Goal: Information Seeking & Learning: Check status

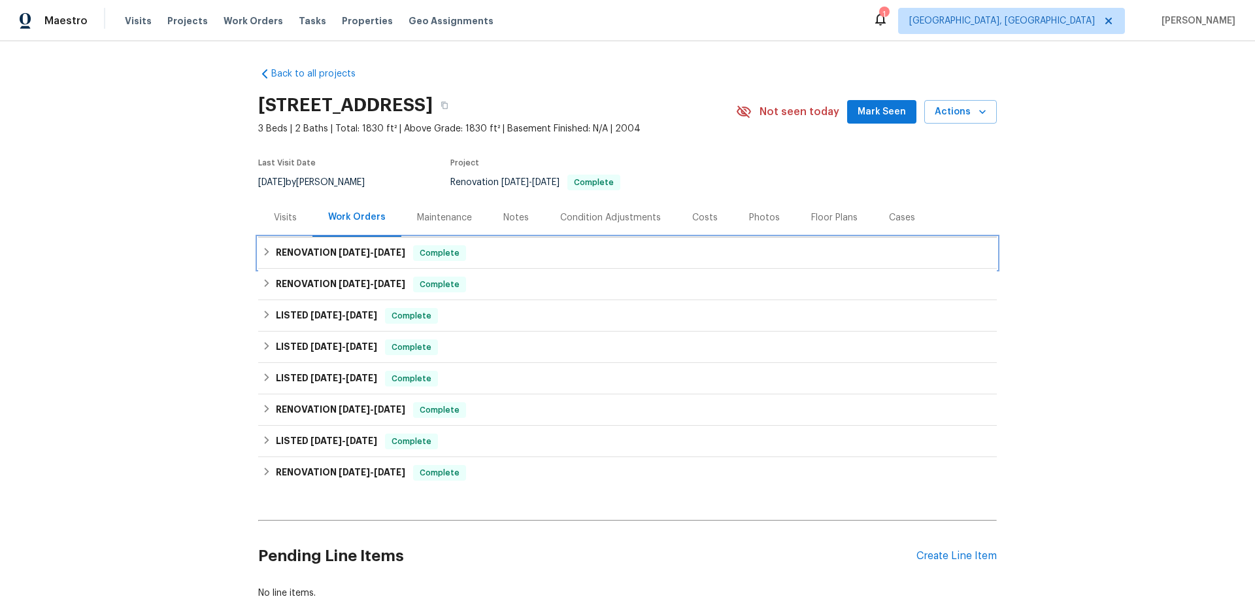
click at [270, 255] on div "RENOVATION 8/12/25 - 8/14/25 Complete" at bounding box center [627, 253] width 731 height 16
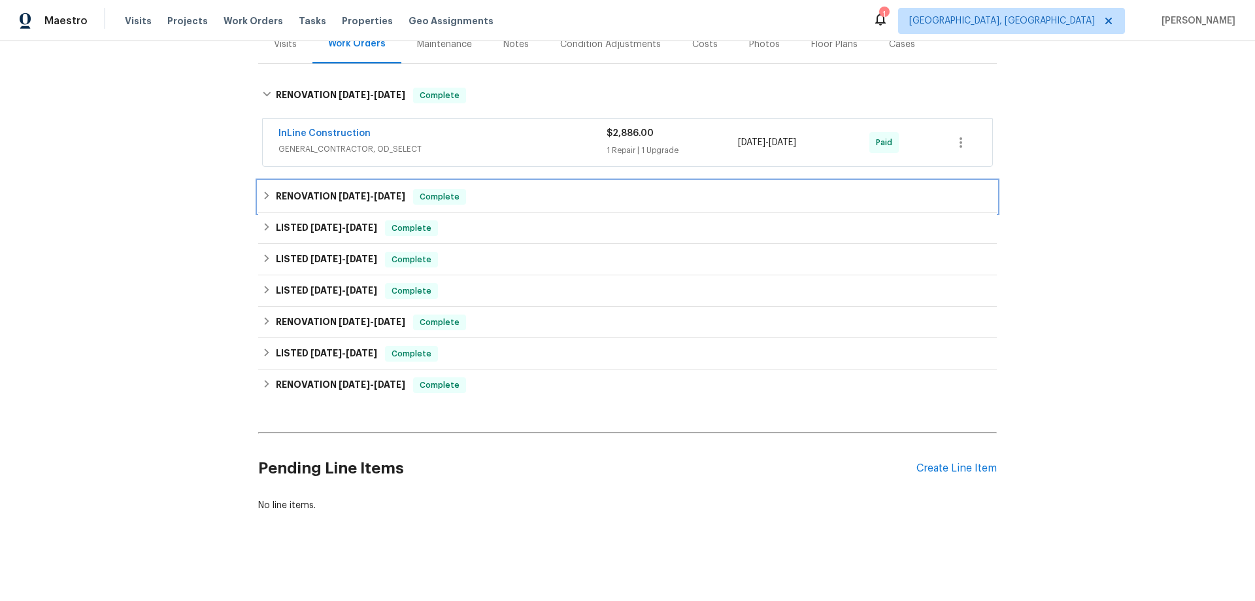
click at [276, 196] on h6 "RENOVATION 8/6/25 - 8/8/25" at bounding box center [340, 197] width 129 height 16
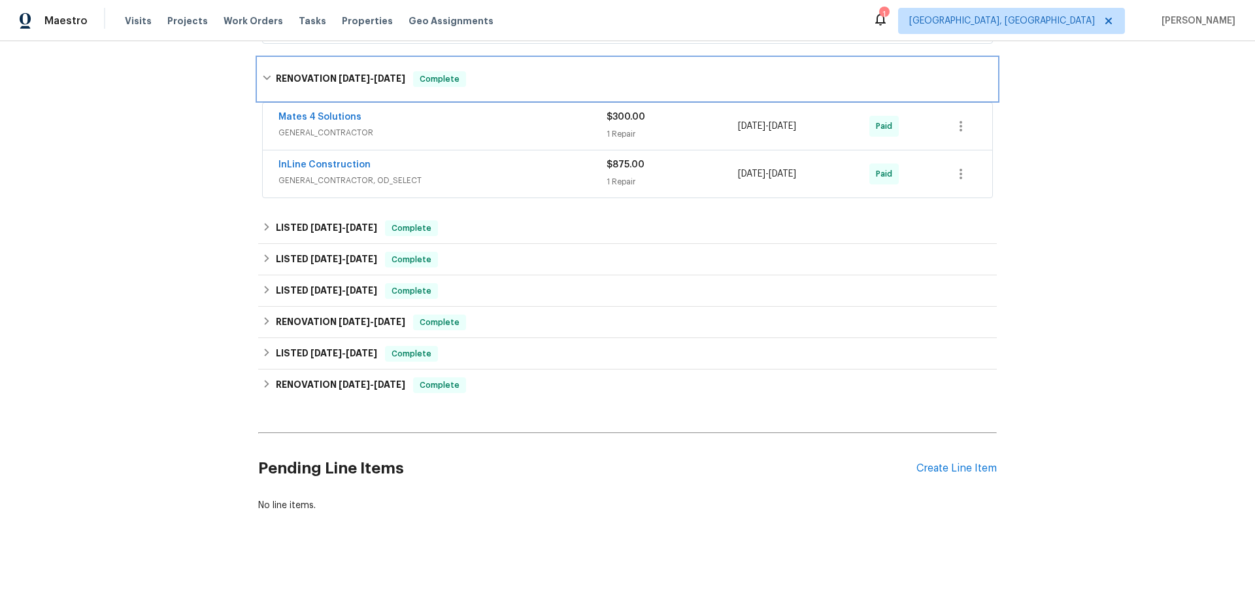
scroll to position [304, 0]
drag, startPoint x: 252, startPoint y: 224, endPoint x: 259, endPoint y: 239, distance: 16.4
click at [255, 225] on div "Back to all projects 390 NW Sunview Way, Port Saint Lucie, FL 34986 3 Beds | 2 …" at bounding box center [627, 320] width 1255 height 559
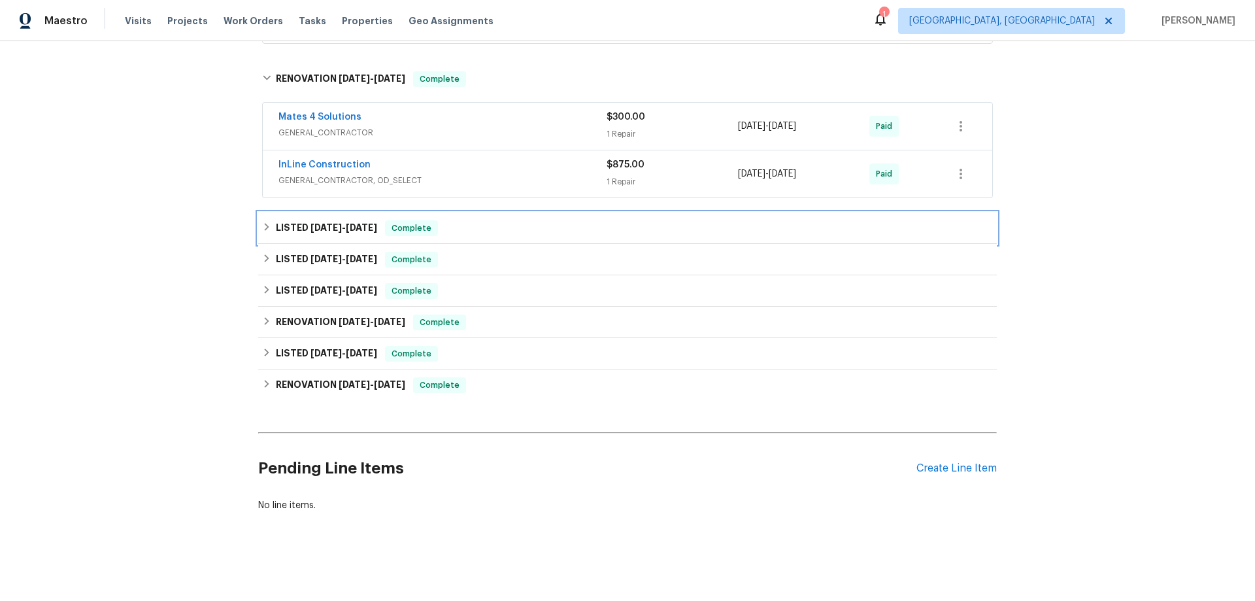
drag, startPoint x: 274, startPoint y: 212, endPoint x: 272, endPoint y: 252, distance: 39.9
click at [274, 213] on div "LISTED 8/1/25 - 8/6/25 Complete" at bounding box center [627, 227] width 738 height 31
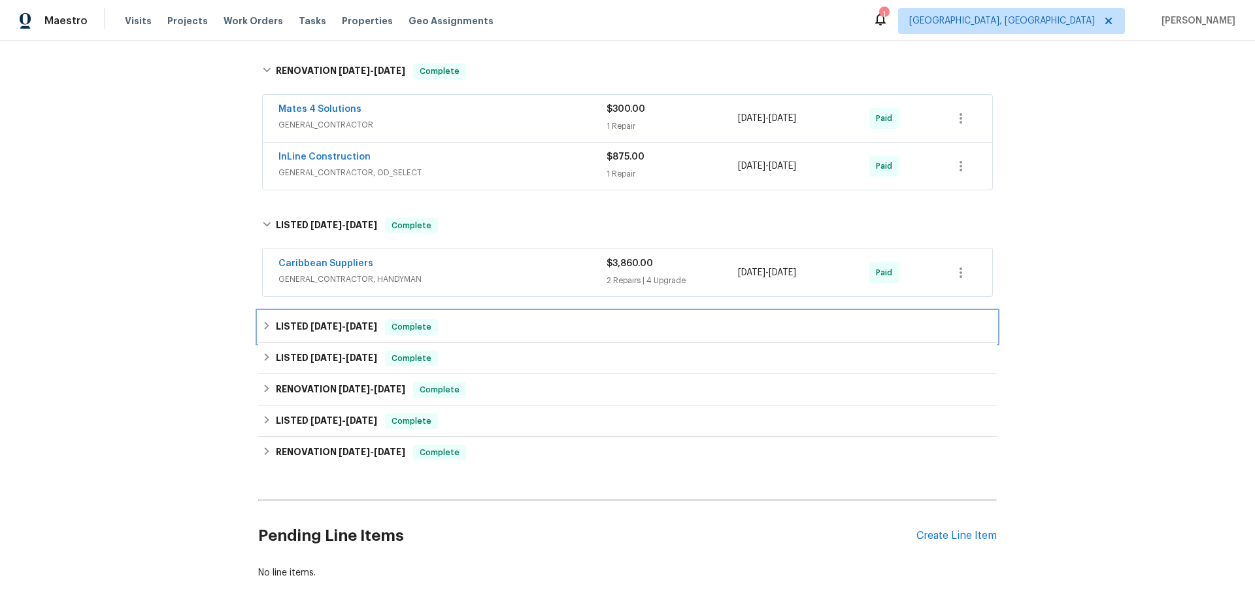
click at [262, 326] on icon at bounding box center [266, 325] width 9 height 9
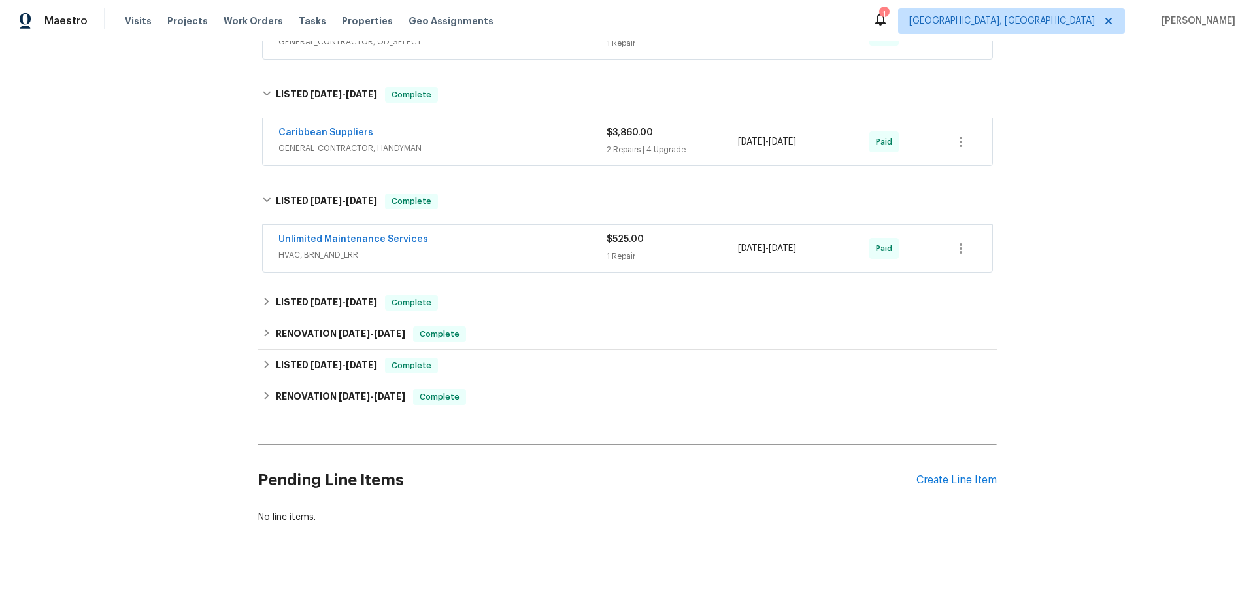
click at [267, 288] on div "Back to all projects 390 NW Sunview Way, Port Saint Lucie, FL 34986 3 Beds | 2 …" at bounding box center [627, 78] width 738 height 912
click at [262, 315] on div "LISTED 6/17/25 - 6/19/25 Complete" at bounding box center [627, 302] width 738 height 31
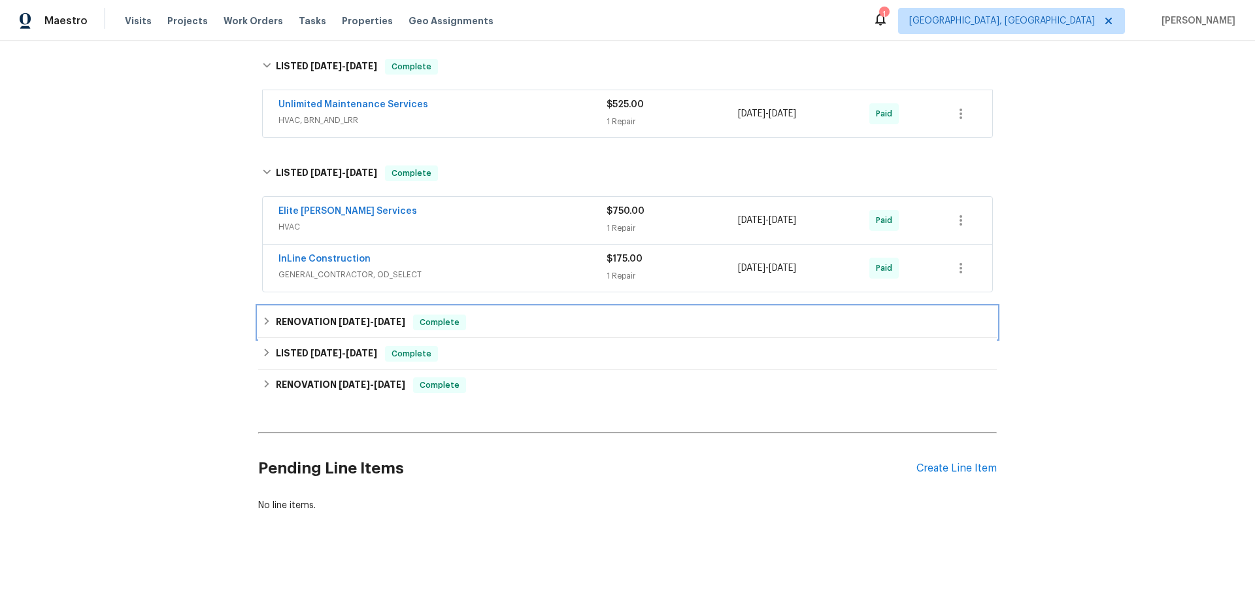
drag, startPoint x: 274, startPoint y: 303, endPoint x: 267, endPoint y: 314, distance: 13.6
click at [274, 306] on div "RENOVATION 6/6/25 - 6/17/25 Complete" at bounding box center [627, 321] width 738 height 31
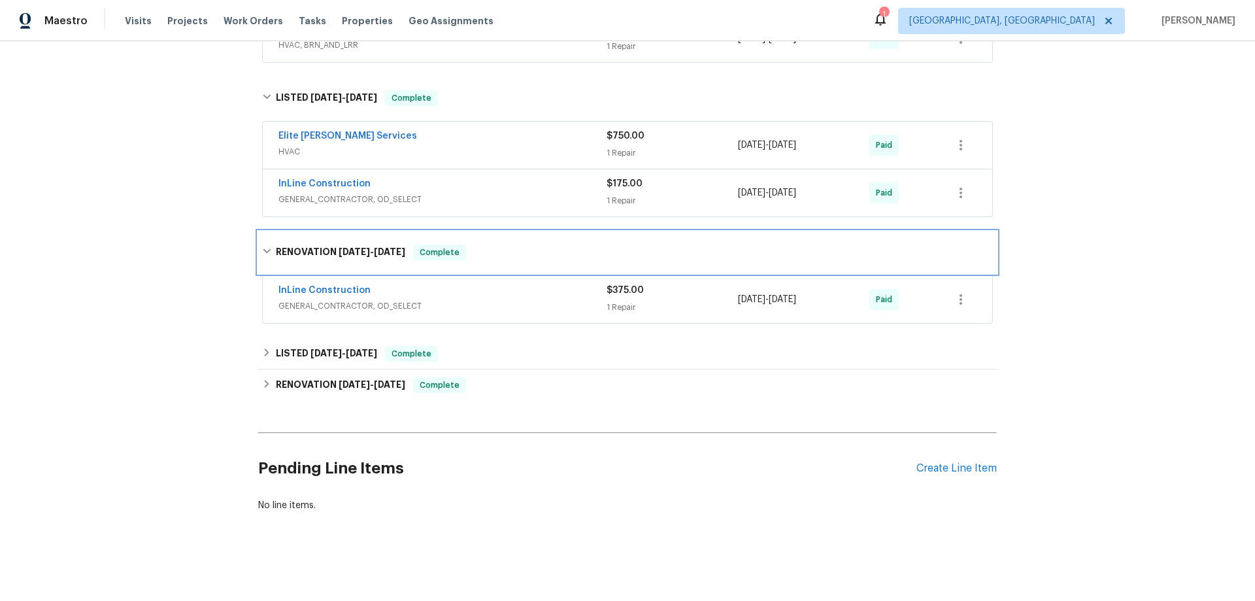
scroll to position [653, 0]
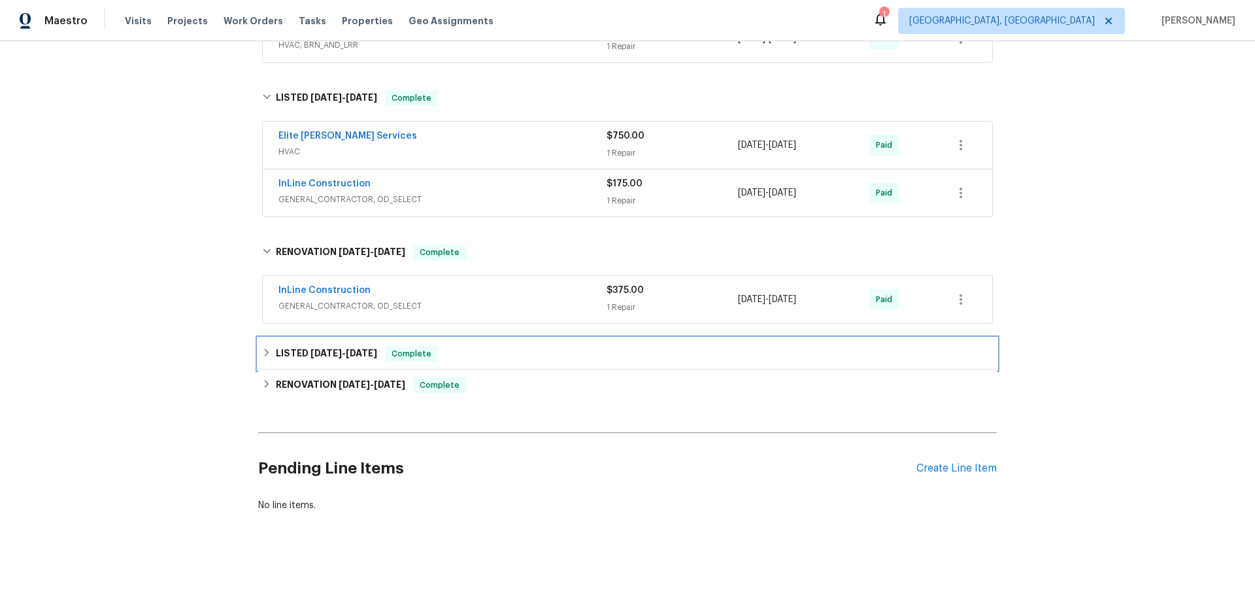
click at [262, 352] on div "LISTED 3/21/25 - 3/24/25 Complete" at bounding box center [627, 354] width 731 height 16
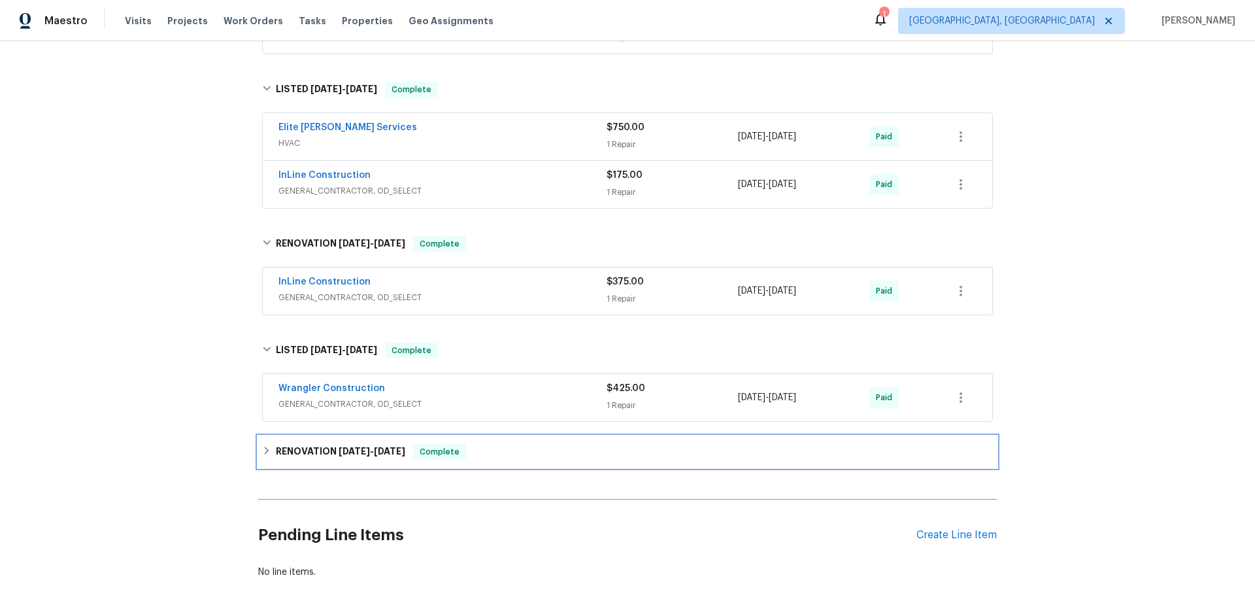
click at [276, 444] on h6 "RENOVATION 1/20/25 - 1/24/25" at bounding box center [340, 452] width 129 height 16
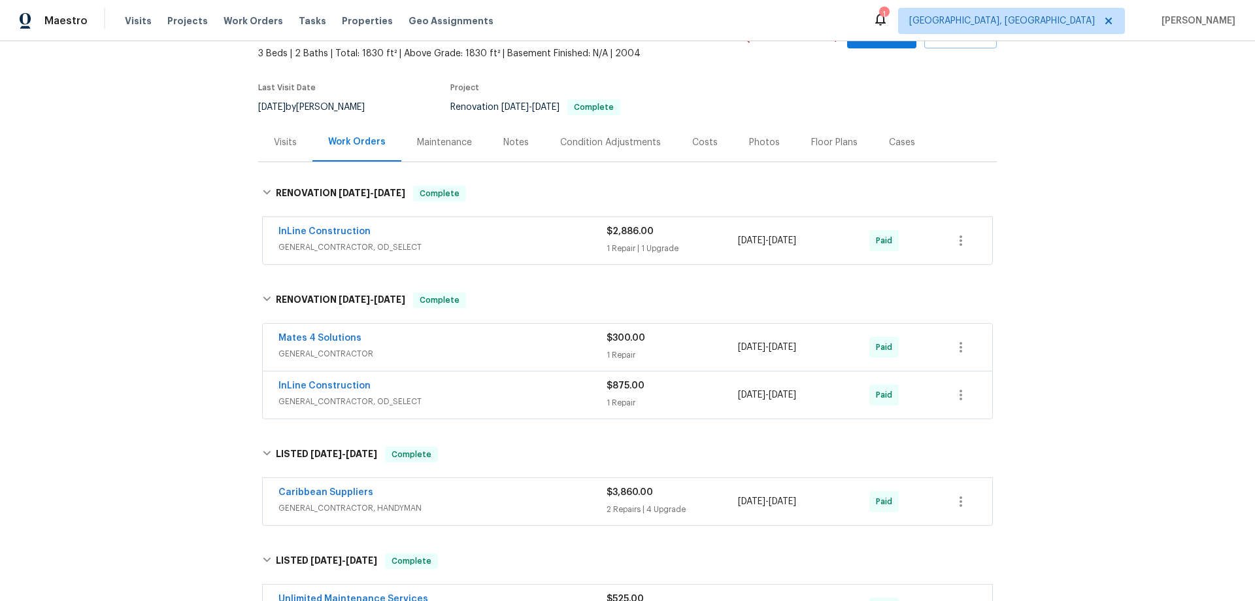
scroll to position [0, 0]
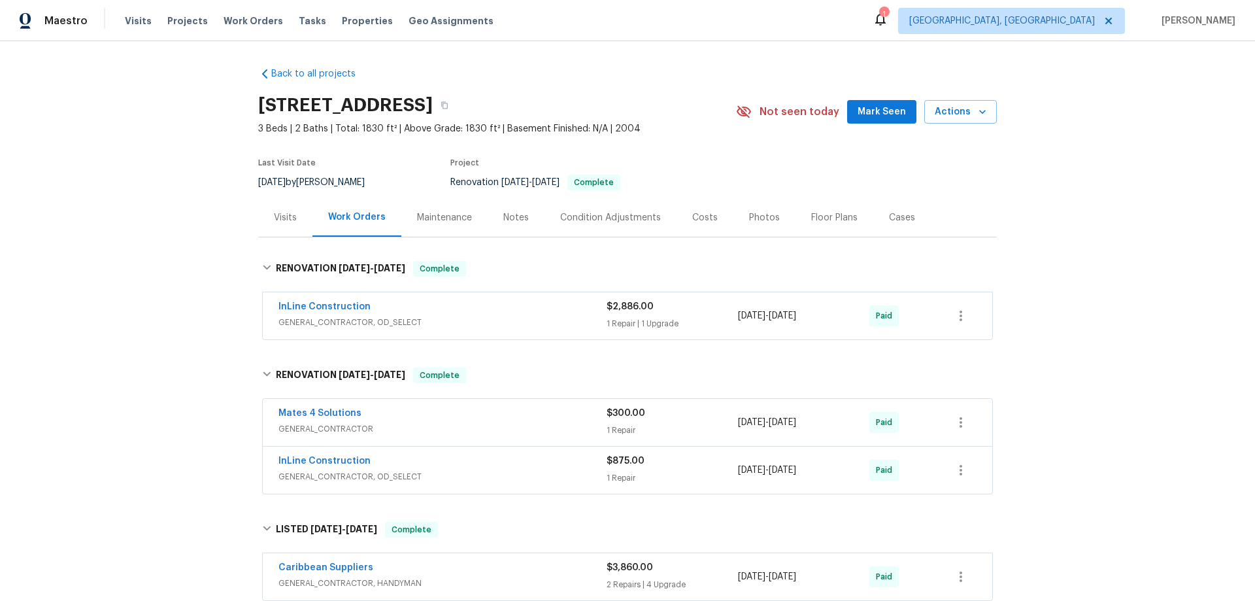
click at [142, 246] on div "Back to all projects 390 NW Sunview Way, Port Saint Lucie, FL 34986 3 Beds | 2 …" at bounding box center [627, 320] width 1255 height 559
click at [197, 301] on div "Back to all projects 390 NW Sunview Way, Port Saint Lucie, FL 34986 3 Beds | 2 …" at bounding box center [627, 320] width 1255 height 559
click at [179, 221] on div "Back to all projects 390 NW Sunview Way, Port Saint Lucie, FL 34986 3 Beds | 2 …" at bounding box center [627, 320] width 1255 height 559
click at [193, 246] on div "Back to all projects 390 NW Sunview Way, Port Saint Lucie, FL 34986 3 Beds | 2 …" at bounding box center [627, 320] width 1255 height 559
click at [123, 306] on div "Back to all projects 390 NW Sunview Way, Port Saint Lucie, FL 34986 3 Beds | 2 …" at bounding box center [627, 320] width 1255 height 559
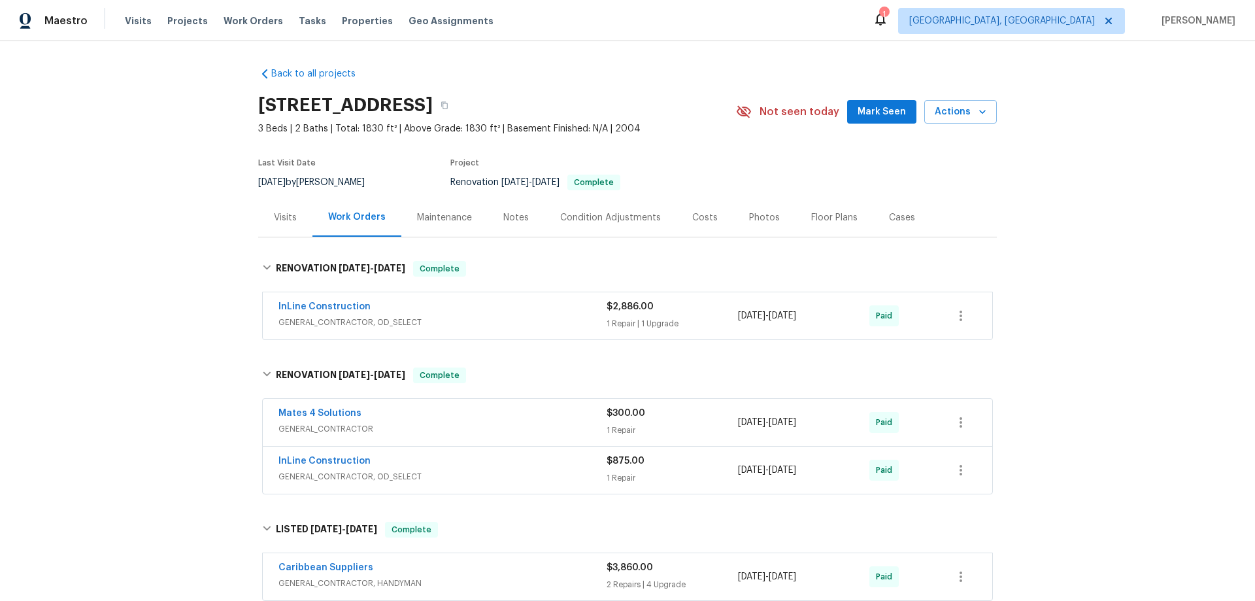
click at [131, 167] on div "Back to all projects 390 NW Sunview Way, Port Saint Lucie, FL 34986 3 Beds | 2 …" at bounding box center [627, 320] width 1255 height 559
click at [178, 170] on div "Back to all projects 390 NW Sunview Way, Port Saint Lucie, FL 34986 3 Beds | 2 …" at bounding box center [627, 320] width 1255 height 559
click at [183, 287] on div "Back to all projects 390 NW Sunview Way, Port Saint Lucie, FL 34986 3 Beds | 2 …" at bounding box center [627, 320] width 1255 height 559
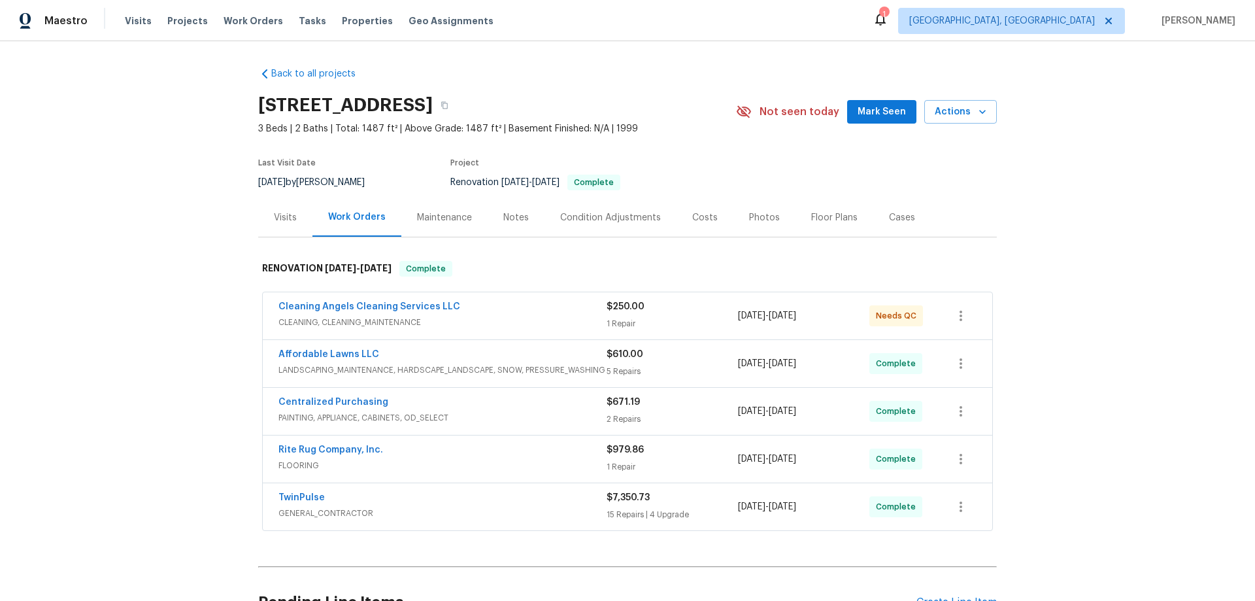
click at [217, 243] on div "Back to all projects 105 Redbay Ln, Clayton, NC 27527 3 Beds | 2 Baths | Total:…" at bounding box center [627, 320] width 1255 height 559
click at [116, 194] on div "Back to all projects 105 Redbay Ln, Clayton, NC 27527 3 Beds | 2 Baths | Total:…" at bounding box center [627, 320] width 1255 height 559
click at [120, 204] on div "Back to all projects 105 Redbay Ln, Clayton, NC 27527 3 Beds | 2 Baths | Total:…" at bounding box center [627, 320] width 1255 height 559
click at [171, 207] on div "Back to all projects 105 Redbay Ln, Clayton, NC 27527 3 Beds | 2 Baths | Total:…" at bounding box center [627, 320] width 1255 height 559
click at [144, 335] on div "Back to all projects 105 Redbay Ln, Clayton, NC 27527 3 Beds | 2 Baths | Total:…" at bounding box center [627, 320] width 1255 height 559
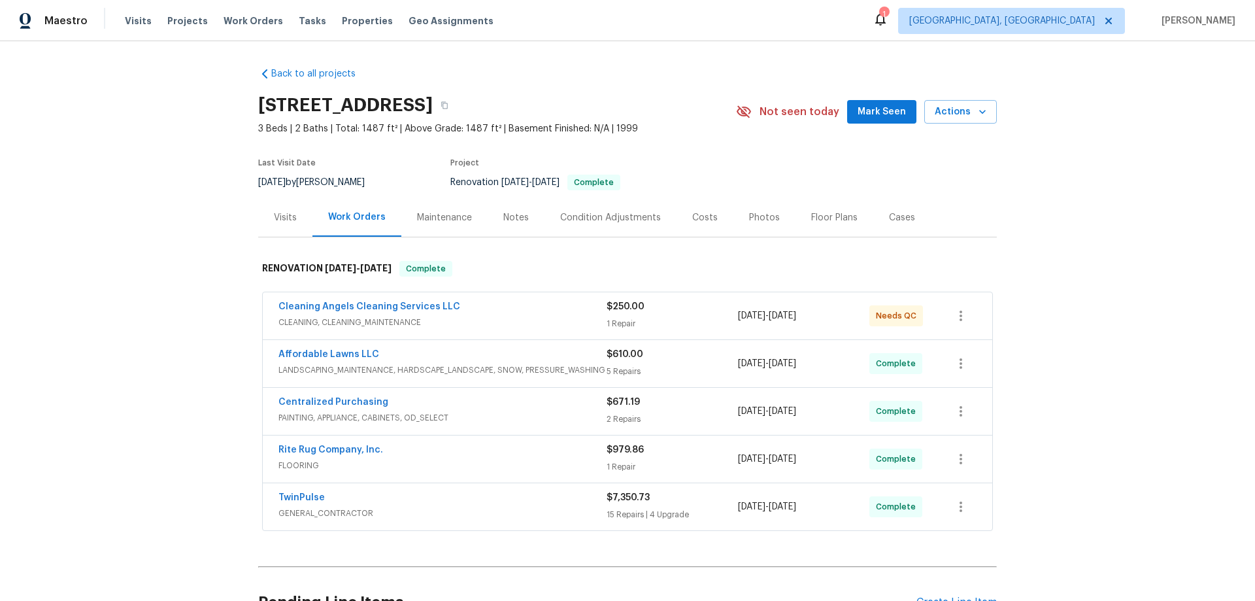
click at [165, 185] on div "Back to all projects 105 Redbay Ln, Clayton, NC 27527 3 Beds | 2 Baths | Total:…" at bounding box center [627, 320] width 1255 height 559
click at [174, 170] on div "Back to all projects 105 Redbay Ln, Clayton, NC 27527 3 Beds | 2 Baths | Total:…" at bounding box center [627, 320] width 1255 height 559
click at [178, 267] on div "Back to all projects 105 Redbay Ln, Clayton, NC 27527 3 Beds | 2 Baths | Total:…" at bounding box center [627, 320] width 1255 height 559
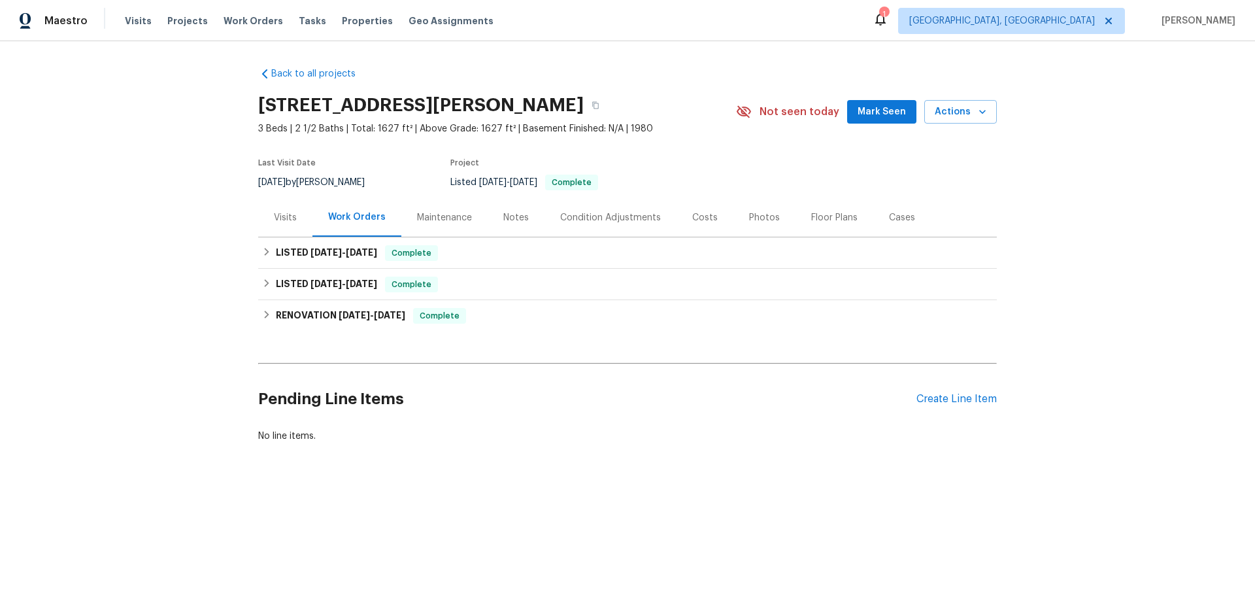
drag, startPoint x: 244, startPoint y: 254, endPoint x: 276, endPoint y: 267, distance: 35.2
click at [244, 252] on div "Back to all projects 1227 Seaton Rd Apt 54, Durham, NC 27713 3 Beds | 2 1/2 Bat…" at bounding box center [627, 286] width 1255 height 490
click at [295, 254] on h6 "LISTED 8/14/25 - 8/20/25" at bounding box center [326, 253] width 101 height 16
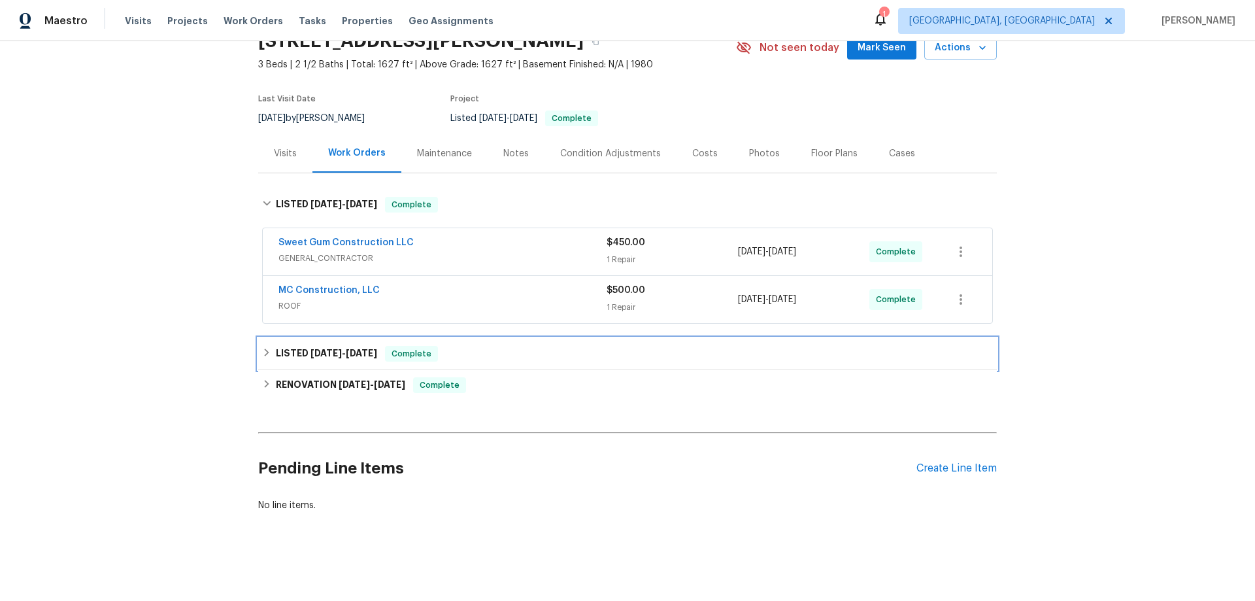
click at [365, 354] on div "LISTED 5/6/25 - 5/7/25 Complete" at bounding box center [627, 353] width 738 height 31
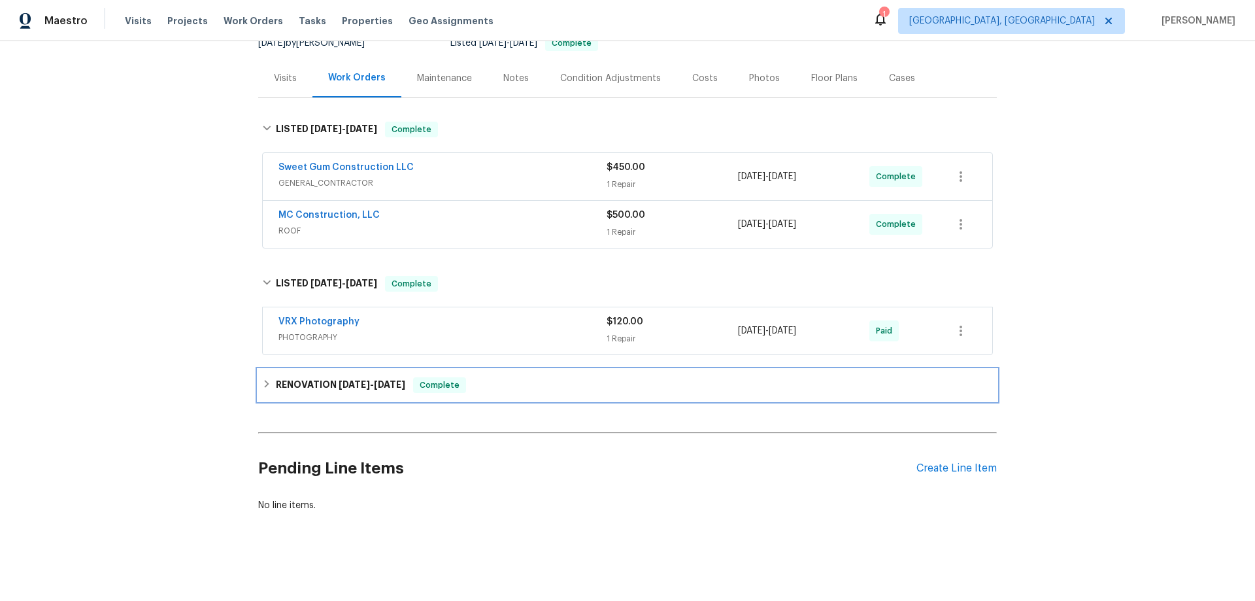
click at [337, 369] on div "RENOVATION 4/10/25 - 4/23/25 Complete" at bounding box center [627, 384] width 738 height 31
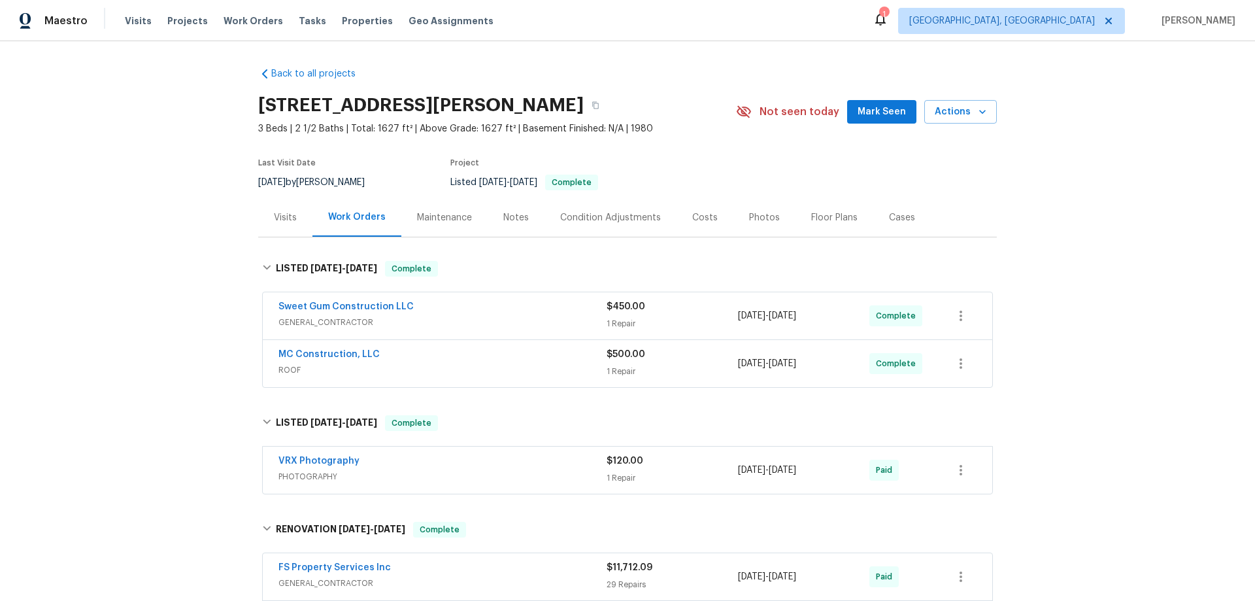
click at [195, 266] on div "Back to all projects 1227 Seaton Rd Apt 54, Durham, NC 27713 3 Beds | 2 1/2 Bat…" at bounding box center [627, 320] width 1255 height 559
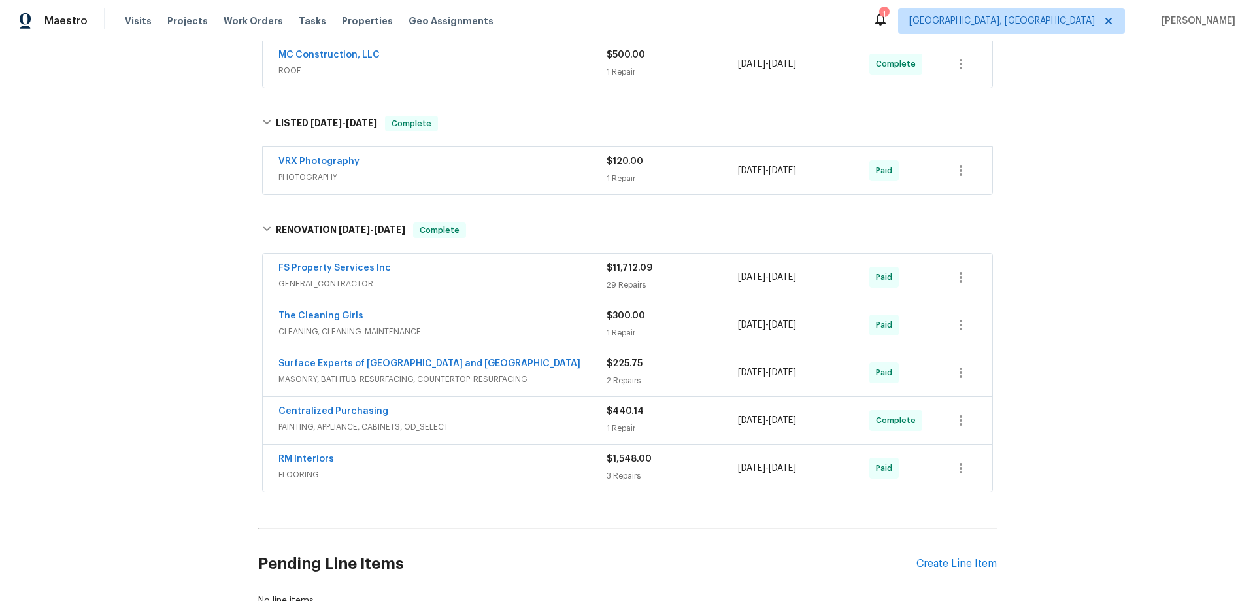
click at [224, 228] on div "Back to all projects 1227 Seaton Rd Apt 54, Durham, NC 27713 3 Beds | 2 1/2 Bat…" at bounding box center [627, 320] width 1255 height 559
click at [178, 254] on div "Back to all projects 1227 Seaton Rd Apt 54, Durham, NC 27713 3 Beds | 2 1/2 Bat…" at bounding box center [627, 320] width 1255 height 559
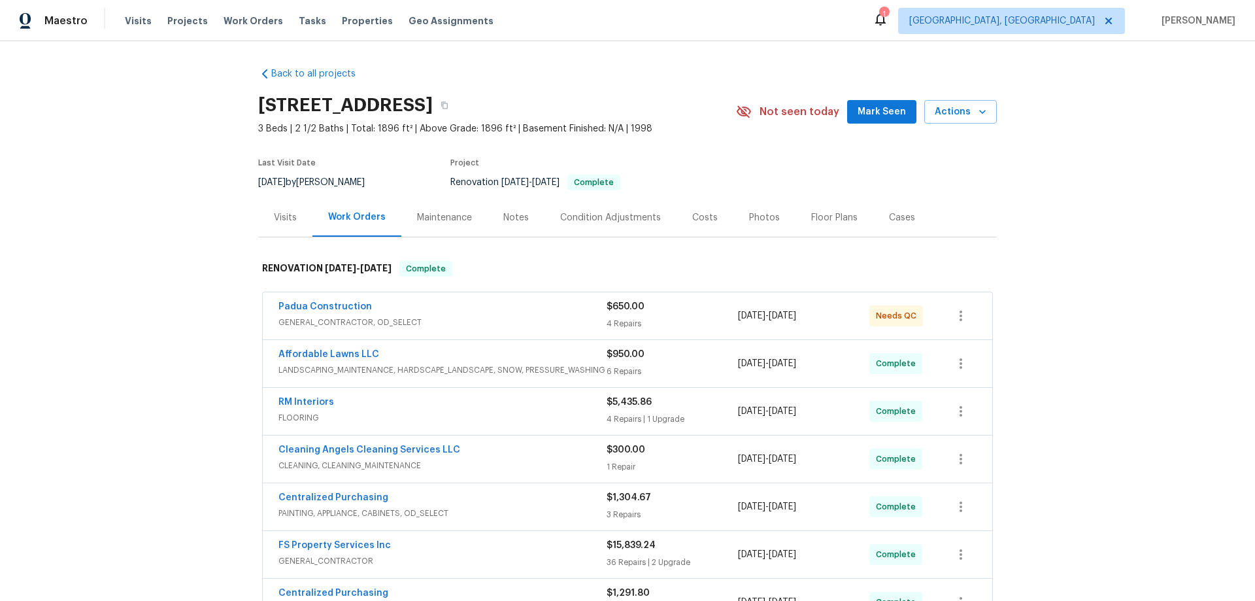
click at [240, 193] on div "Back to all projects 125 River Hills Dr, Clayton, NC 27527 3 Beds | 2 1/2 Baths…" at bounding box center [627, 320] width 1255 height 559
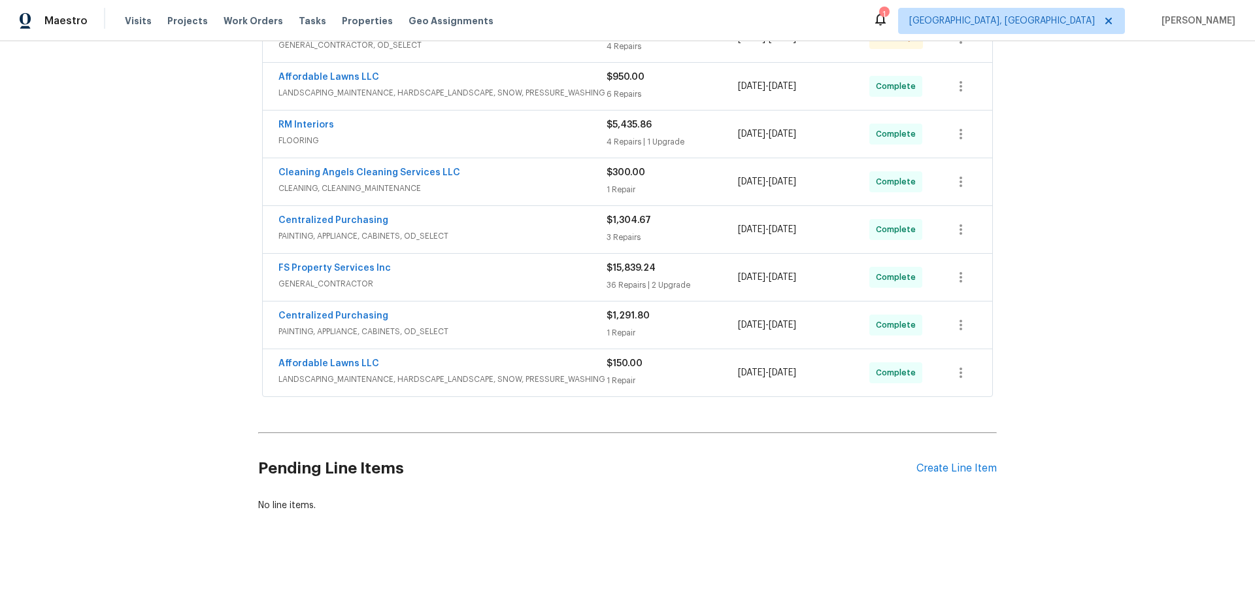
click at [156, 199] on div "Back to all projects 125 River Hills Dr, Clayton, NC 27527 3 Beds | 2 1/2 Baths…" at bounding box center [627, 320] width 1255 height 559
click at [182, 274] on div "Back to all projects 125 River Hills Dr, Clayton, NC 27527 3 Beds | 2 1/2 Baths…" at bounding box center [627, 320] width 1255 height 559
click at [201, 203] on div "Back to all projects 125 River Hills Dr, Clayton, NC 27527 3 Beds | 2 1/2 Baths…" at bounding box center [627, 320] width 1255 height 559
click at [229, 191] on div "Back to all projects 125 River Hills Dr, Clayton, NC 27527 3 Beds | 2 1/2 Baths…" at bounding box center [627, 320] width 1255 height 559
drag, startPoint x: 229, startPoint y: 191, endPoint x: 235, endPoint y: 199, distance: 10.3
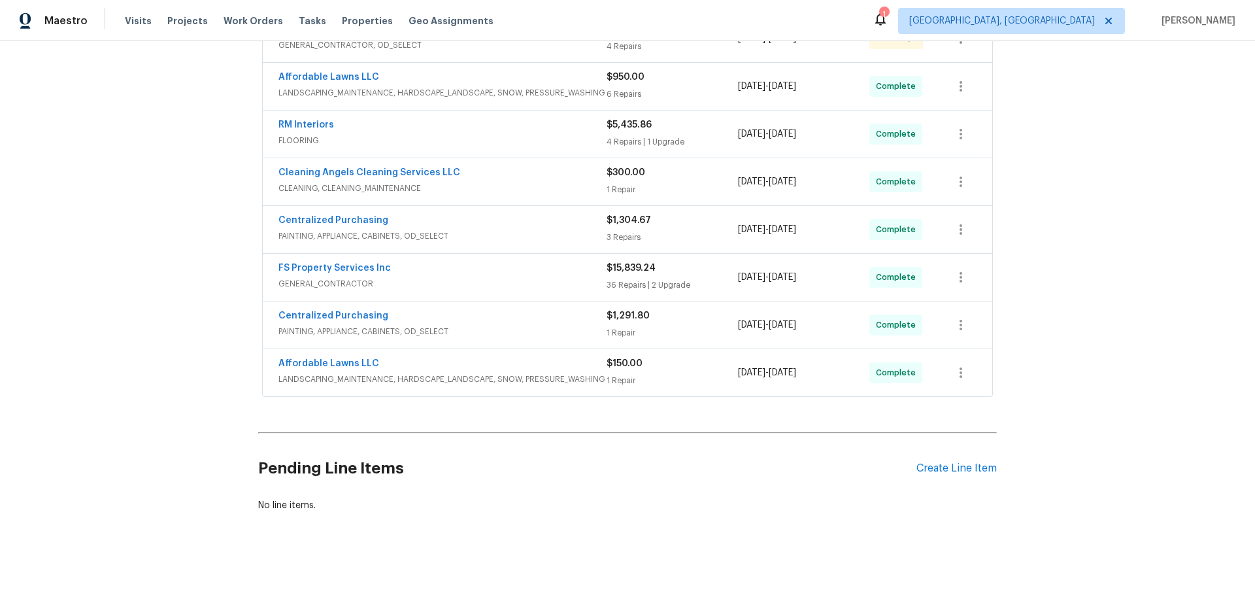
click at [234, 199] on div "Back to all projects 125 River Hills Dr, Clayton, NC 27527 3 Beds | 2 1/2 Baths…" at bounding box center [627, 320] width 1255 height 559
click at [163, 326] on div "Back to all projects 125 River Hills Dr, Clayton, NC 27527 3 Beds | 2 1/2 Baths…" at bounding box center [627, 320] width 1255 height 559
click at [168, 310] on div "Back to all projects 125 River Hills Dr, Clayton, NC 27527 3 Beds | 2 1/2 Baths…" at bounding box center [627, 320] width 1255 height 559
click at [134, 306] on div "Back to all projects 125 River Hills Dr, Clayton, NC 27527 3 Beds | 2 1/2 Baths…" at bounding box center [627, 320] width 1255 height 559
click at [200, 202] on div "Back to all projects 125 River Hills Dr, Clayton, NC 27527 3 Beds | 2 1/2 Baths…" at bounding box center [627, 320] width 1255 height 559
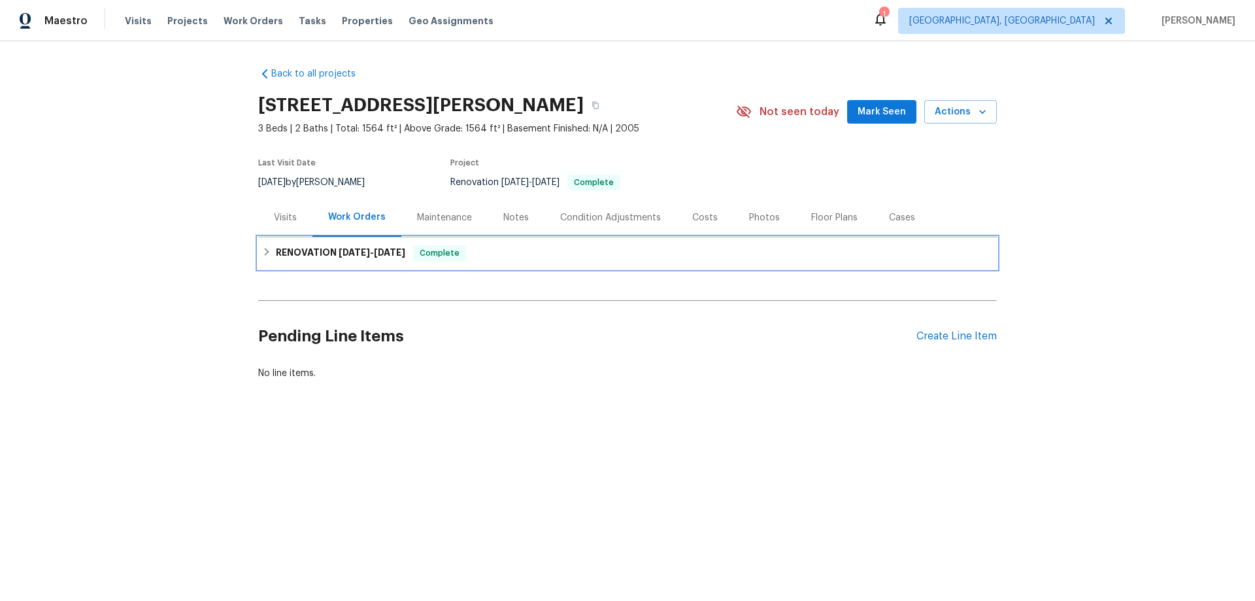
drag, startPoint x: 314, startPoint y: 247, endPoint x: 348, endPoint y: 321, distance: 81.0
click at [315, 247] on h6 "RENOVATION [DATE] - [DATE]" at bounding box center [340, 253] width 129 height 16
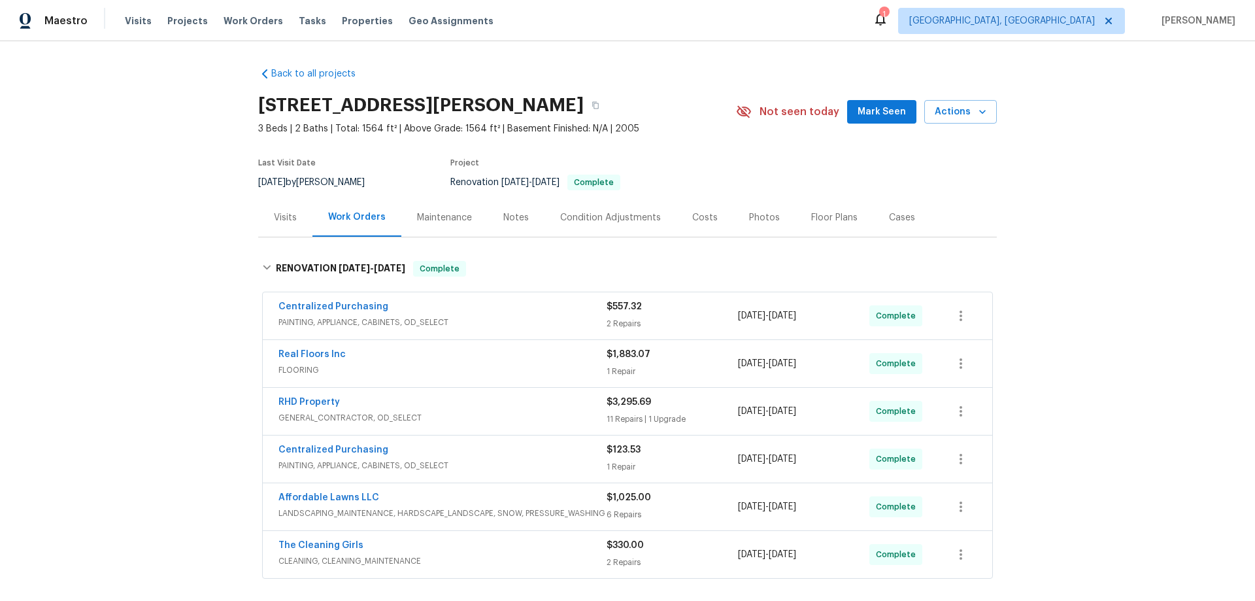
click at [184, 265] on div "Back to all projects [STREET_ADDRESS][PERSON_NAME] 3 Beds | 2 Baths | Total: 15…" at bounding box center [627, 320] width 1255 height 559
click at [171, 195] on div "Back to all projects [STREET_ADDRESS][PERSON_NAME] 3 Beds | 2 Baths | Total: 15…" at bounding box center [627, 320] width 1255 height 559
click at [170, 289] on div "Back to all projects [STREET_ADDRESS][PERSON_NAME] 3 Beds | 2 Baths | Total: 15…" at bounding box center [627, 320] width 1255 height 559
click at [178, 279] on div "Back to all projects [STREET_ADDRESS][PERSON_NAME] 3 Beds | 2 Baths | Total: 15…" at bounding box center [627, 320] width 1255 height 559
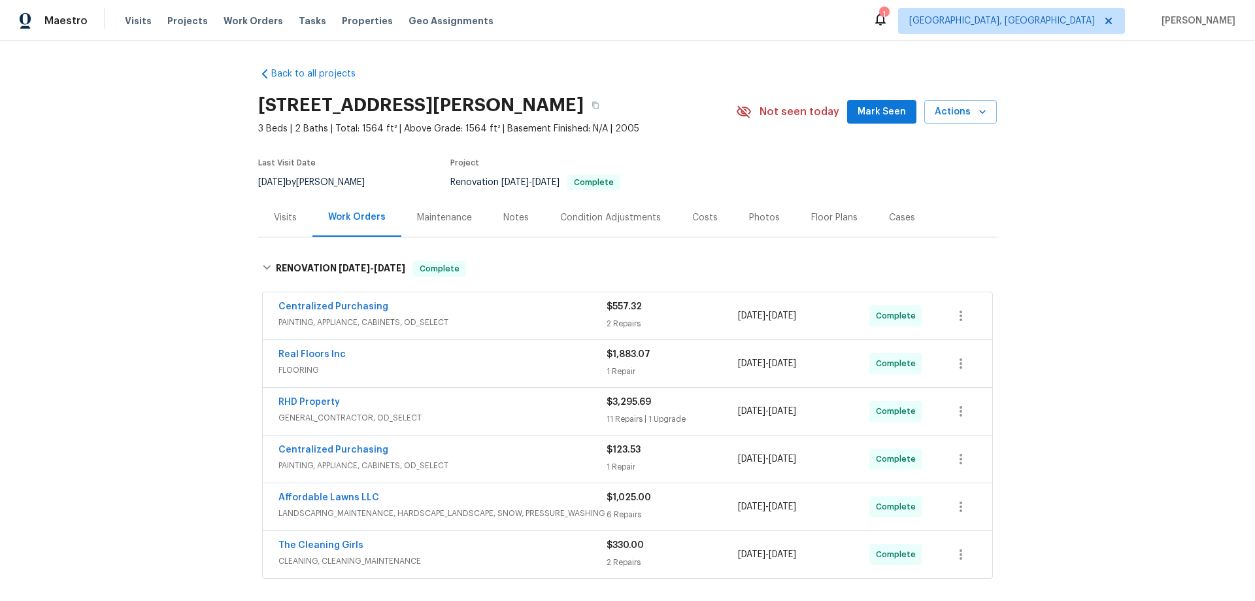
click at [151, 210] on div "Back to all projects [STREET_ADDRESS][PERSON_NAME] 3 Beds | 2 Baths | Total: 15…" at bounding box center [627, 320] width 1255 height 559
click at [201, 278] on div "Back to all projects [STREET_ADDRESS][PERSON_NAME] 3 Beds | 2 Baths | Total: 15…" at bounding box center [627, 320] width 1255 height 559
click at [146, 184] on div "Back to all projects [STREET_ADDRESS][PERSON_NAME] 3 Beds | 2 Baths | Total: 15…" at bounding box center [627, 320] width 1255 height 559
click at [139, 261] on div "Back to all projects [STREET_ADDRESS][PERSON_NAME] 3 Beds | 2 Baths | Total: 15…" at bounding box center [627, 320] width 1255 height 559
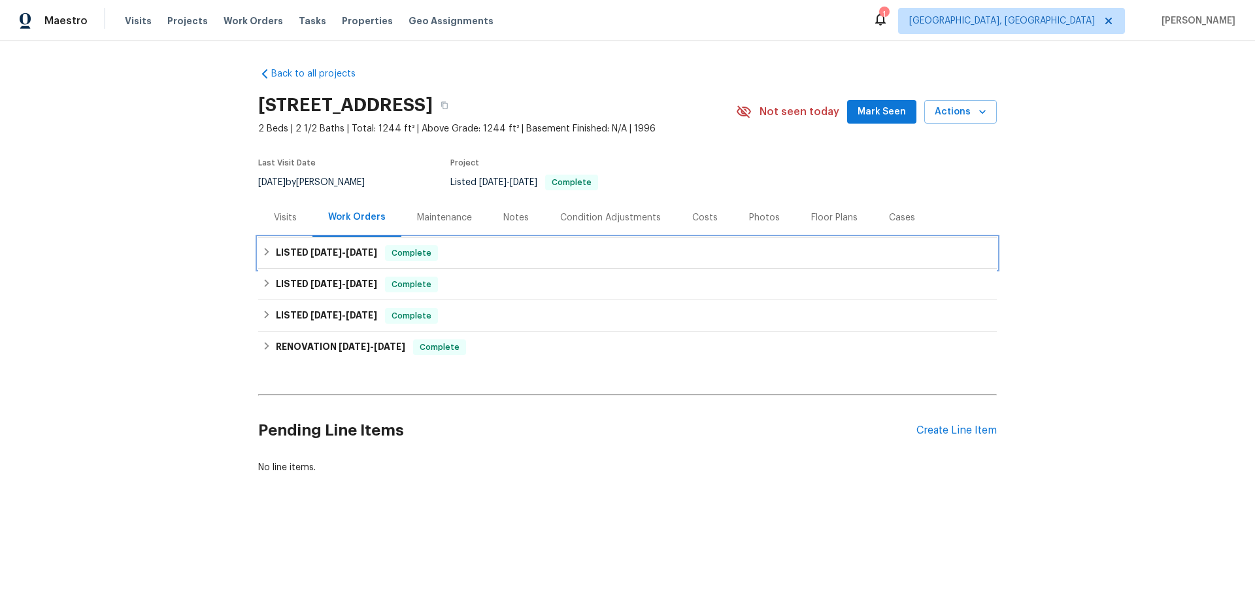
click at [283, 257] on h6 "LISTED 8/18/25 - 8/20/25" at bounding box center [326, 253] width 101 height 16
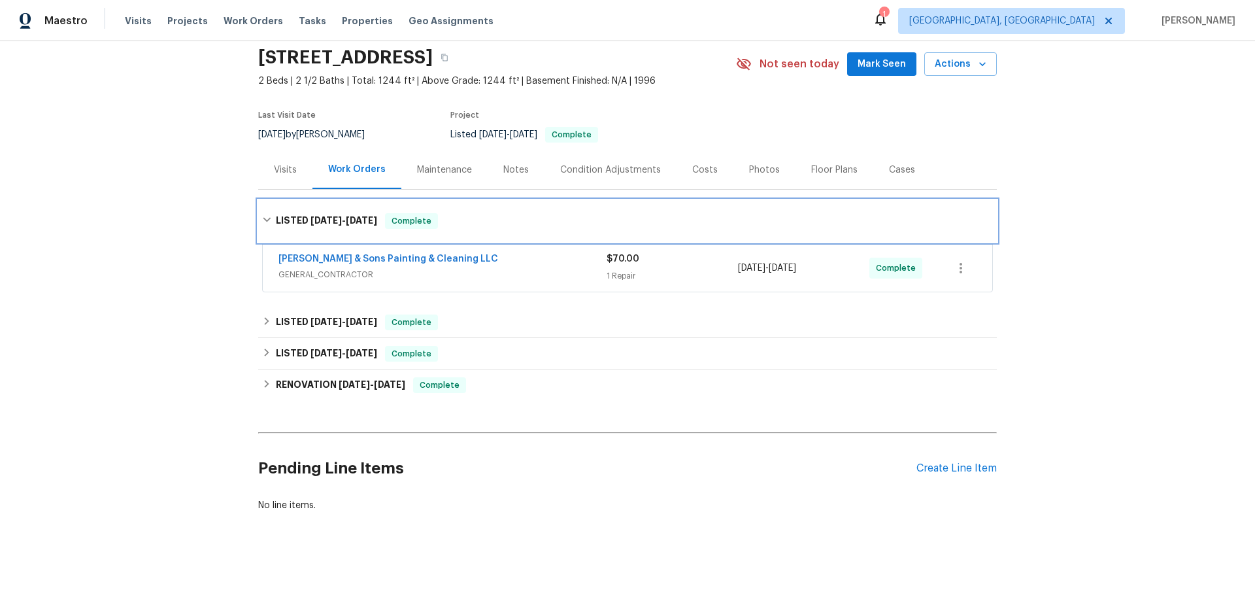
scroll to position [53, 0]
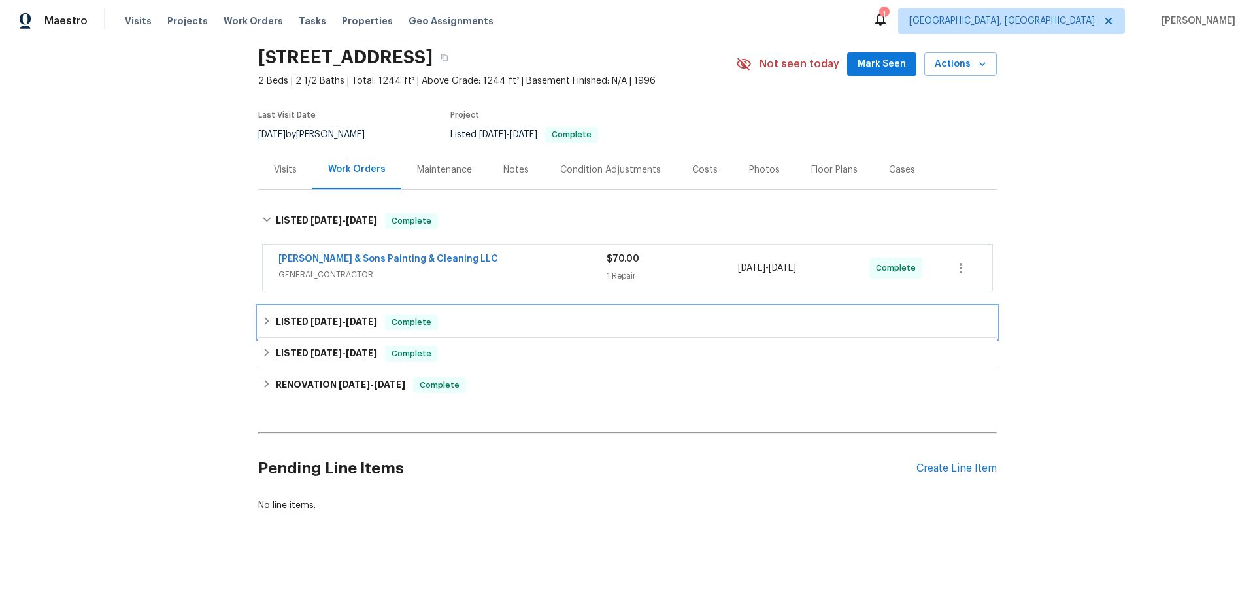
drag, startPoint x: 295, startPoint y: 310, endPoint x: 294, endPoint y: 369, distance: 58.2
click at [295, 314] on h6 "LISTED 7/29/25 - 8/8/25" at bounding box center [326, 322] width 101 height 16
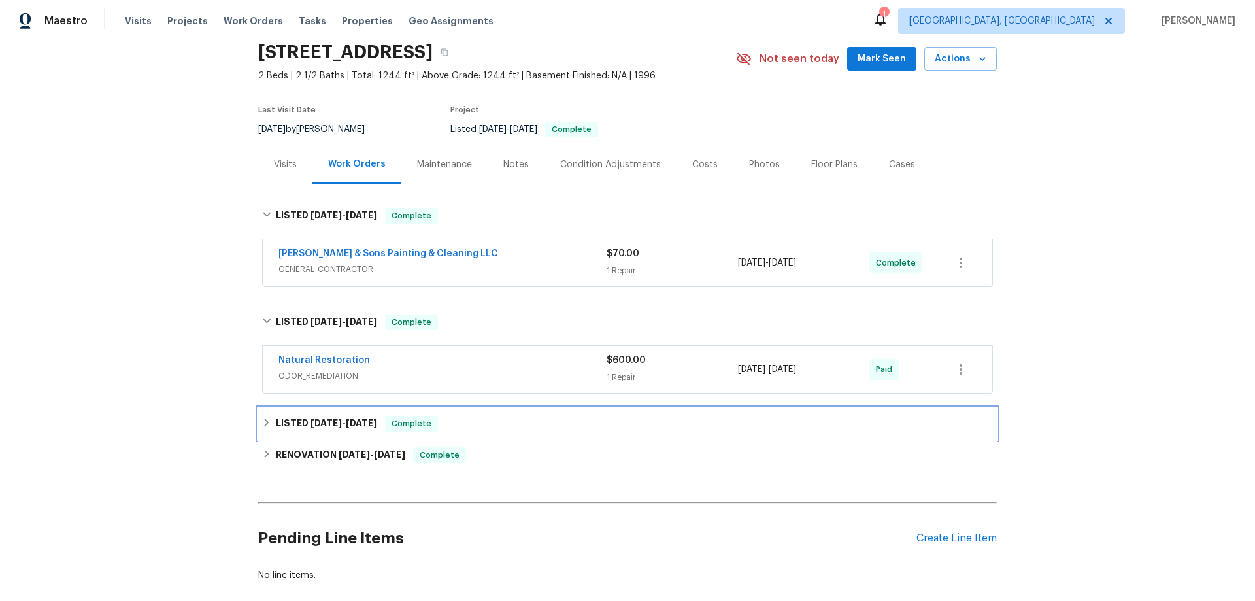
click at [303, 432] on div "LISTED 4/5/25 - 4/11/25 Complete" at bounding box center [627, 423] width 738 height 31
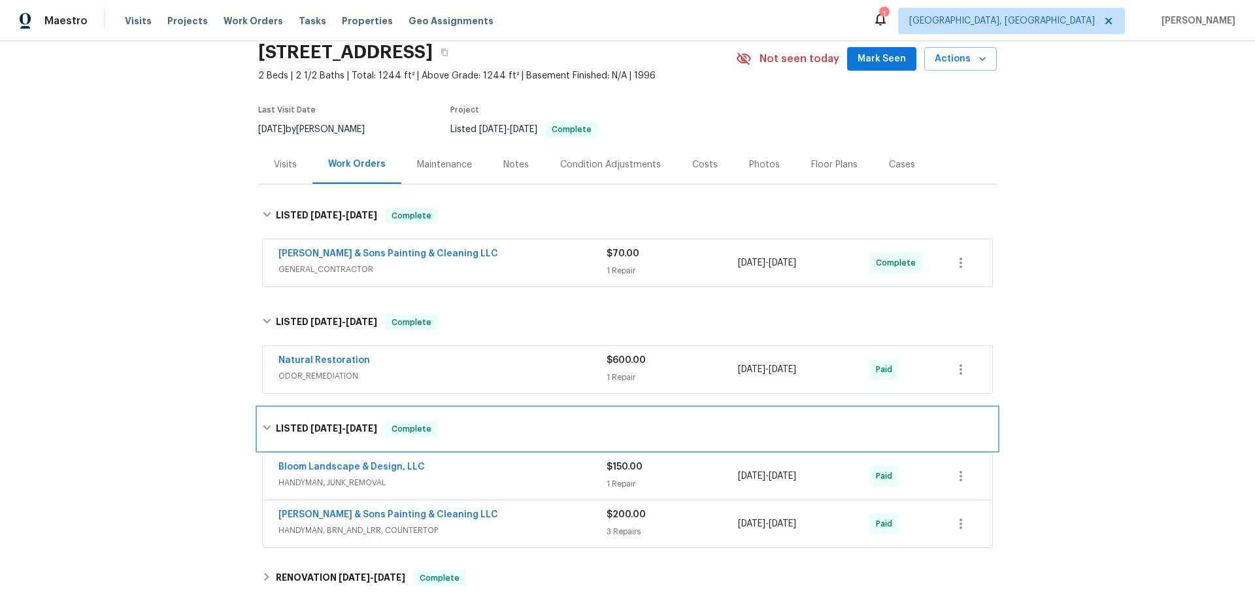
scroll to position [249, 0]
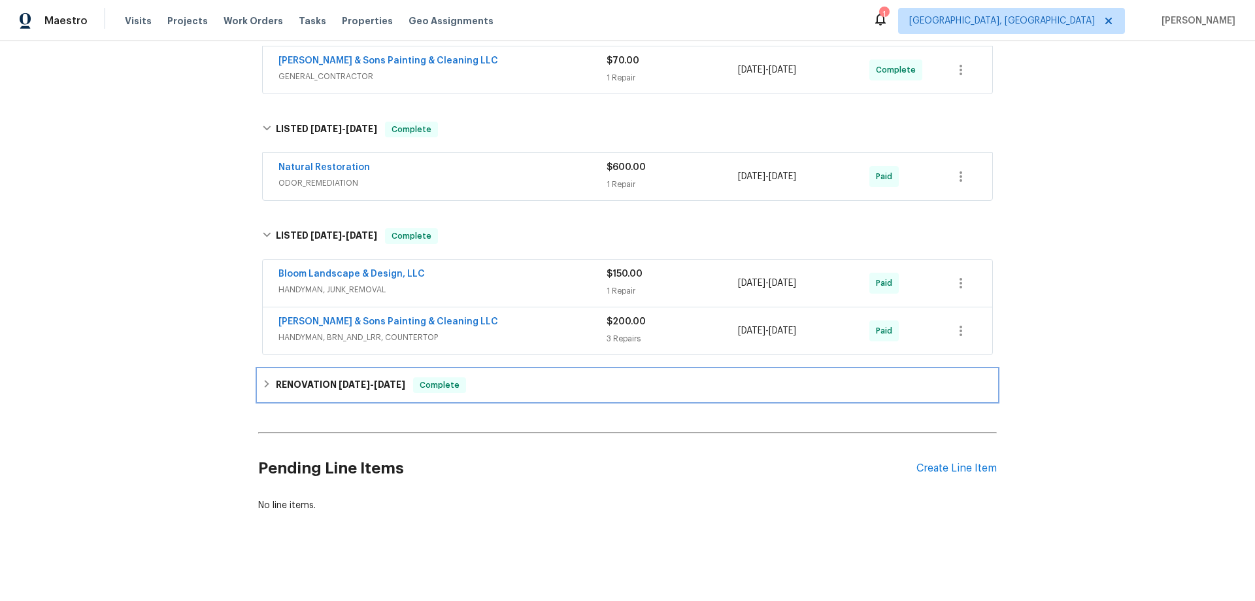
click at [298, 369] on div "RENOVATION 2/28/25 - 3/17/25 Complete" at bounding box center [627, 384] width 738 height 31
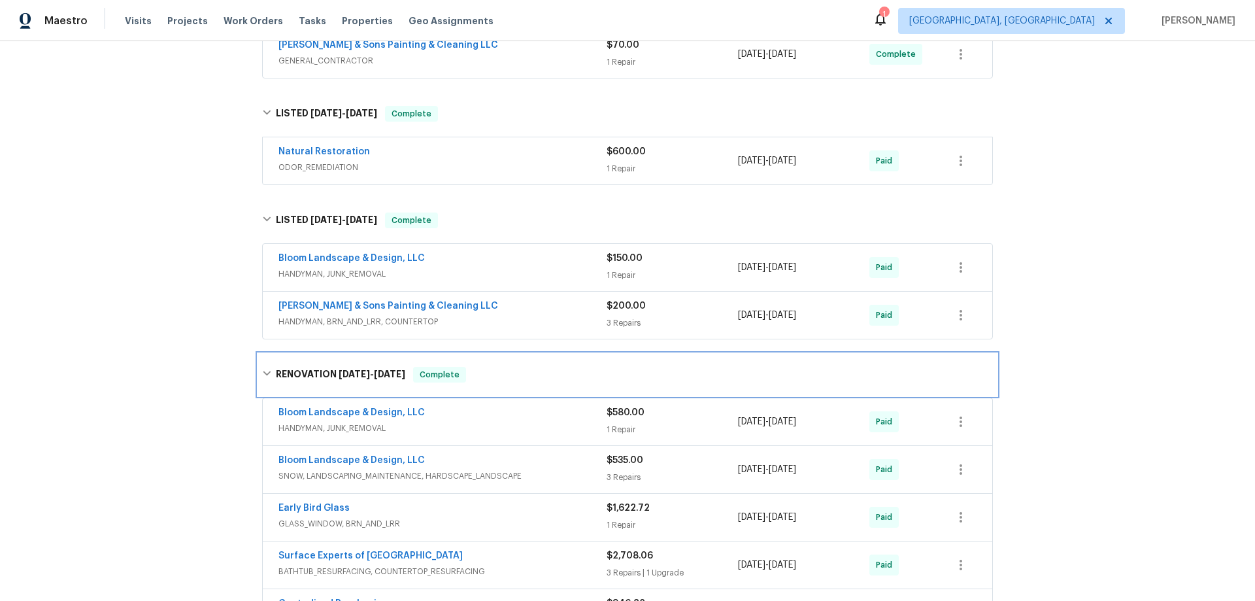
scroll to position [0, 0]
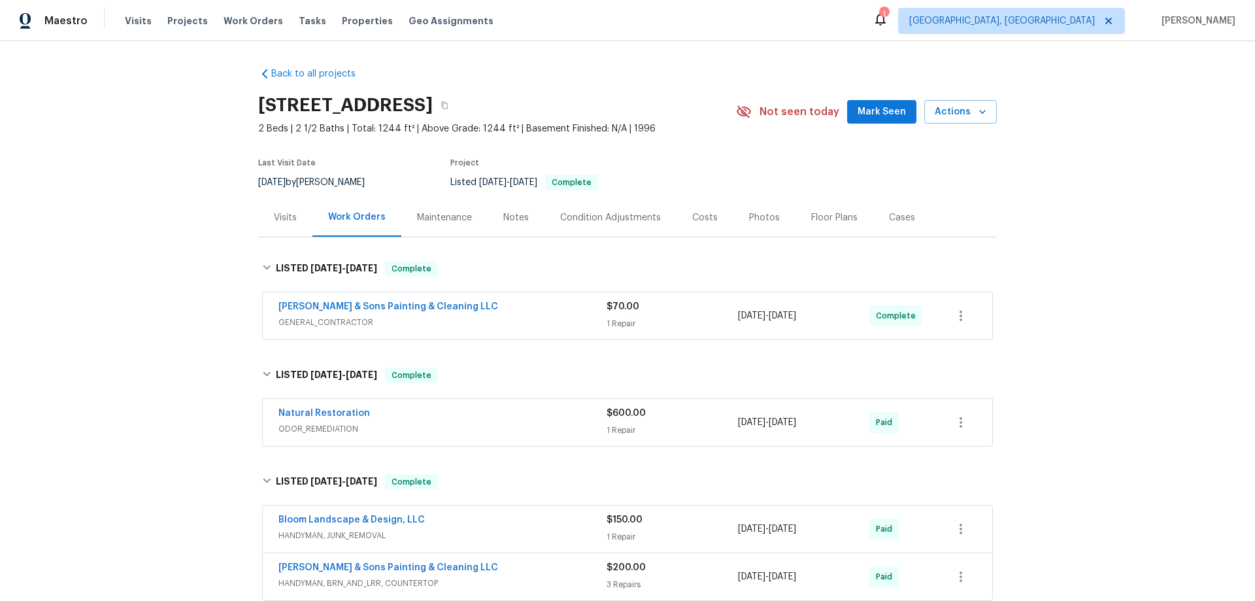
click at [140, 291] on div "Back to all projects 2013 Turtle Point Dr, Raleigh, NC 27604 2 Beds | 2 1/2 Bat…" at bounding box center [627, 320] width 1255 height 559
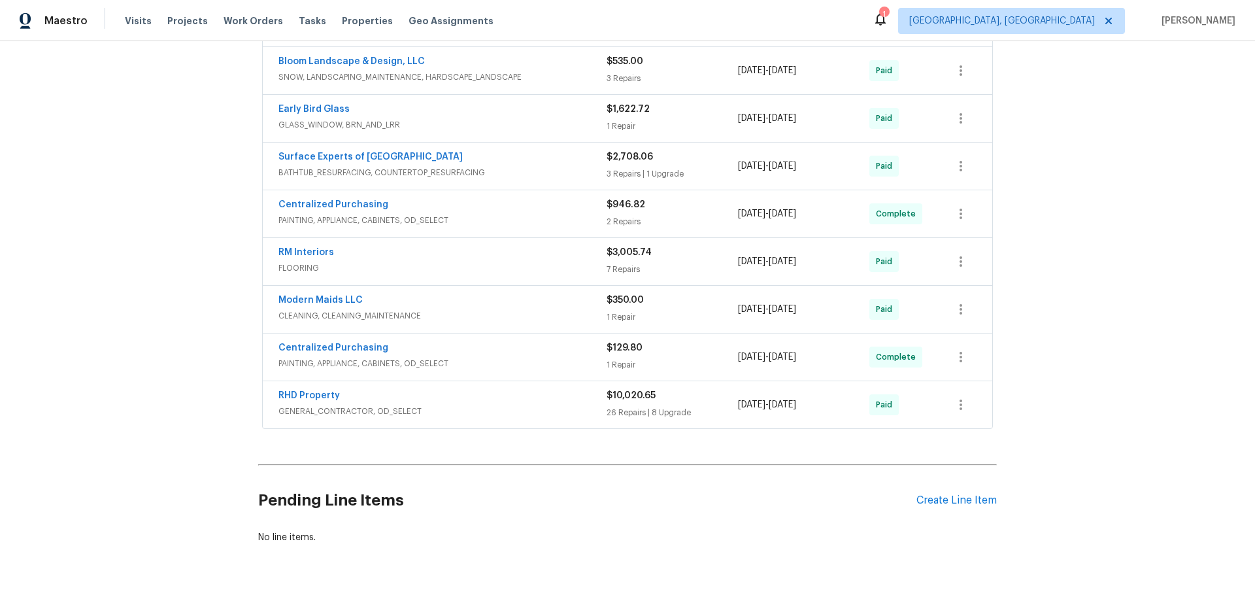
click at [125, 386] on div "Back to all projects 2013 Turtle Point Dr, Raleigh, NC 27604 2 Beds | 2 1/2 Bat…" at bounding box center [627, 320] width 1255 height 559
click at [152, 258] on div "Back to all projects 2013 Turtle Point Dr, Raleigh, NC 27604 2 Beds | 2 1/2 Bat…" at bounding box center [627, 320] width 1255 height 559
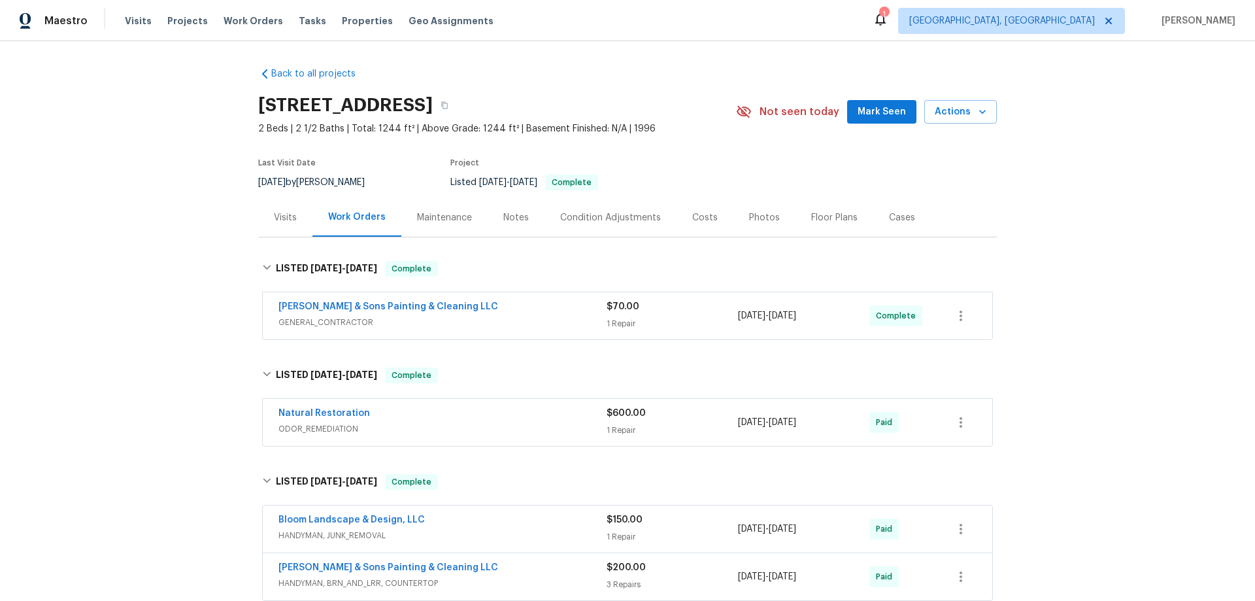
click at [147, 288] on div "Back to all projects 2013 Turtle Point Dr, Raleigh, NC 27604 2 Beds | 2 1/2 Bat…" at bounding box center [627, 320] width 1255 height 559
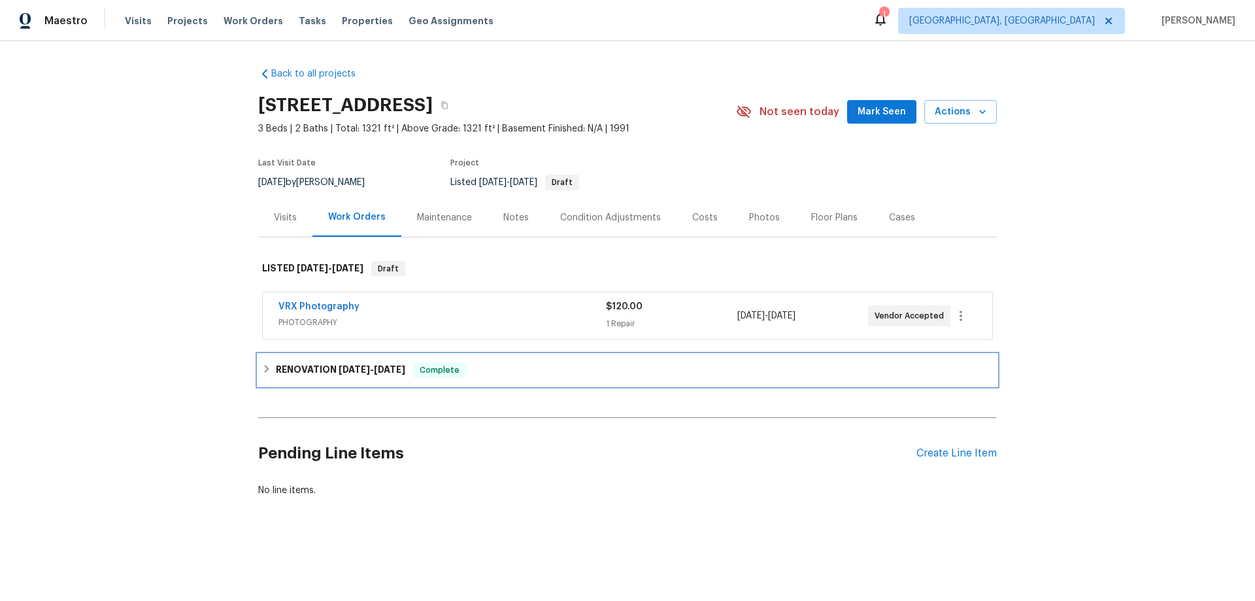
drag, startPoint x: 337, startPoint y: 359, endPoint x: 319, endPoint y: 368, distance: 20.5
click at [337, 359] on div "RENOVATION [DATE] - [DATE] Complete" at bounding box center [627, 369] width 738 height 31
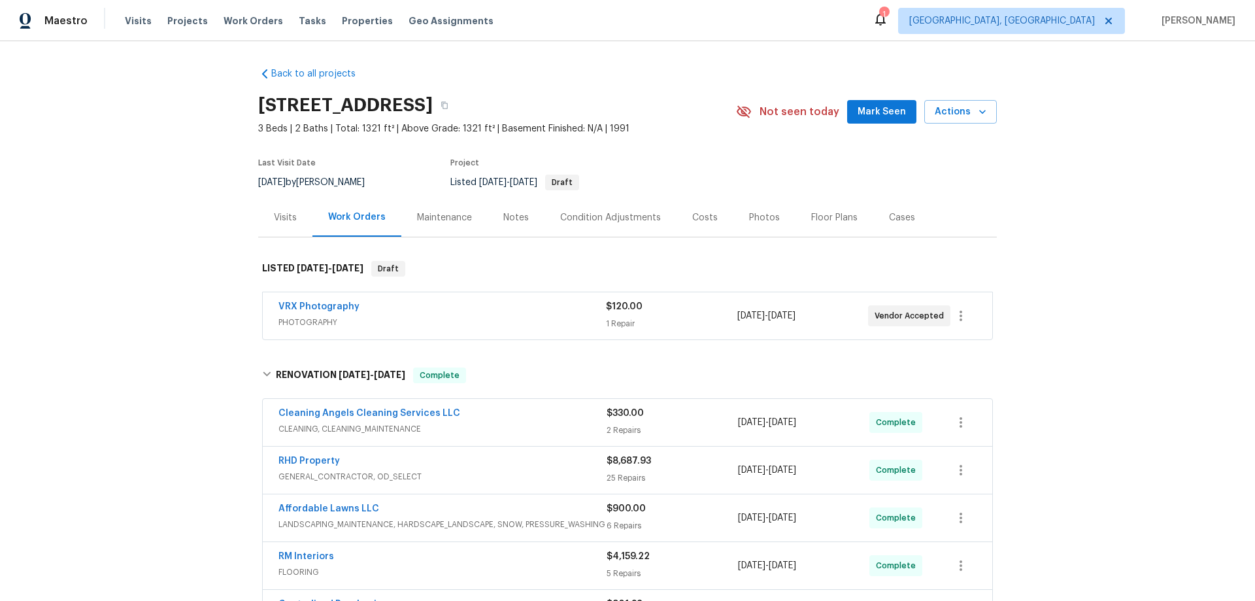
click at [149, 220] on div "Back to all projects [STREET_ADDRESS] 3 Beds | 2 Baths | Total: 1321 ft² | Abov…" at bounding box center [627, 320] width 1255 height 559
click at [165, 216] on div "Back to all projects [STREET_ADDRESS] 3 Beds | 2 Baths | Total: 1321 ft² | Abov…" at bounding box center [627, 320] width 1255 height 559
click at [140, 178] on div "Back to all projects [STREET_ADDRESS] 3 Beds | 2 Baths | Total: 1321 ft² | Abov…" at bounding box center [627, 320] width 1255 height 559
click at [144, 212] on div "Back to all projects 210 Clearwater Ct, Clayton, NC 27520 3 Beds | 2 Baths | To…" at bounding box center [627, 320] width 1255 height 559
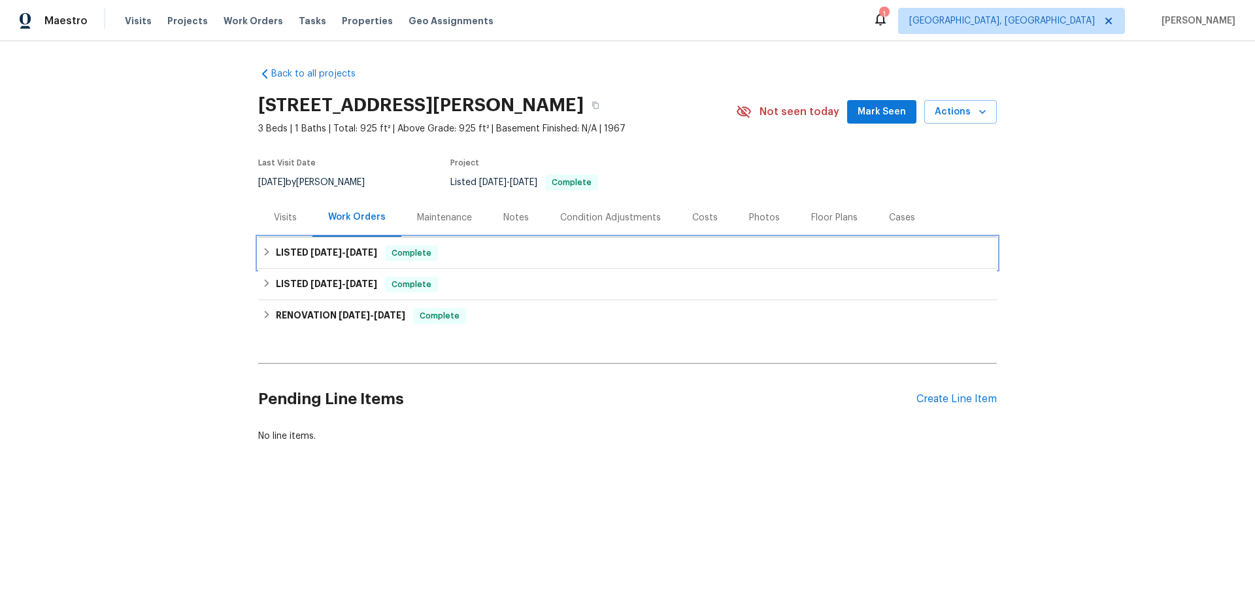
click at [342, 237] on div "LISTED [DATE] - [DATE] Complete" at bounding box center [627, 252] width 738 height 31
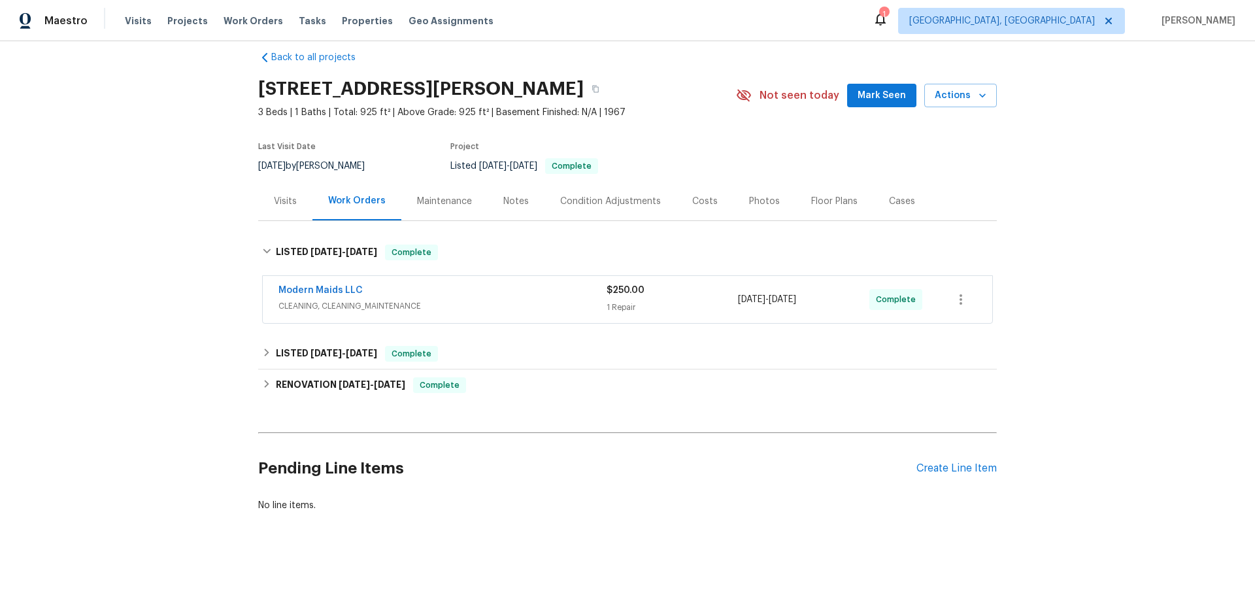
drag, startPoint x: 321, startPoint y: 323, endPoint x: 318, endPoint y: 331, distance: 7.6
click at [319, 327] on div "Back to all projects [STREET_ADDRESS][PERSON_NAME] 3 Beds | 1 Baths | Total: 92…" at bounding box center [627, 282] width 738 height 482
click at [318, 348] on span "7/29/25" at bounding box center [325, 352] width 31 height 9
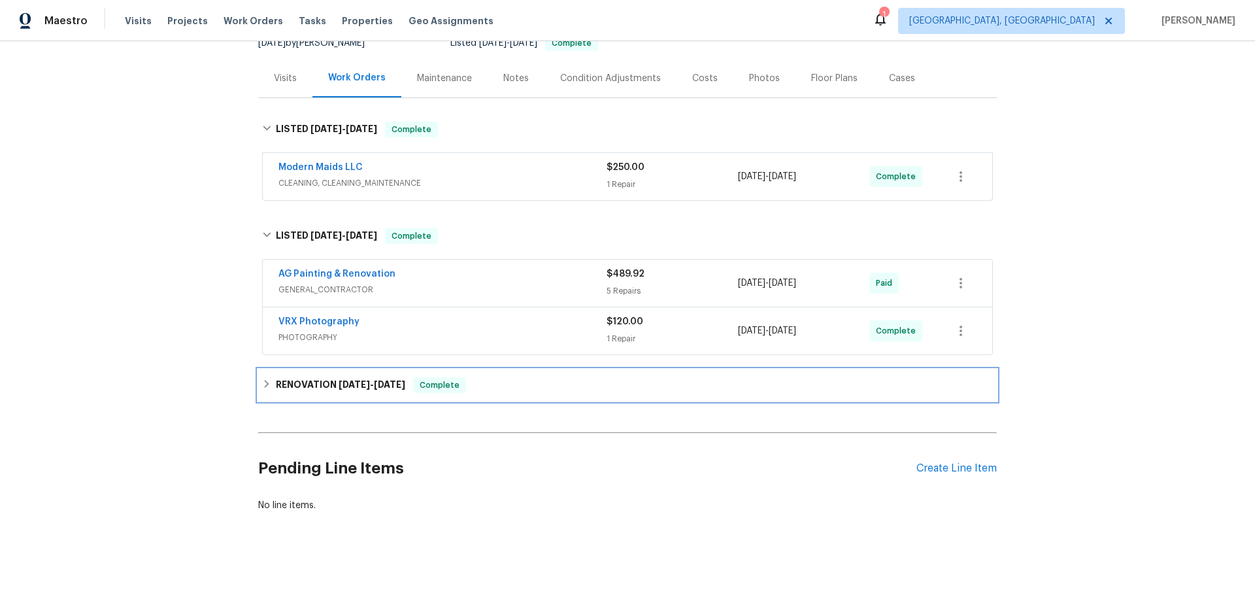
drag, startPoint x: 333, startPoint y: 376, endPoint x: 325, endPoint y: 425, distance: 49.0
click at [338, 380] on span "7/8/25" at bounding box center [353, 384] width 31 height 9
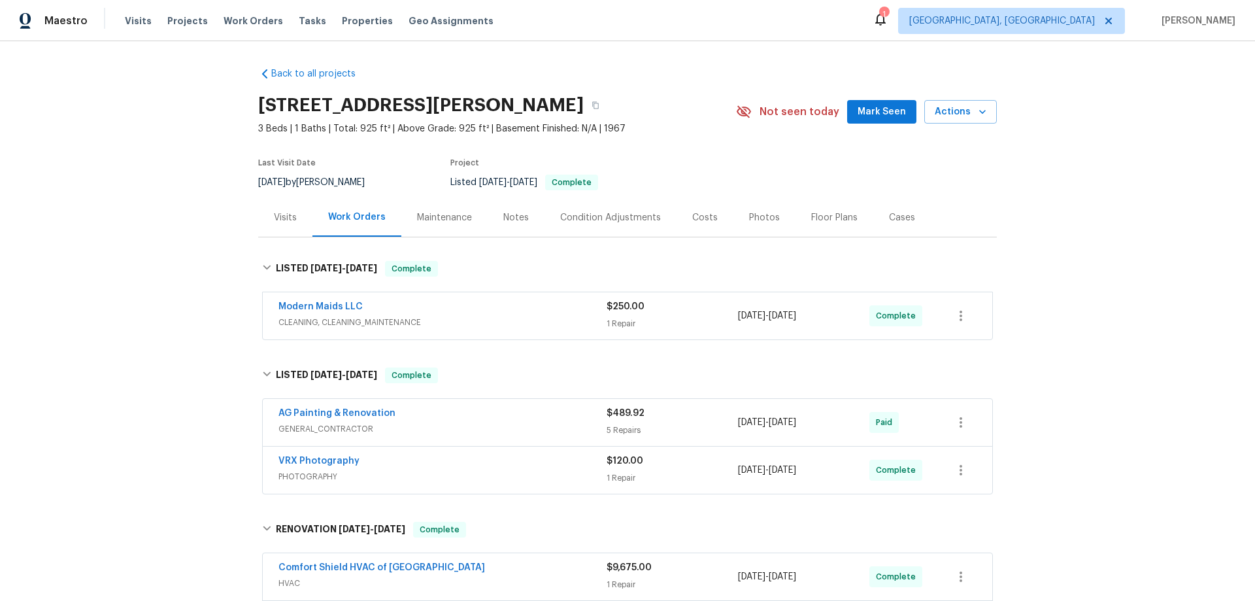
click at [216, 229] on div "Back to all projects 605 Mitchell Ave, Franklinton, NC 27525 3 Beds | 1 Baths |…" at bounding box center [627, 320] width 1255 height 559
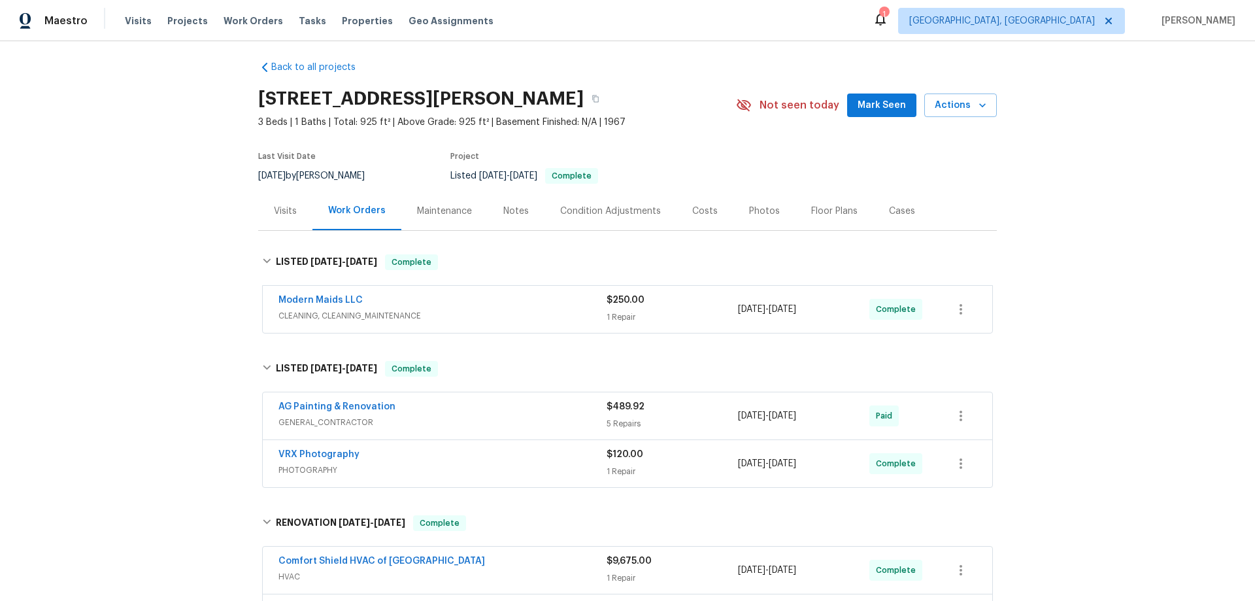
scroll to position [500, 0]
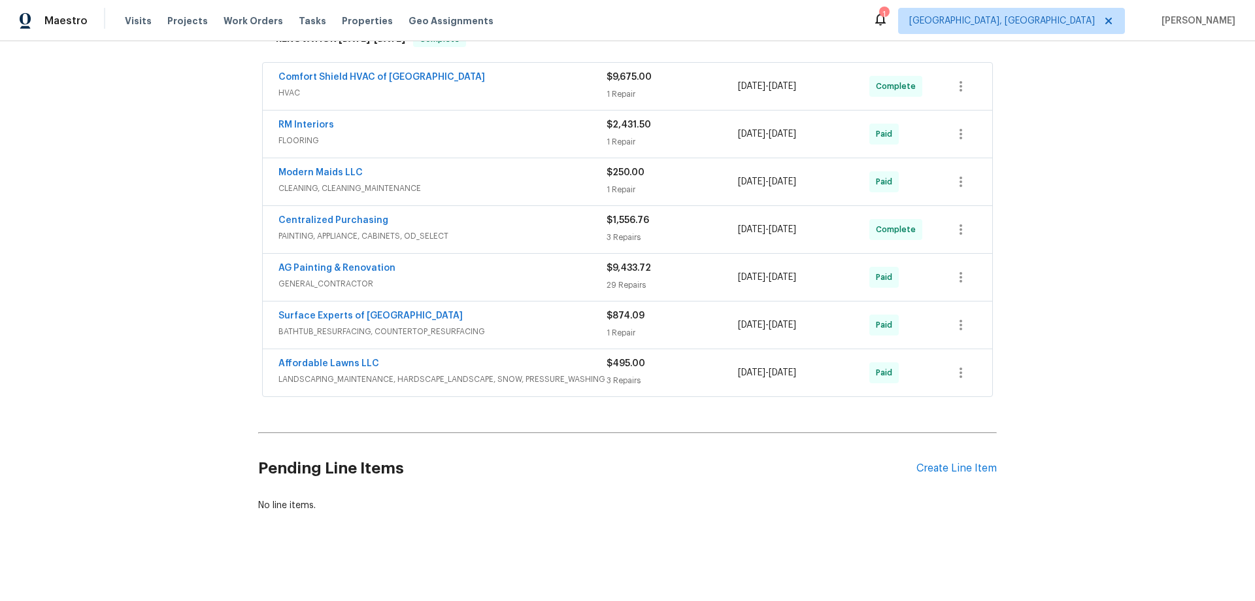
click at [232, 235] on div "Back to all projects 605 Mitchell Ave, Franklinton, NC 27525 3 Beds | 1 Baths |…" at bounding box center [627, 320] width 1255 height 559
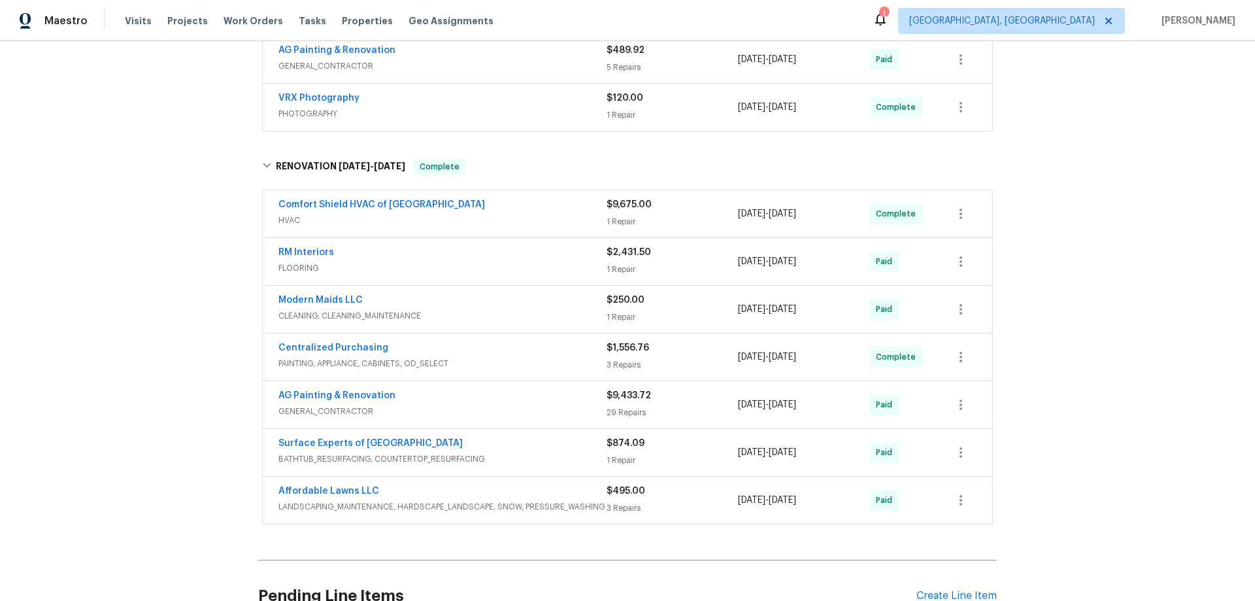
scroll to position [7, 0]
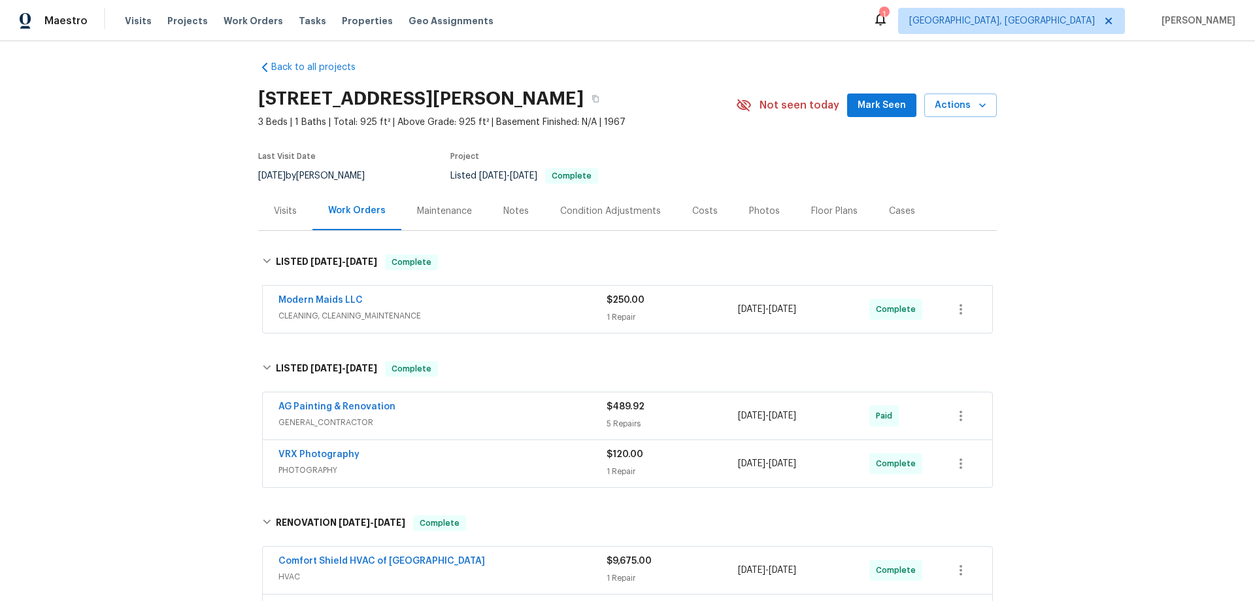
click at [154, 289] on div "Back to all projects 605 Mitchell Ave, Franklinton, NC 27525 3 Beds | 1 Baths |…" at bounding box center [627, 320] width 1255 height 559
click at [155, 327] on div "Back to all projects 605 Mitchell Ave, Franklinton, NC 27525 3 Beds | 1 Baths |…" at bounding box center [627, 320] width 1255 height 559
click at [162, 234] on div "Back to all projects 605 Mitchell Ave, Franklinton, NC 27525 3 Beds | 1 Baths |…" at bounding box center [627, 320] width 1255 height 559
click at [157, 246] on div "Back to all projects 605 Mitchell Ave, Franklinton, NC 27525 3 Beds | 1 Baths |…" at bounding box center [627, 320] width 1255 height 559
click at [158, 240] on div "Back to all projects 605 Mitchell Ave, Franklinton, NC 27525 3 Beds | 1 Baths |…" at bounding box center [627, 320] width 1255 height 559
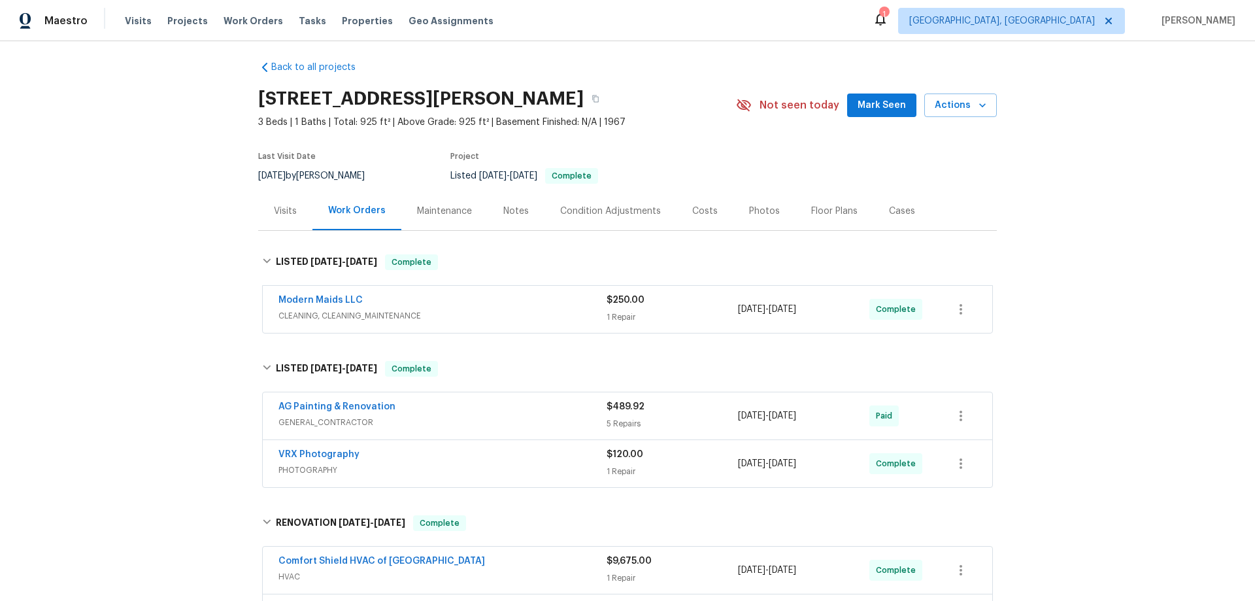
click at [166, 154] on div "Back to all projects 605 Mitchell Ave, Franklinton, NC 27525 3 Beds | 1 Baths |…" at bounding box center [627, 320] width 1255 height 559
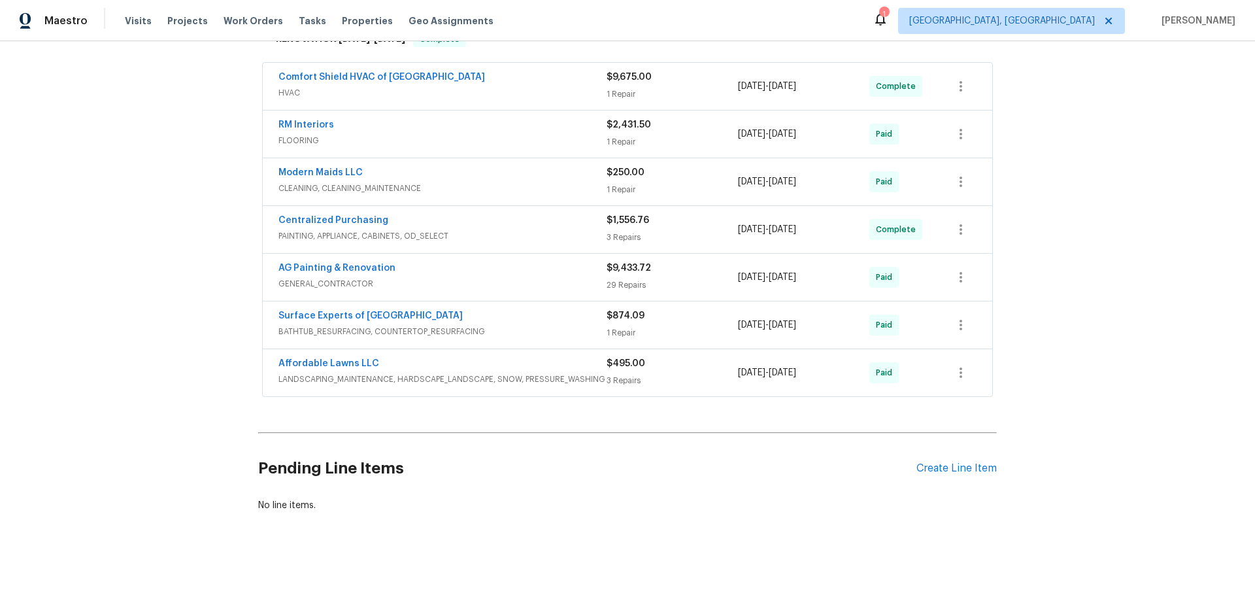
click at [142, 280] on div "Back to all projects 605 Mitchell Ave, Franklinton, NC 27525 3 Beds | 1 Baths |…" at bounding box center [627, 320] width 1255 height 559
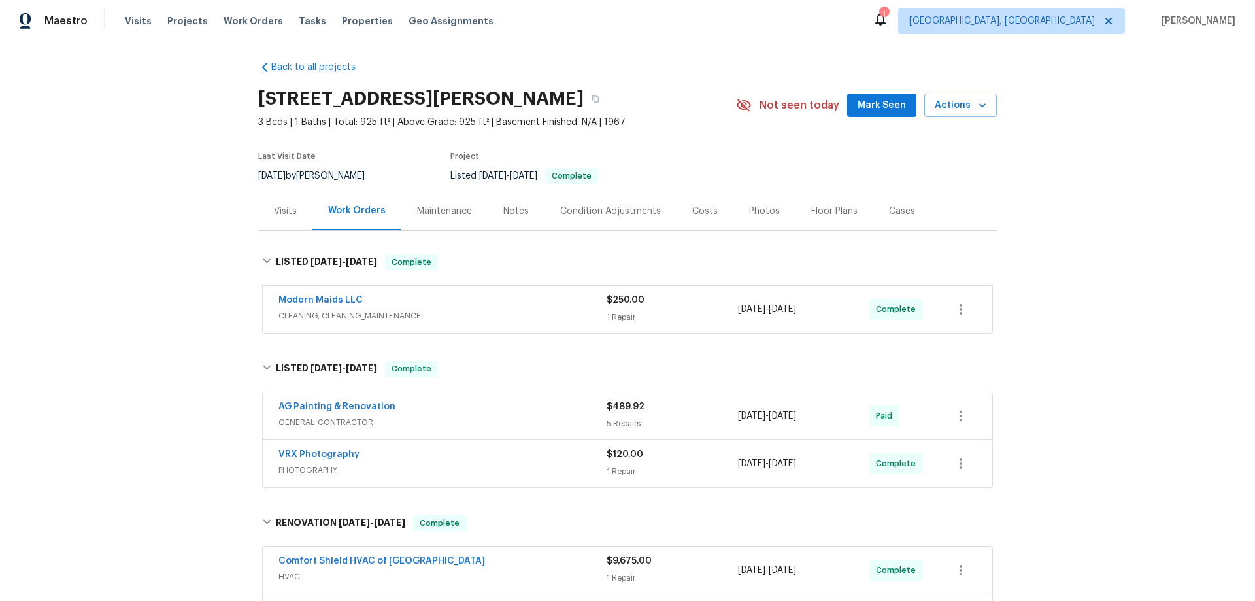
scroll to position [363, 0]
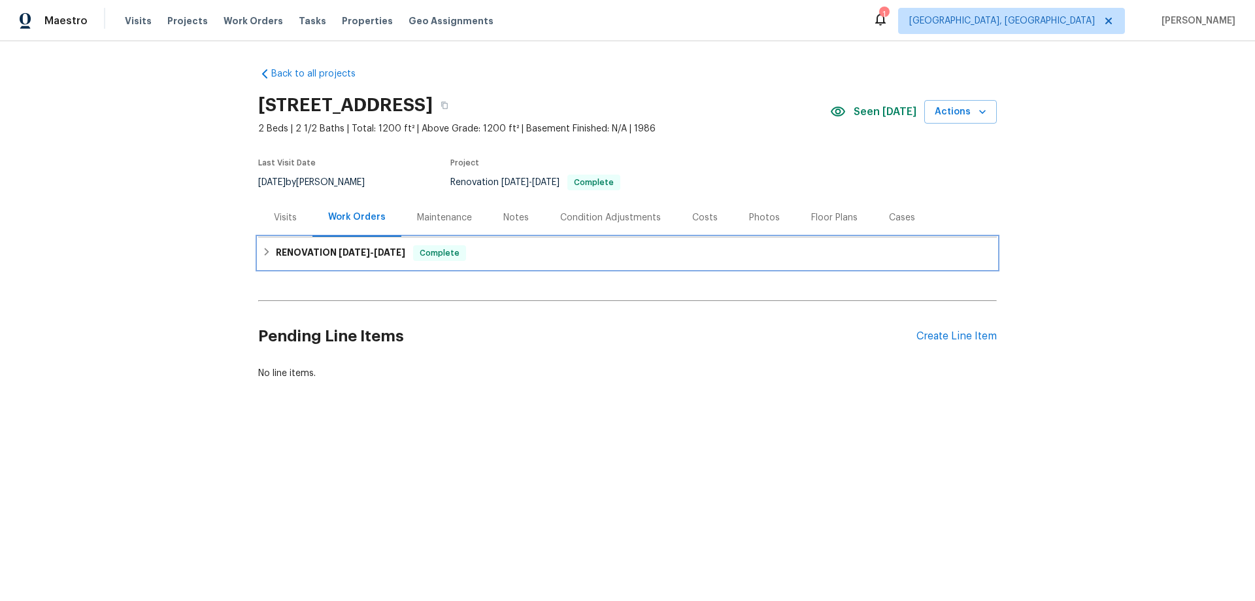
click at [369, 250] on span "[DATE] - [DATE]" at bounding box center [371, 252] width 67 height 9
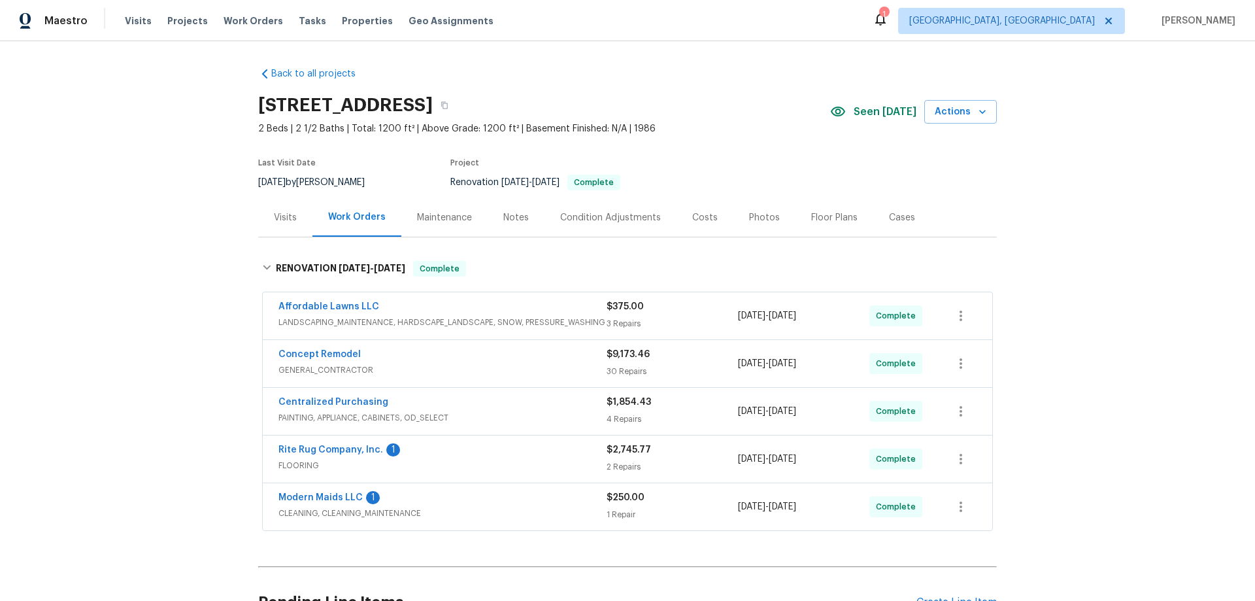
click at [161, 227] on div "Back to all projects [STREET_ADDRESS] 2 Beds | 2 1/2 Baths | Total: 1200 ft² | …" at bounding box center [627, 320] width 1255 height 559
click at [157, 305] on div "Back to all projects [STREET_ADDRESS] 2 Beds | 2 1/2 Baths | Total: 1200 ft² | …" at bounding box center [627, 320] width 1255 height 559
click at [198, 225] on div "Back to all projects [STREET_ADDRESS] 2 Beds | 2 1/2 Baths | Total: 1200 ft² | …" at bounding box center [627, 320] width 1255 height 559
click at [161, 203] on div "Back to all projects [STREET_ADDRESS] 2 Beds | 2 1/2 Baths | Total: 1200 ft² | …" at bounding box center [627, 320] width 1255 height 559
click at [173, 275] on div "Back to all projects [STREET_ADDRESS] 2 Beds | 2 1/2 Baths | Total: 1200 ft² | …" at bounding box center [627, 320] width 1255 height 559
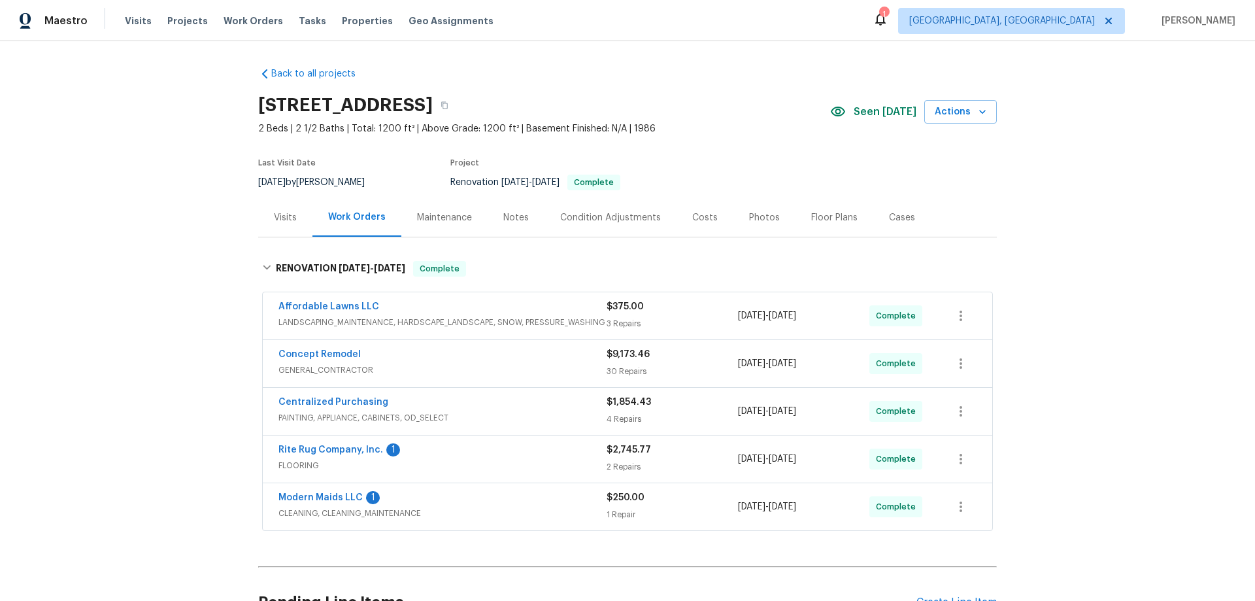
click at [186, 118] on div "Back to all projects [STREET_ADDRESS] 2 Beds | 2 1/2 Baths | Total: 1200 ft² | …" at bounding box center [627, 320] width 1255 height 559
click at [174, 278] on div "Back to all projects [STREET_ADDRESS] 2 Beds | 2 1/2 Baths | Total: 1200 ft² | …" at bounding box center [627, 320] width 1255 height 559
click at [167, 278] on div "Back to all projects [STREET_ADDRESS] 2 Beds | 2 1/2 Baths | Total: 1200 ft² | …" at bounding box center [627, 320] width 1255 height 559
click at [86, 235] on div "Back to all projects [STREET_ADDRESS] 2 Beds | 2 1/2 Baths | Total: 1200 ft² | …" at bounding box center [627, 320] width 1255 height 559
click at [169, 254] on div "Back to all projects [STREET_ADDRESS] 2 Beds | 2 1/2 Baths | Total: 1200 ft² | …" at bounding box center [627, 320] width 1255 height 559
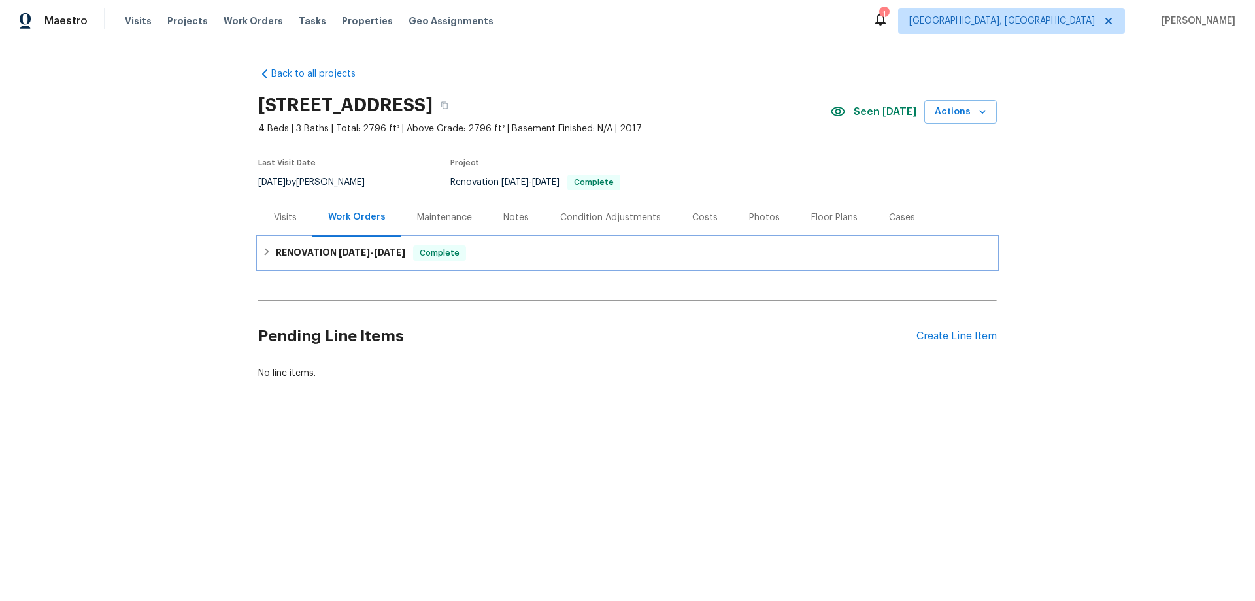
click at [263, 248] on icon at bounding box center [266, 251] width 9 height 9
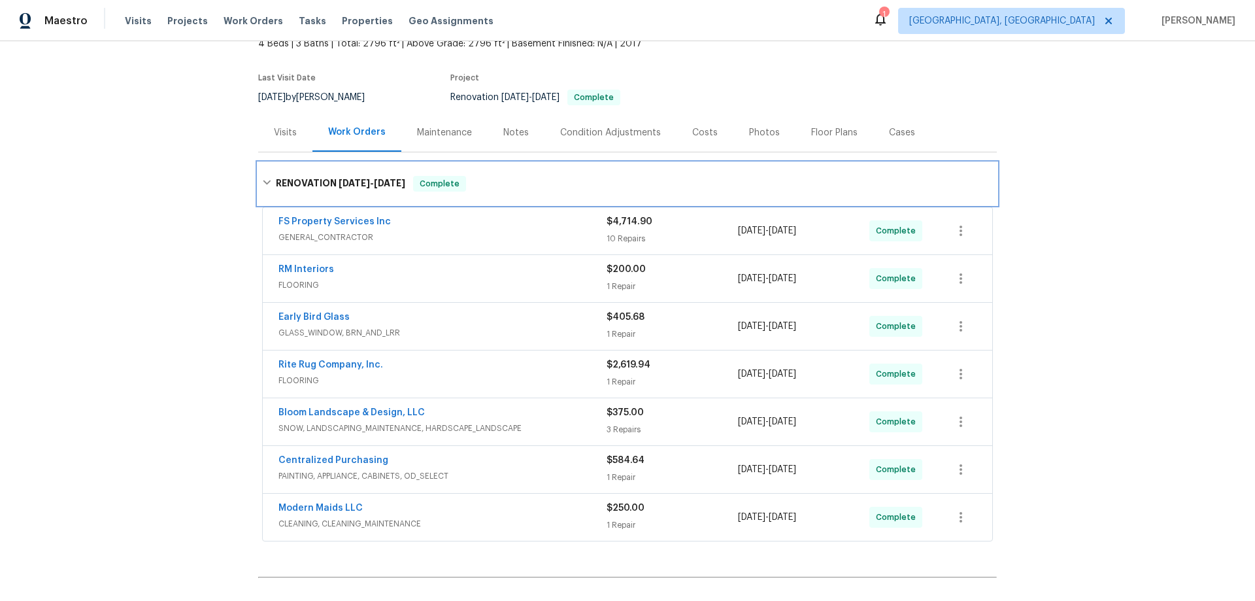
scroll to position [216, 0]
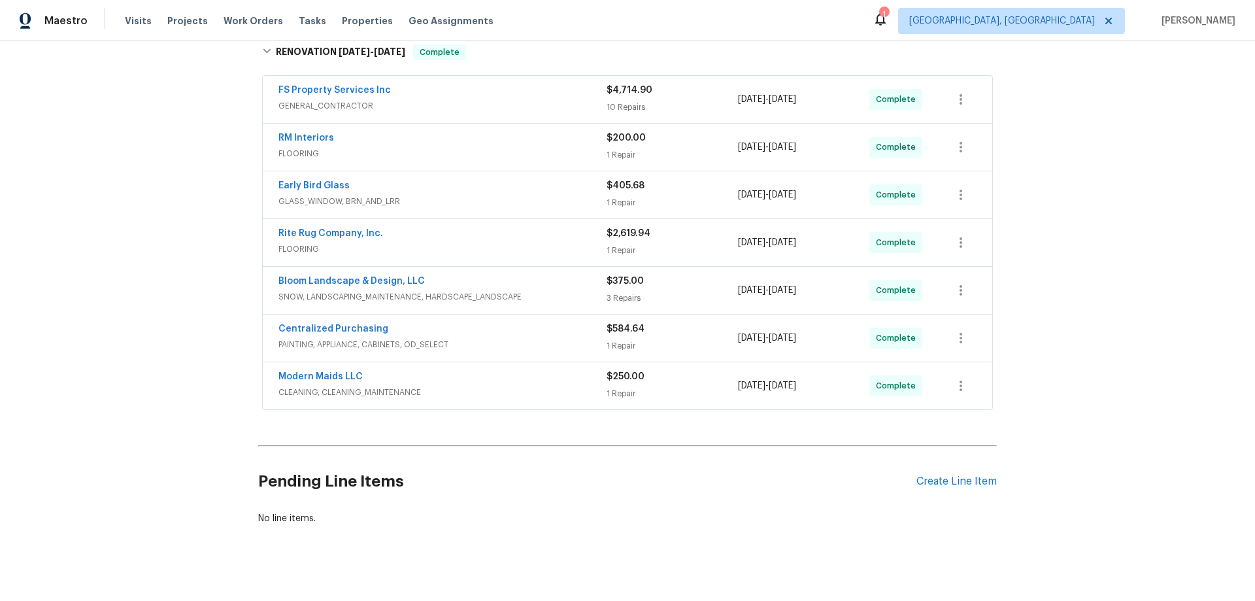
click at [158, 269] on div "Back to all projects 85 Landlocked Cir, Angier, NC 27501 4 Beds | 3 Baths | Tot…" at bounding box center [627, 320] width 1255 height 559
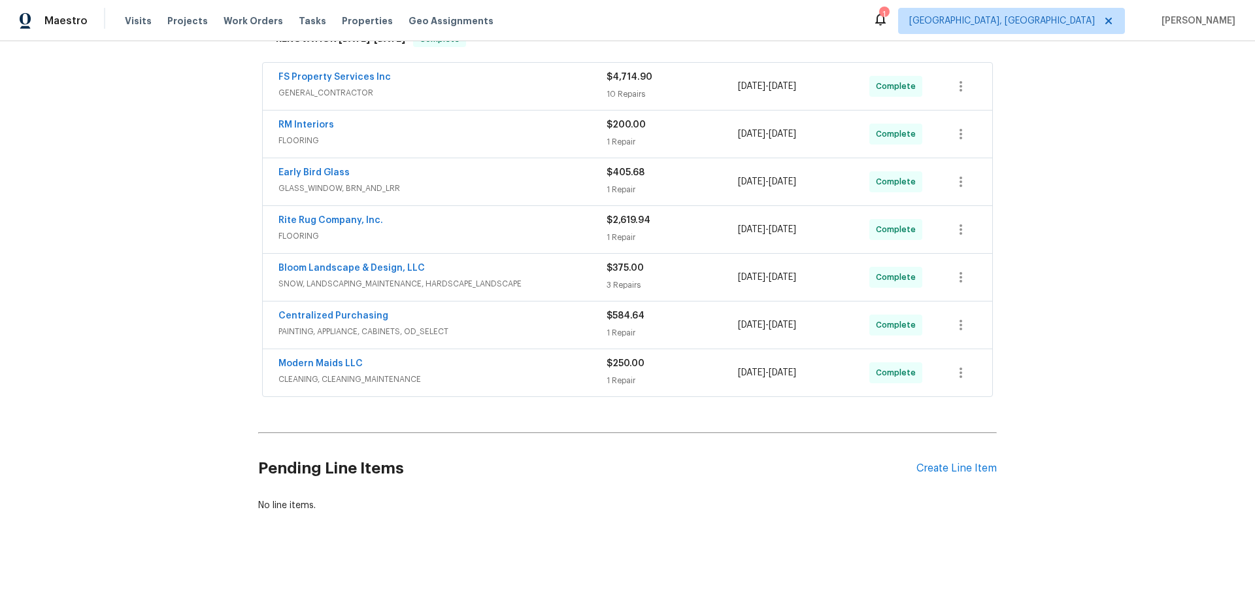
scroll to position [0, 0]
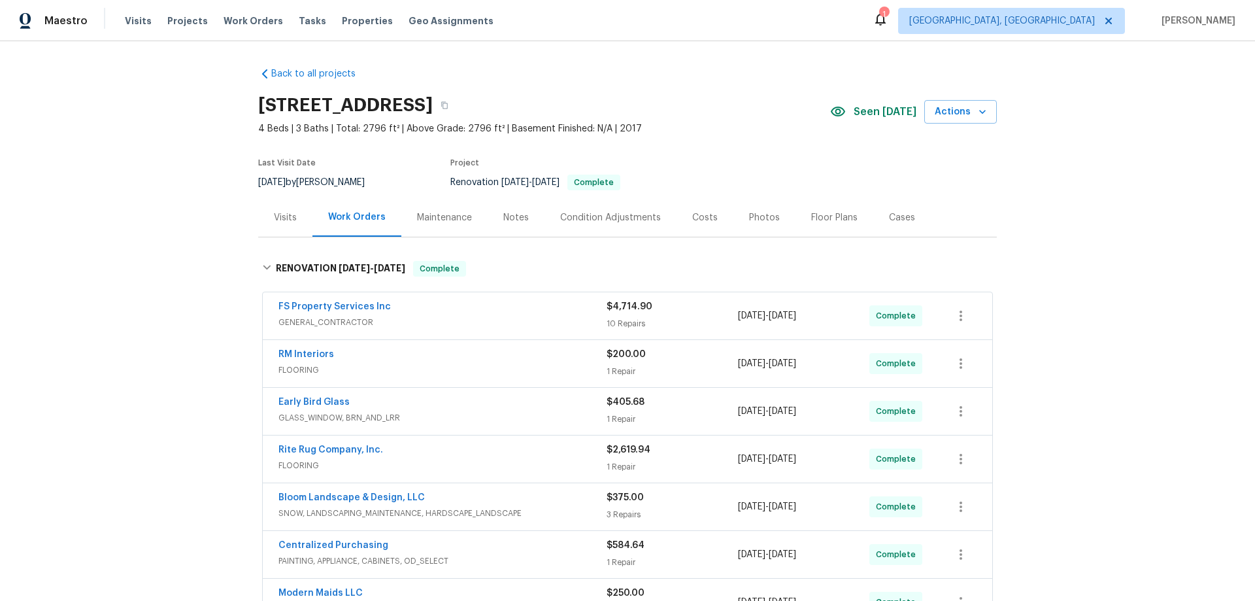
click at [121, 176] on div "Back to all projects 85 Landlocked Cir, Angier, NC 27501 4 Beds | 3 Baths | Tot…" at bounding box center [627, 320] width 1255 height 559
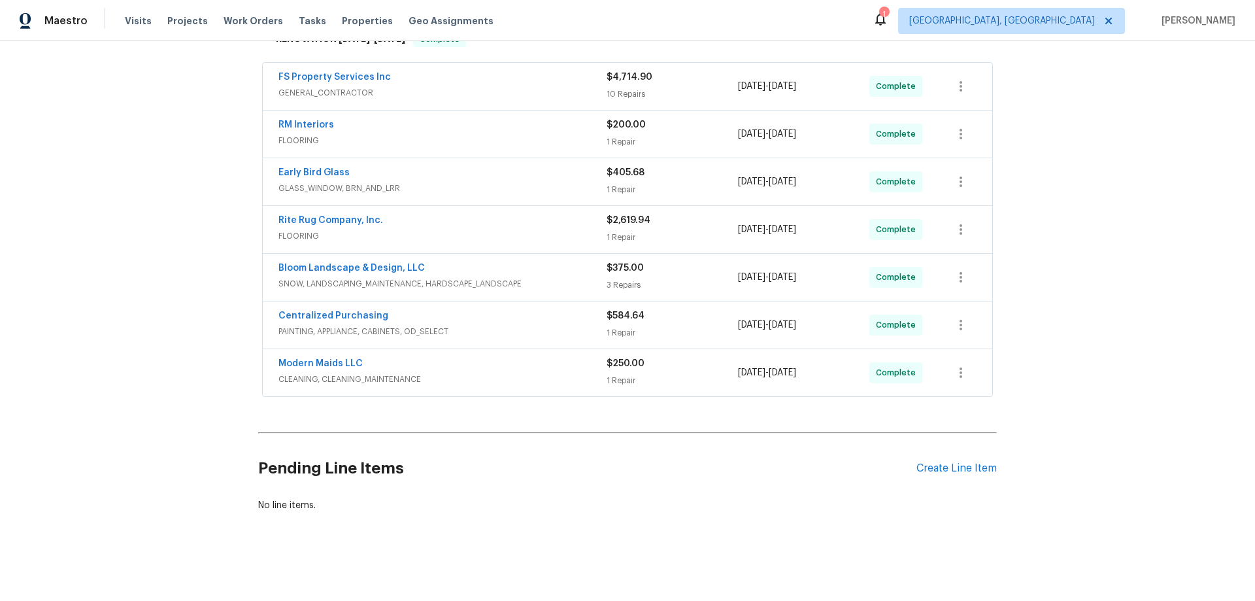
click at [129, 291] on div "Back to all projects 85 Landlocked Cir, Angier, NC 27501 4 Beds | 3 Baths | Tot…" at bounding box center [627, 320] width 1255 height 559
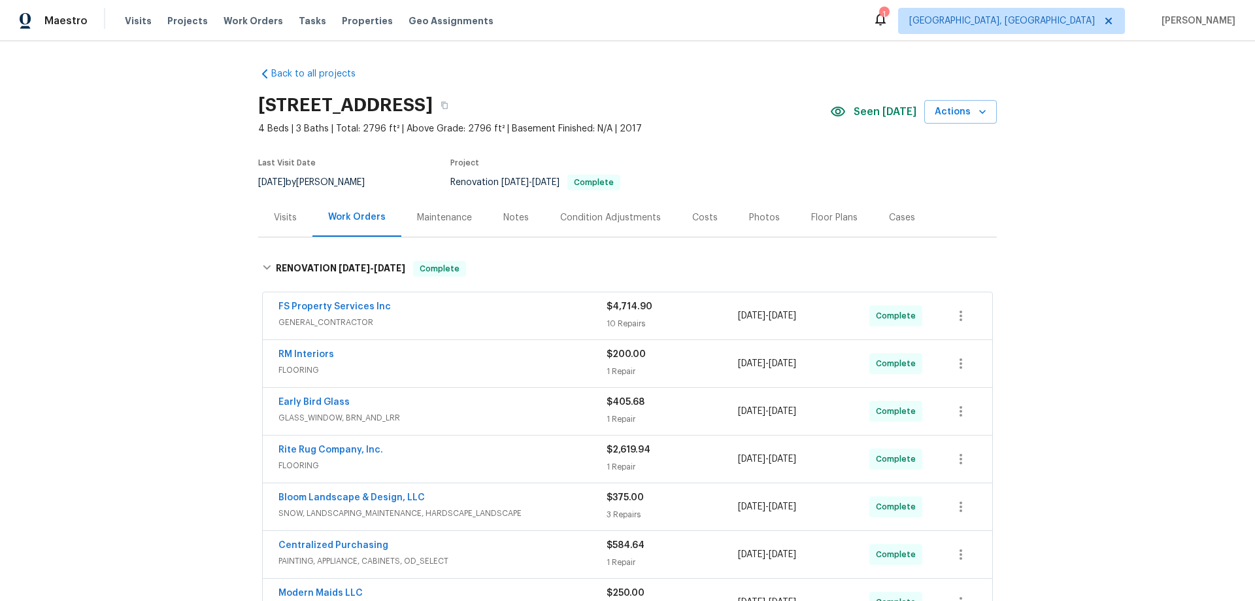
click at [130, 278] on div "Back to all projects 85 Landlocked Cir, Angier, NC 27501 4 Beds | 3 Baths | Tot…" at bounding box center [627, 320] width 1255 height 559
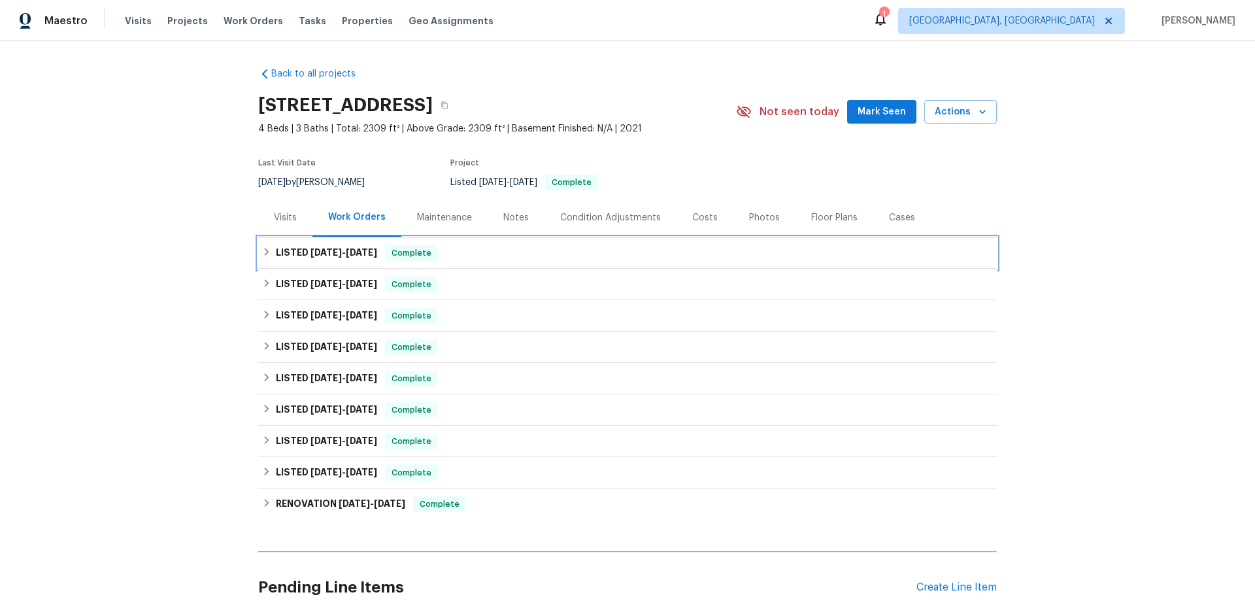
click at [298, 250] on h6 "LISTED [DATE] - [DATE]" at bounding box center [326, 253] width 101 height 16
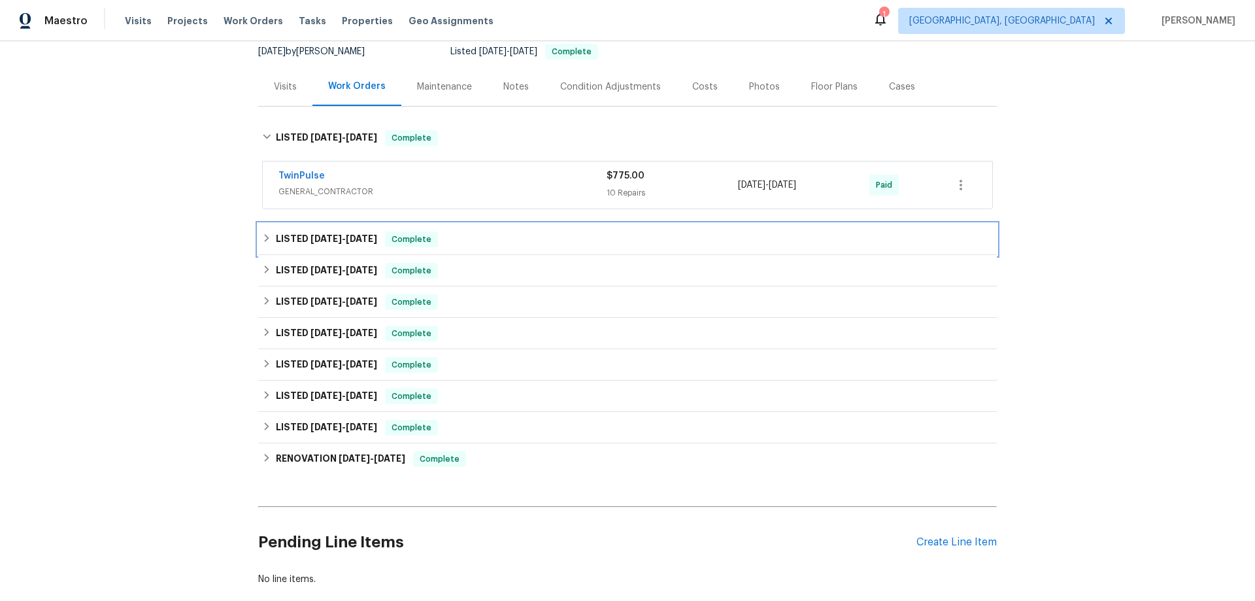
click at [295, 241] on h6 "LISTED 7/23/25 - 7/30/25" at bounding box center [326, 239] width 101 height 16
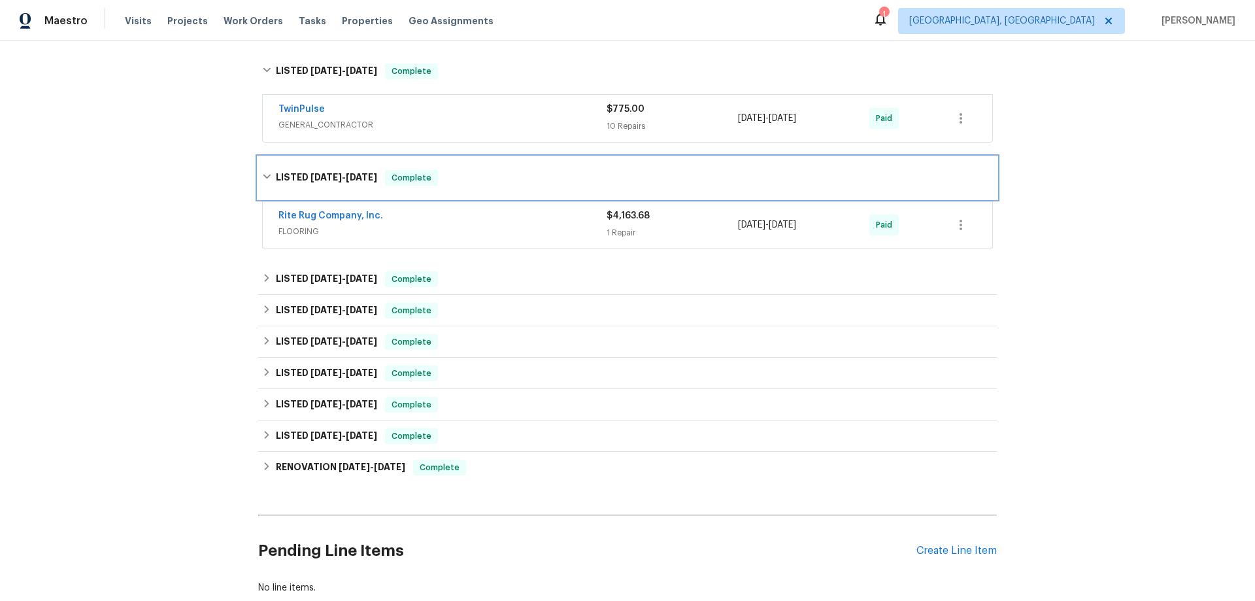
scroll to position [261, 0]
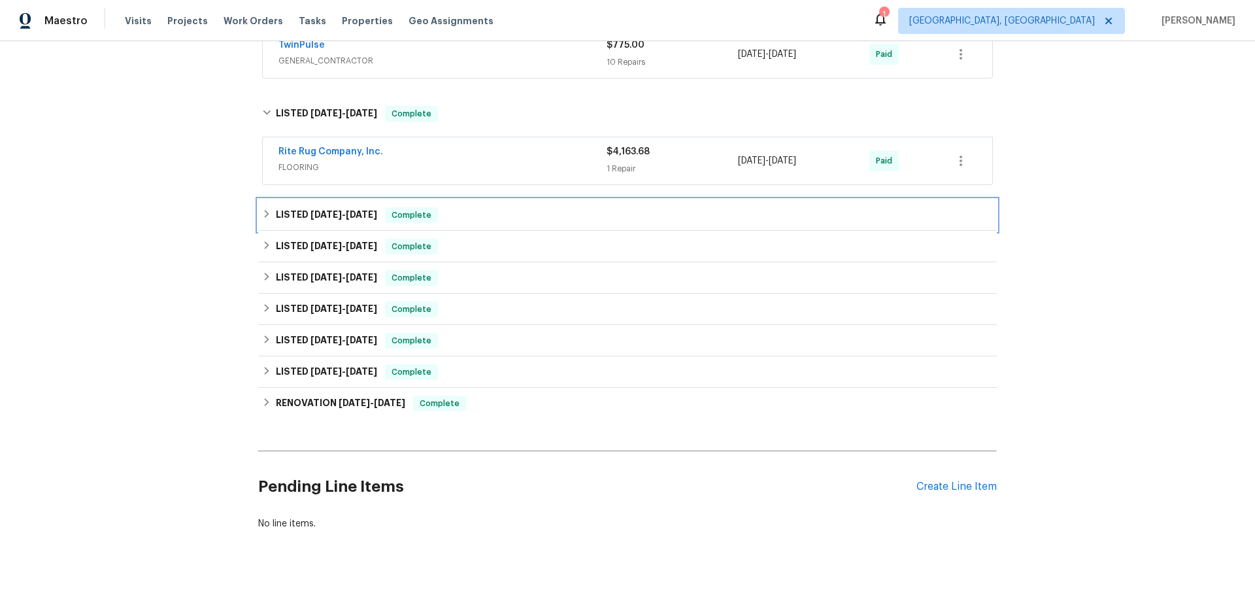
drag, startPoint x: 301, startPoint y: 203, endPoint x: 304, endPoint y: 229, distance: 27.0
click at [300, 204] on div "LISTED 7/13/25 - 7/16/25 Complete" at bounding box center [627, 214] width 738 height 31
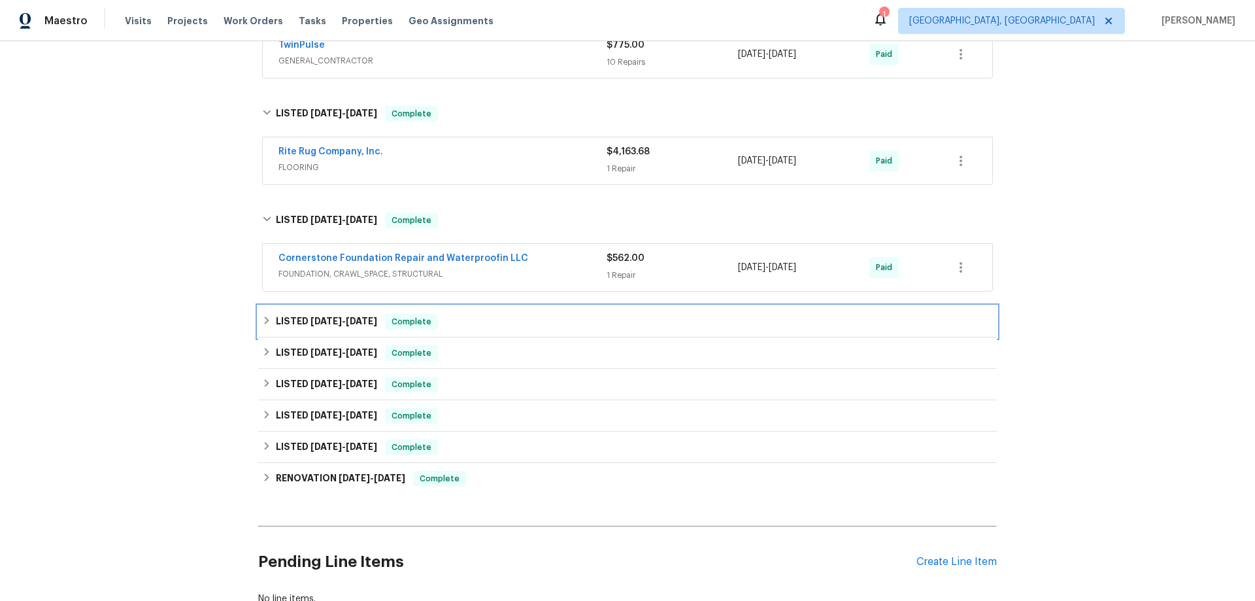
click at [315, 310] on div "LISTED 4/22/25 - 4/30/25 Complete" at bounding box center [627, 321] width 738 height 31
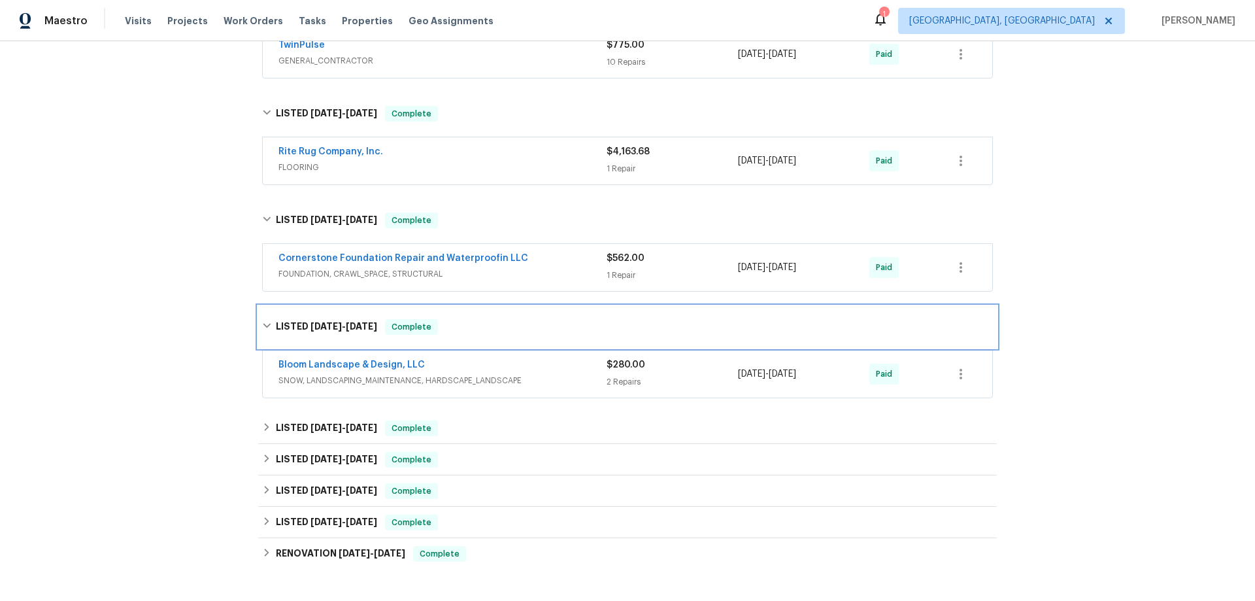
scroll to position [392, 0]
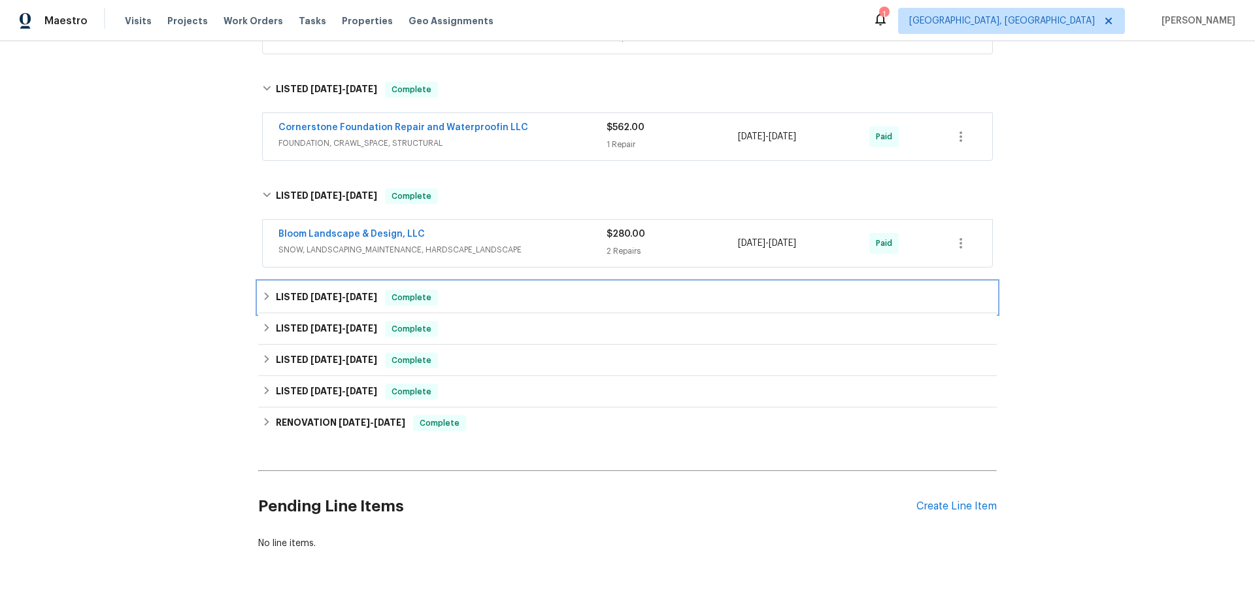
drag, startPoint x: 302, startPoint y: 295, endPoint x: 303, endPoint y: 340, distance: 44.5
click at [302, 295] on h6 "LISTED 4/22/25 - 5/5/25" at bounding box center [326, 297] width 101 height 16
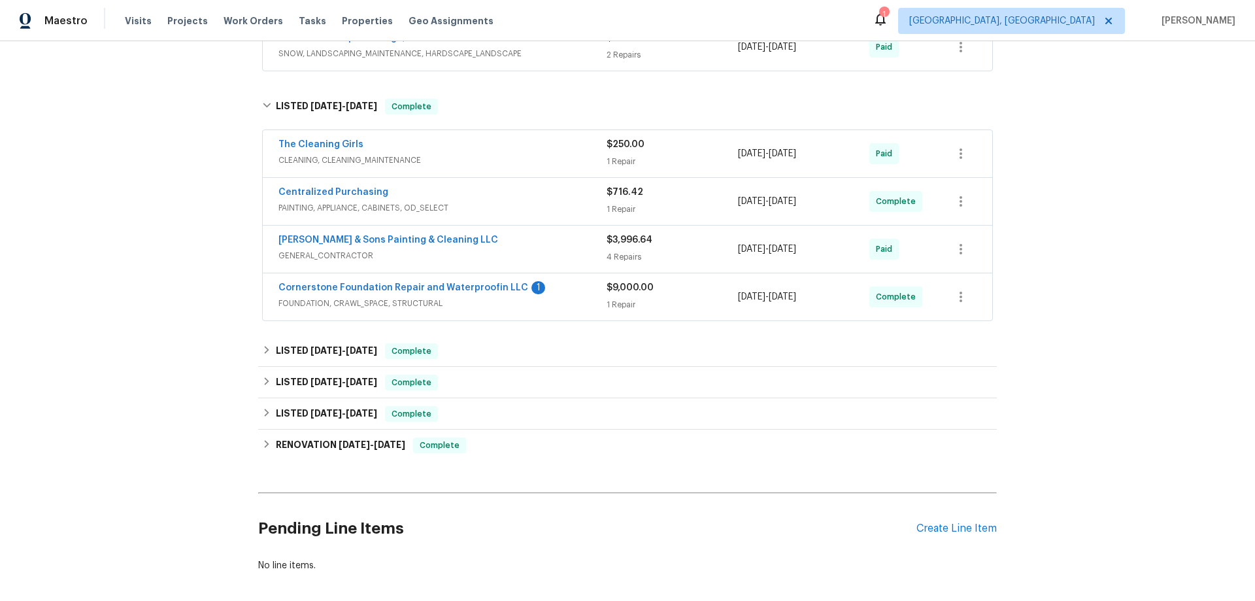
drag, startPoint x: 316, startPoint y: 331, endPoint x: 314, endPoint y: 352, distance: 21.0
click at [315, 331] on div "Back to all projects 95 Cinnamon Teal Way, Youngsville, NC 27596 4 Beds | 3 Bat…" at bounding box center [627, 25] width 738 height 1113
drag, startPoint x: 314, startPoint y: 352, endPoint x: 265, endPoint y: 370, distance: 52.3
click at [314, 350] on span "3/17/25" at bounding box center [325, 350] width 31 height 9
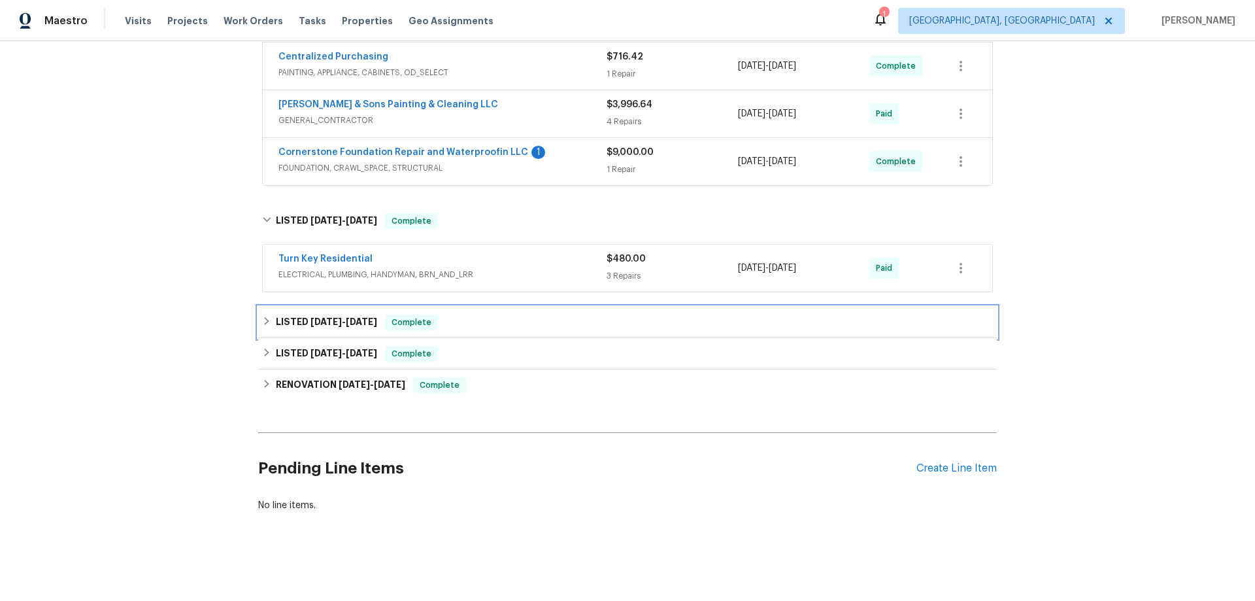
click at [292, 314] on h6 "LISTED 2/24/25 - 2/25/25" at bounding box center [326, 322] width 101 height 16
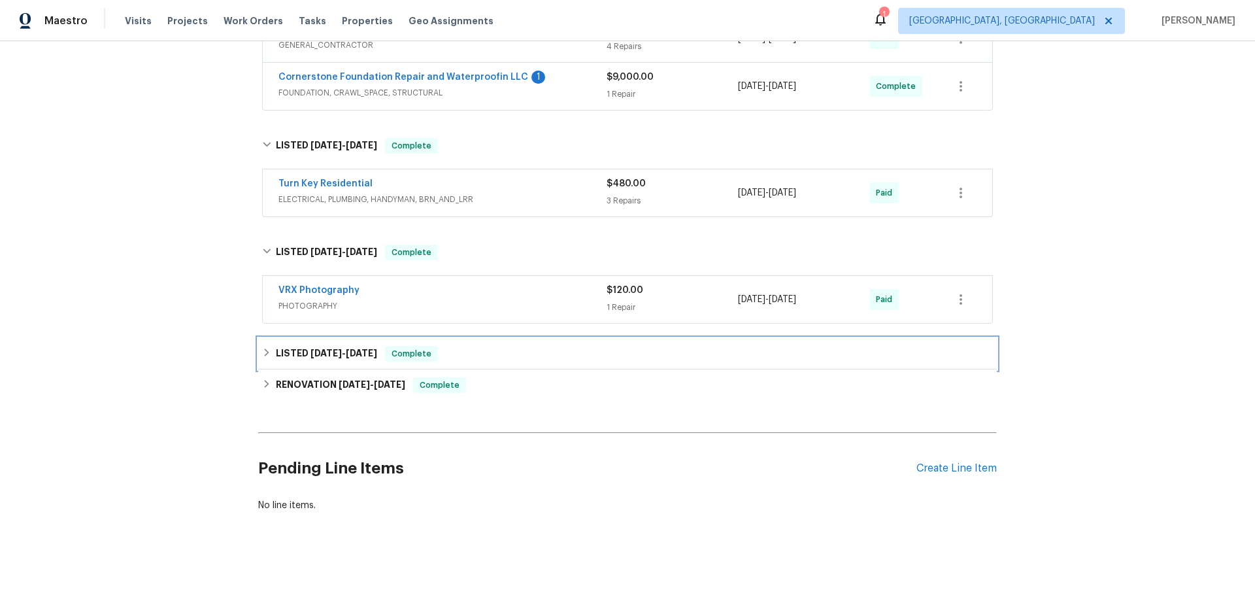
click at [276, 346] on h6 "LISTED 12/16/24 - 12/16/24" at bounding box center [326, 354] width 101 height 16
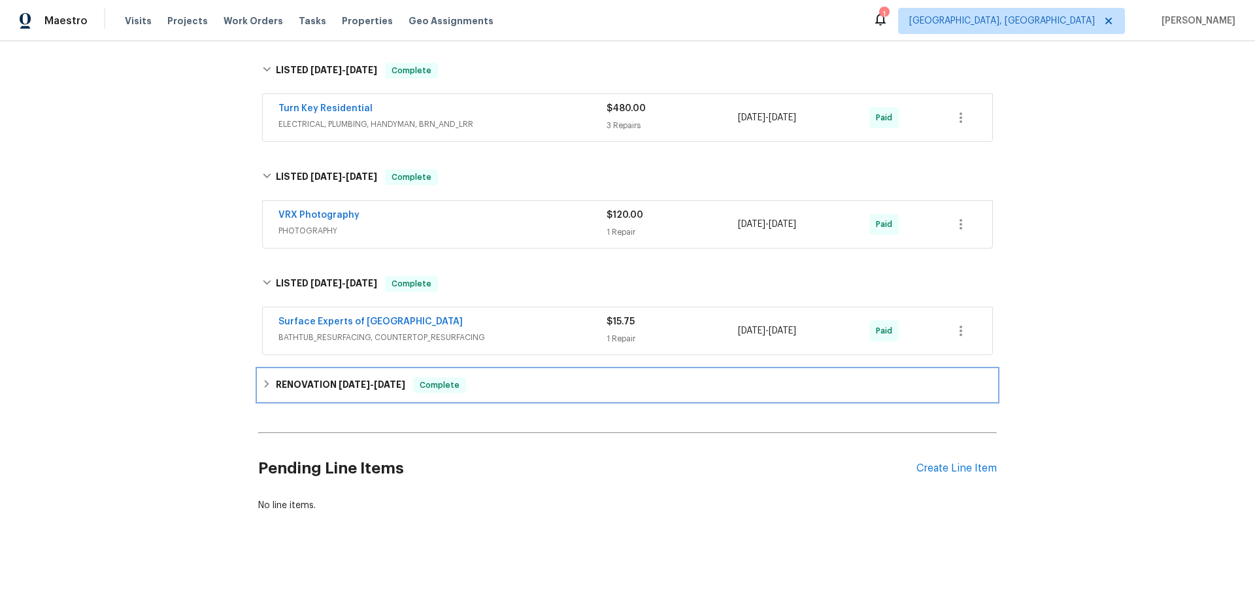
click at [288, 389] on div "RENOVATION 12/9/24 - 12/13/24 Complete" at bounding box center [627, 384] width 738 height 31
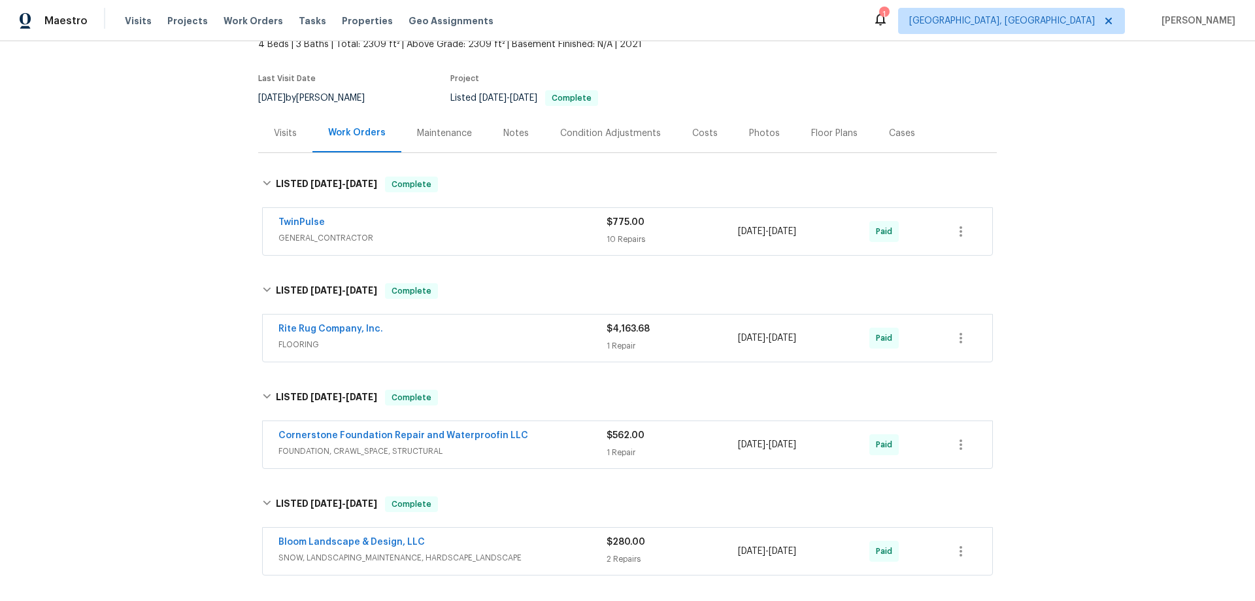
scroll to position [0, 0]
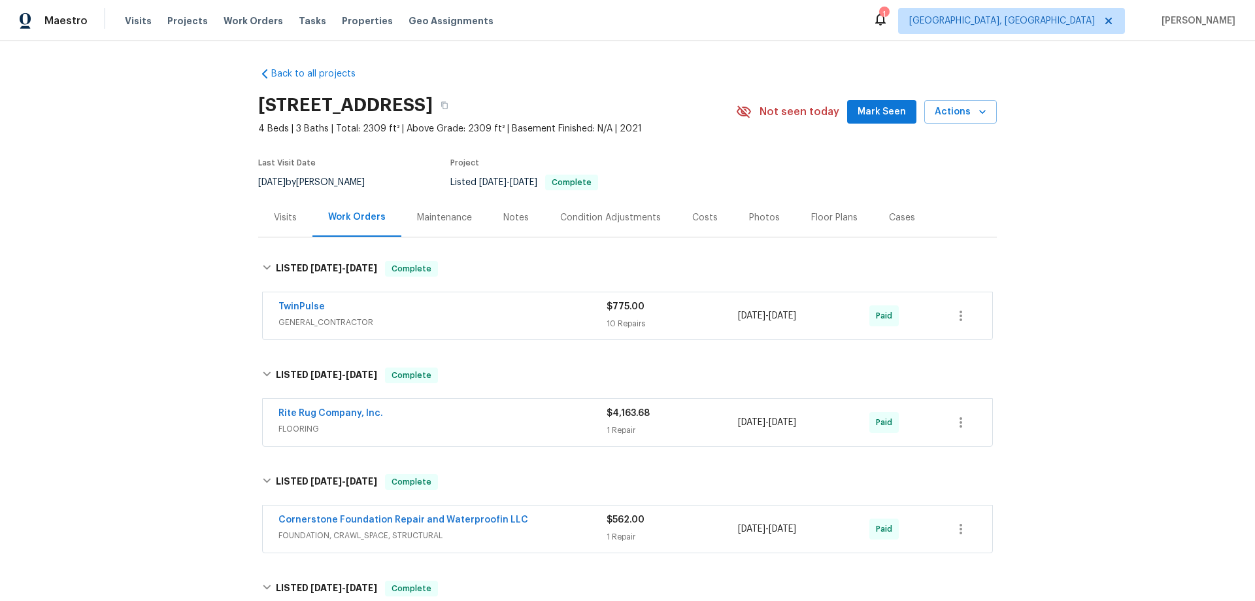
click at [174, 306] on div "Back to all projects 95 Cinnamon Teal Way, Youngsville, NC 27596 4 Beds | 3 Bat…" at bounding box center [627, 320] width 1255 height 559
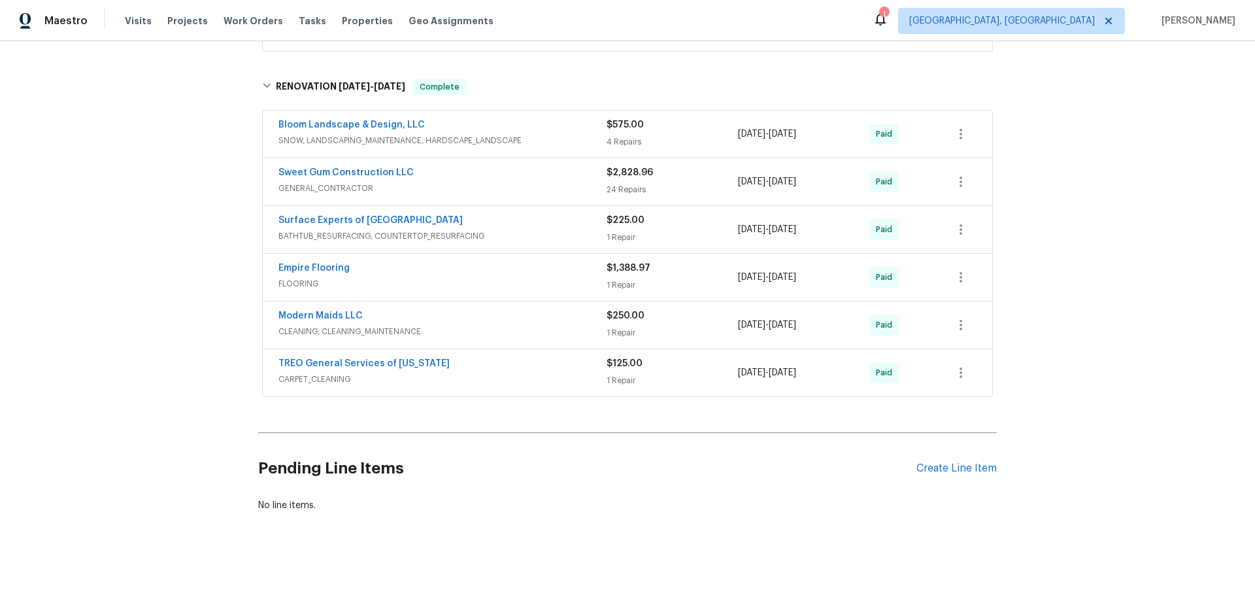
scroll to position [417, 0]
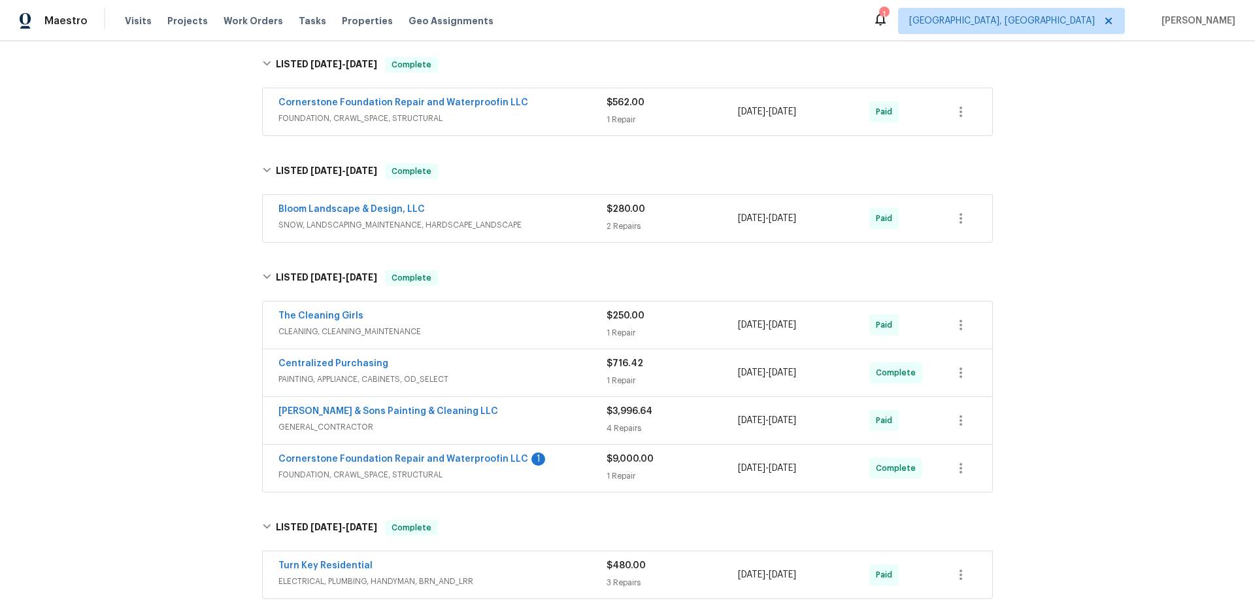
click at [111, 285] on div "Back to all projects 95 Cinnamon Teal Way, Youngsville, NC 27596 4 Beds | 3 Bat…" at bounding box center [627, 320] width 1255 height 559
click at [160, 259] on div "Back to all projects 95 Cinnamon Teal Way, Youngsville, NC 27596 4 Beds | 3 Bat…" at bounding box center [627, 320] width 1255 height 559
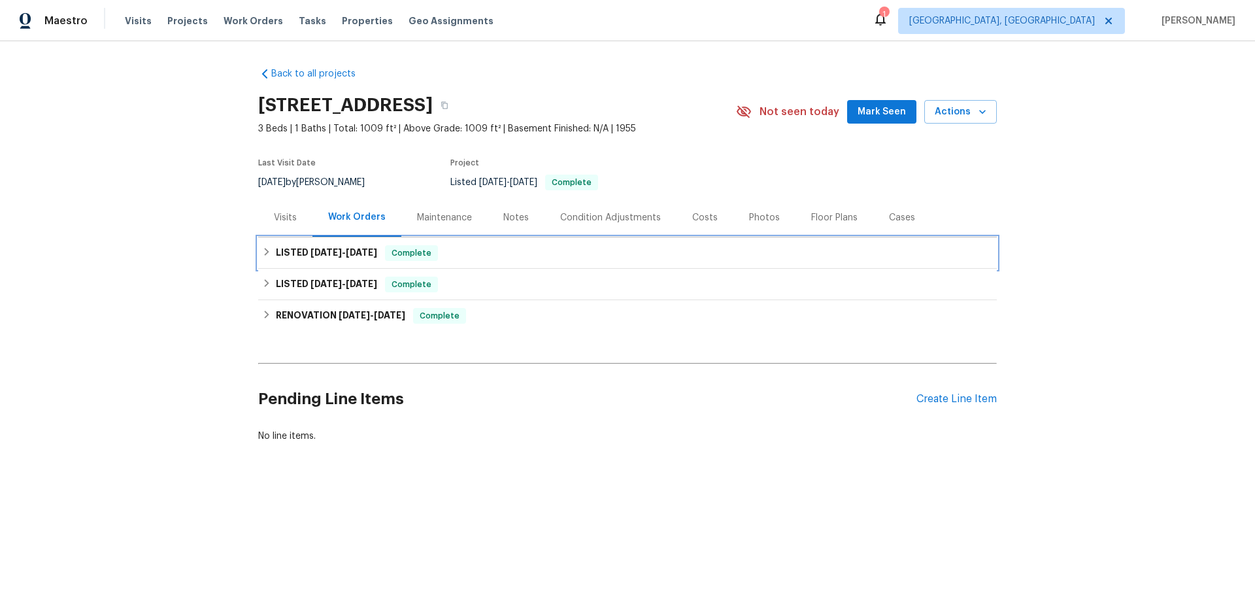
click at [338, 258] on h6 "LISTED 8/9/25 - 8/11/25" at bounding box center [326, 253] width 101 height 16
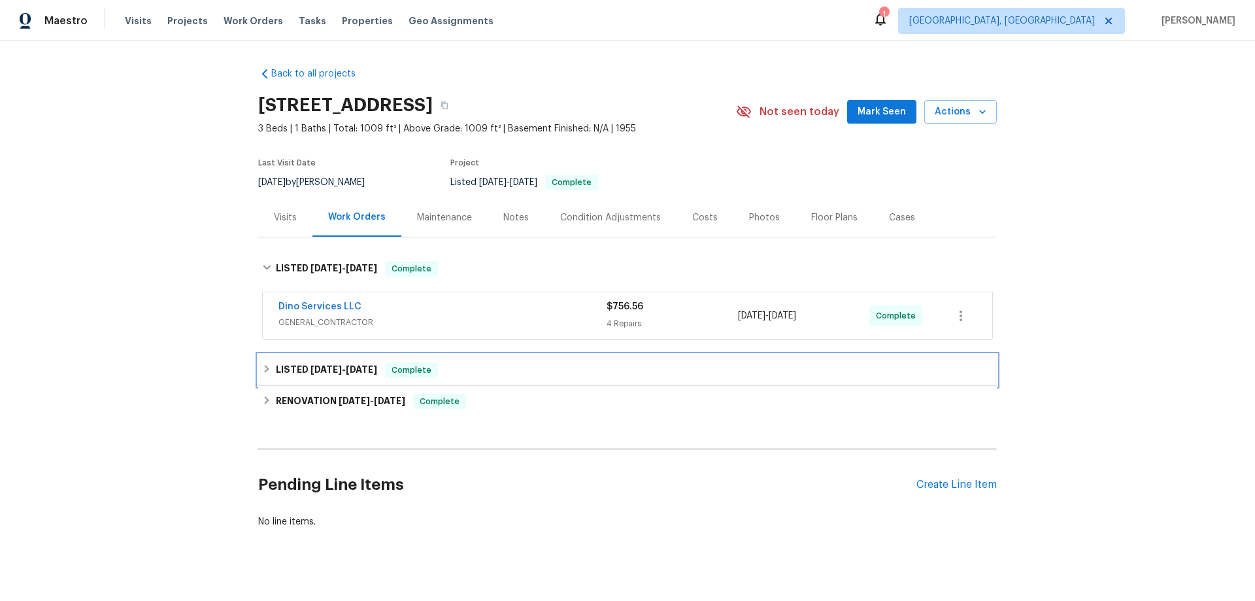
drag, startPoint x: 323, startPoint y: 372, endPoint x: 320, endPoint y: 407, distance: 34.8
click at [322, 372] on span "7/28/25" at bounding box center [325, 369] width 31 height 9
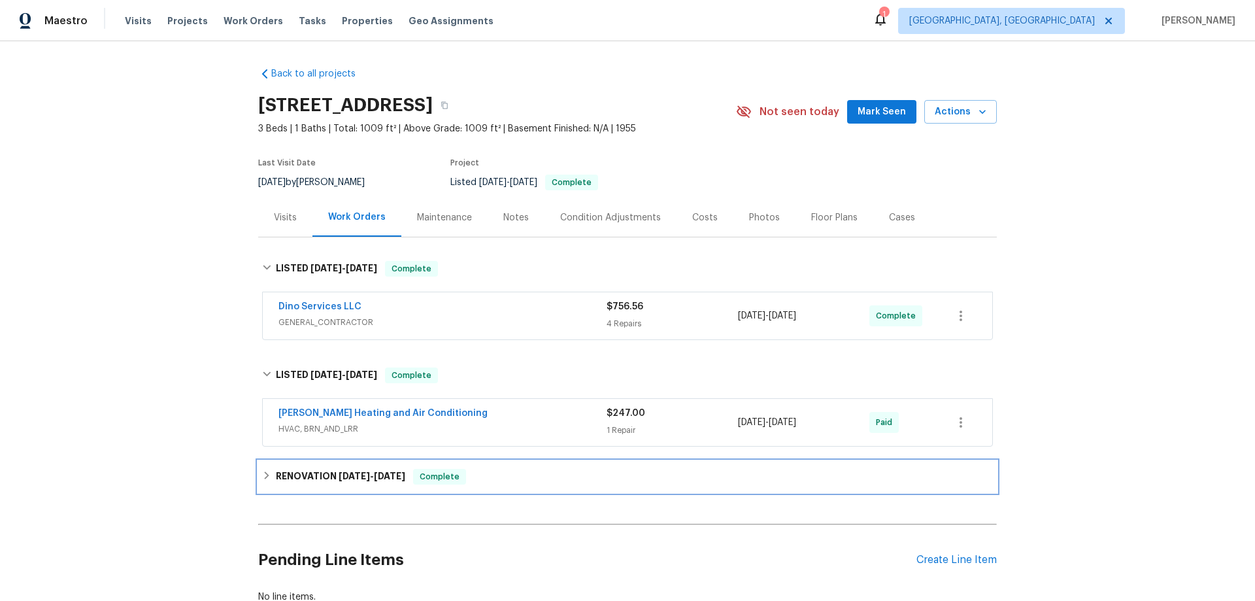
click at [340, 474] on span "4/2/25" at bounding box center [353, 475] width 31 height 9
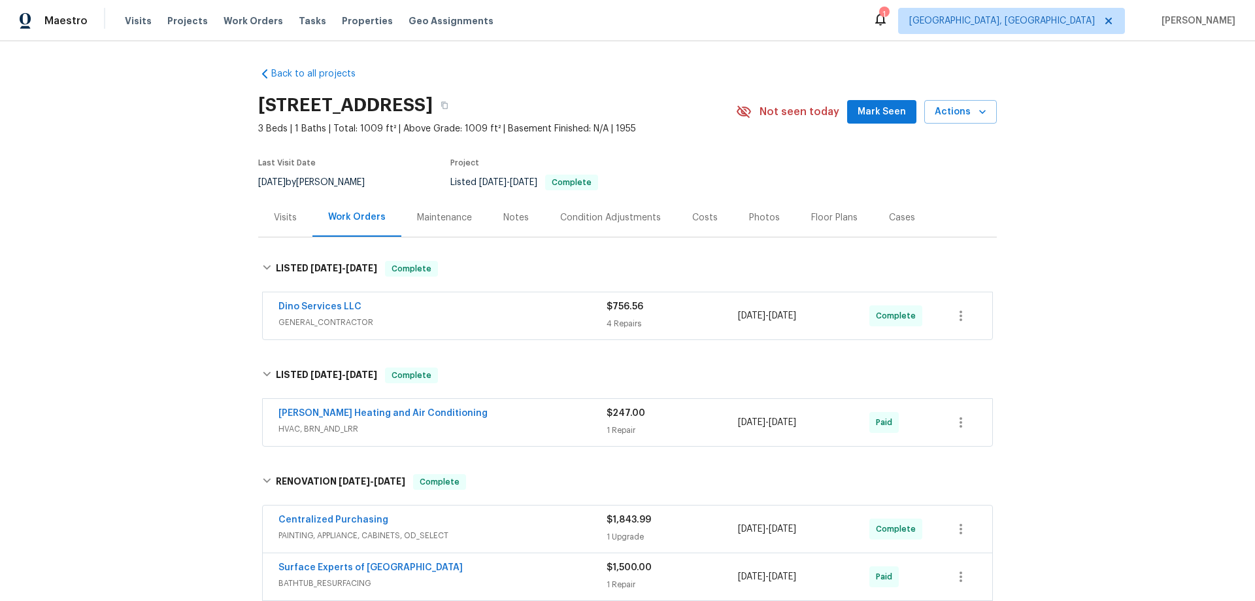
click at [190, 221] on div "Back to all projects 1519 Kingswood St, Richmond, VA 23224 3 Beds | 1 Baths | T…" at bounding box center [627, 320] width 1255 height 559
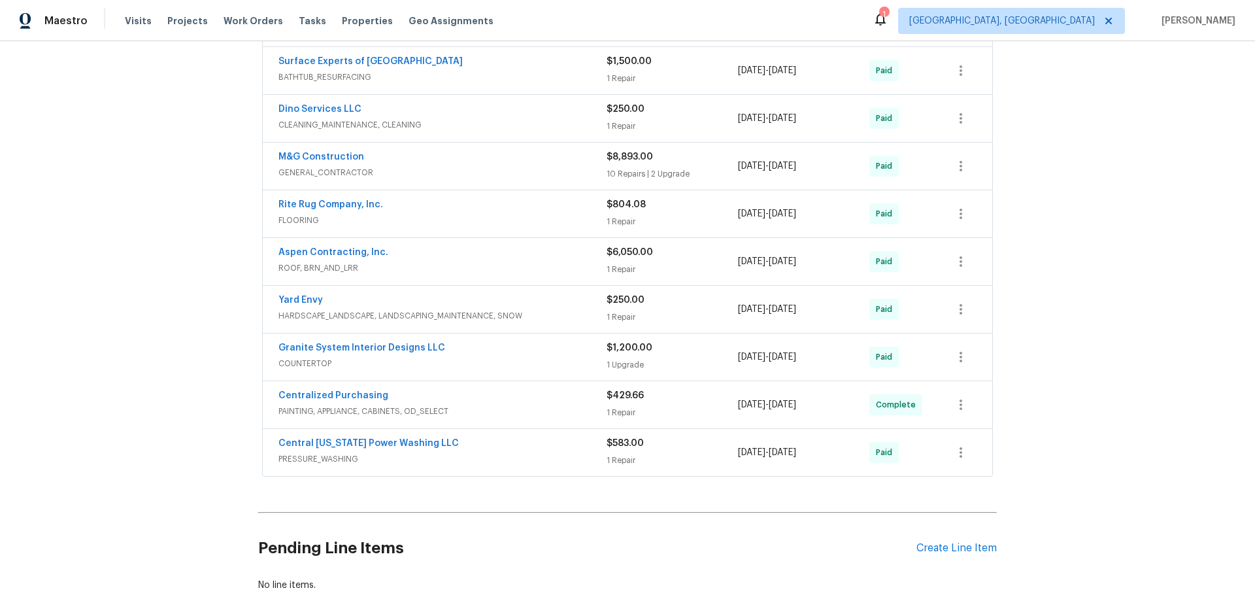
click at [180, 261] on div "Back to all projects 1519 Kingswood St, Richmond, VA 23224 3 Beds | 1 Baths | T…" at bounding box center [627, 320] width 1255 height 559
click at [180, 265] on div "Back to all projects 1519 Kingswood St, Richmond, VA 23224 3 Beds | 1 Baths | T…" at bounding box center [627, 320] width 1255 height 559
click at [154, 242] on div "Back to all projects 1519 Kingswood St, Richmond, VA 23224 3 Beds | 1 Baths | T…" at bounding box center [627, 320] width 1255 height 559
click at [167, 274] on div "Back to all projects 1519 Kingswood St, Richmond, VA 23224 3 Beds | 1 Baths | T…" at bounding box center [627, 320] width 1255 height 559
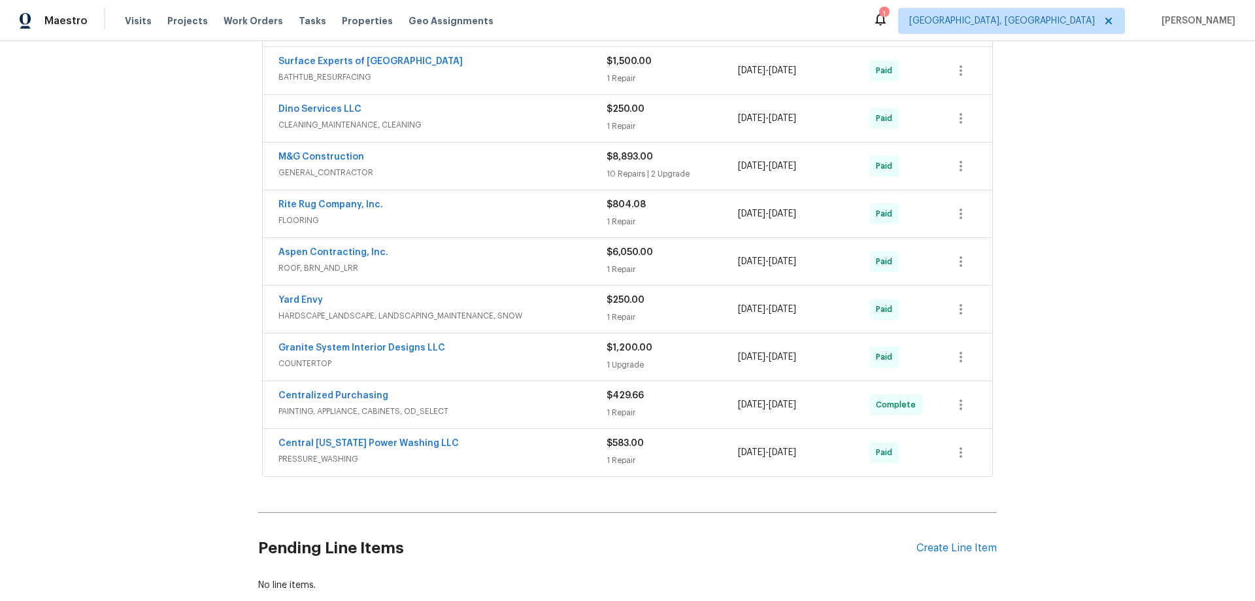
click at [128, 288] on div "Back to all projects 1519 Kingswood St, Richmond, VA 23224 3 Beds | 1 Baths | T…" at bounding box center [627, 320] width 1255 height 559
click at [167, 242] on div "Back to all projects 1519 Kingswood St, Richmond, VA 23224 3 Beds | 1 Baths | T…" at bounding box center [627, 320] width 1255 height 559
click at [189, 231] on div "Back to all projects 1519 Kingswood St, Richmond, VA 23224 3 Beds | 1 Baths | T…" at bounding box center [627, 320] width 1255 height 559
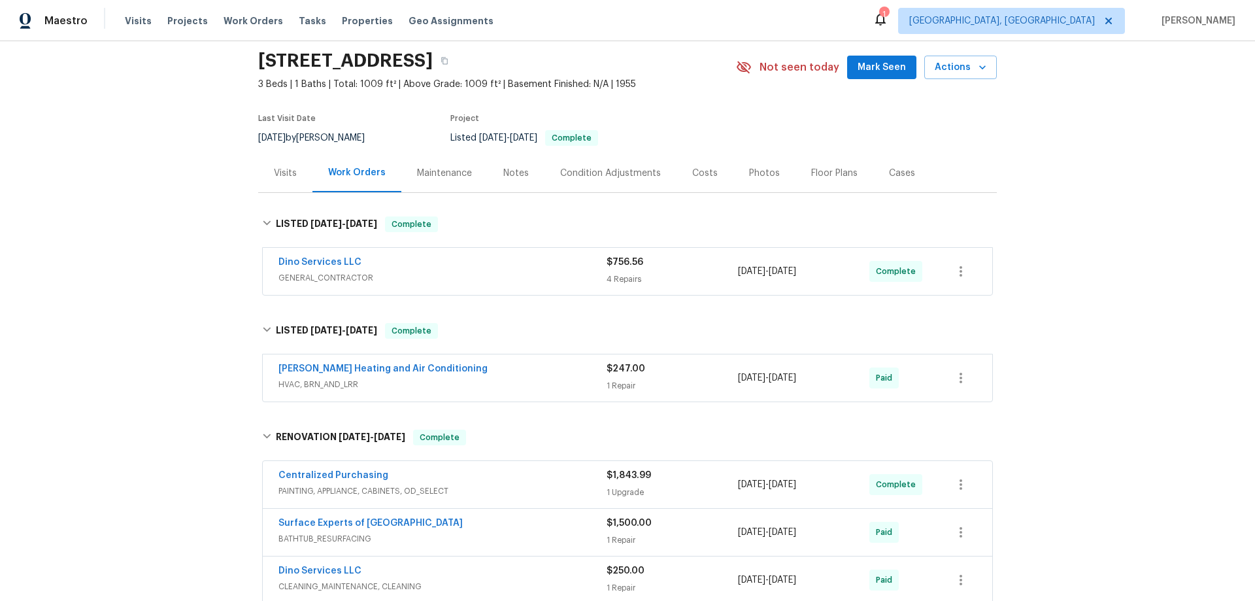
scroll to position [0, 0]
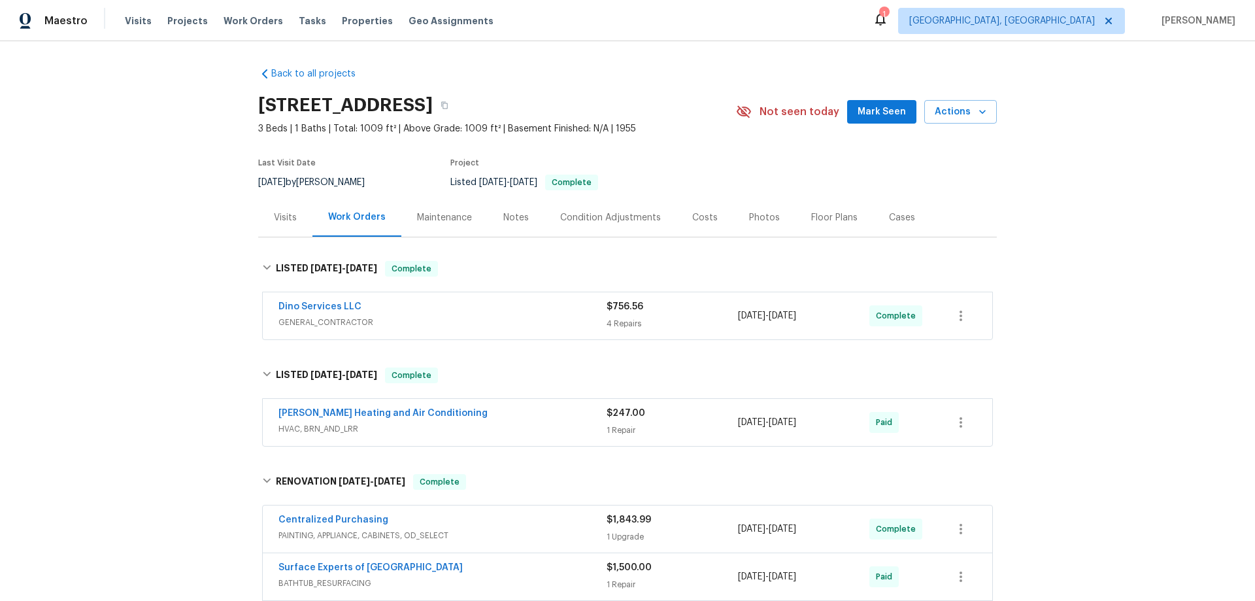
click at [161, 286] on div "Back to all projects 1519 Kingswood St, Richmond, VA 23224 3 Beds | 1 Baths | T…" at bounding box center [627, 320] width 1255 height 559
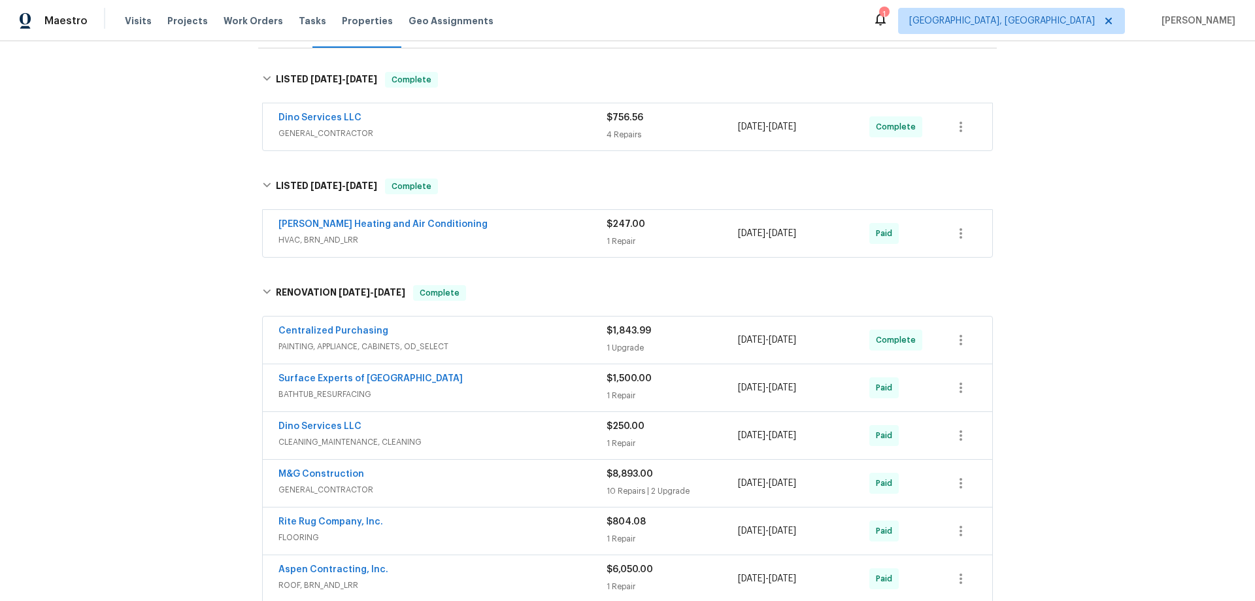
scroll to position [179, 0]
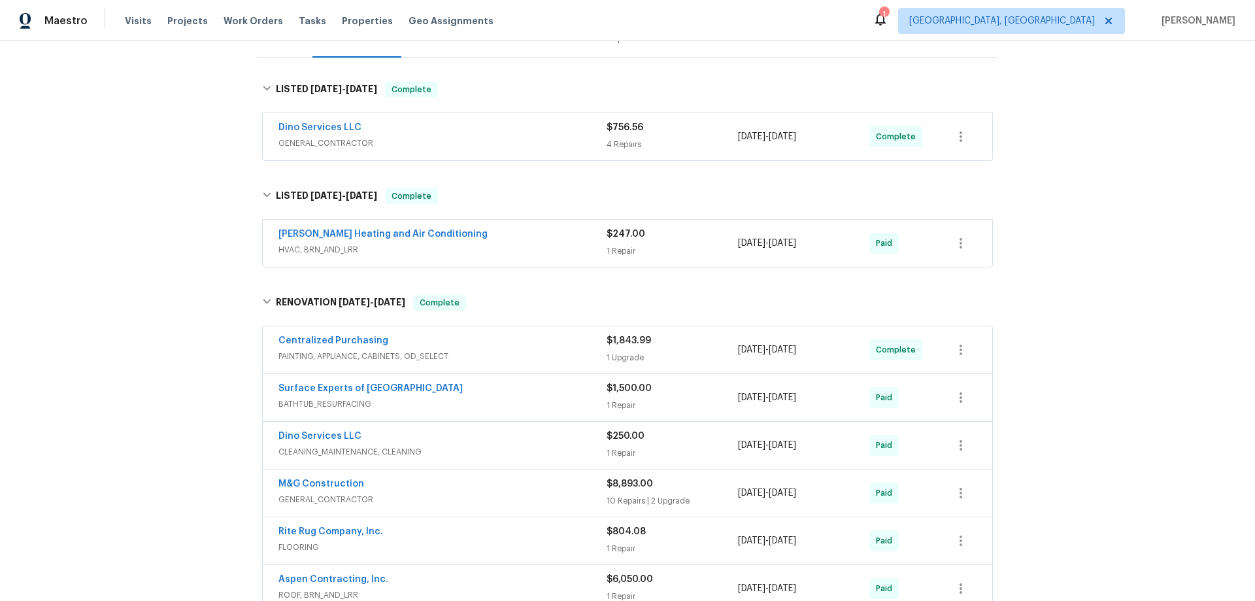
click at [140, 228] on div "Back to all projects 1519 Kingswood St, Richmond, VA 23224 3 Beds | 1 Baths | T…" at bounding box center [627, 320] width 1255 height 559
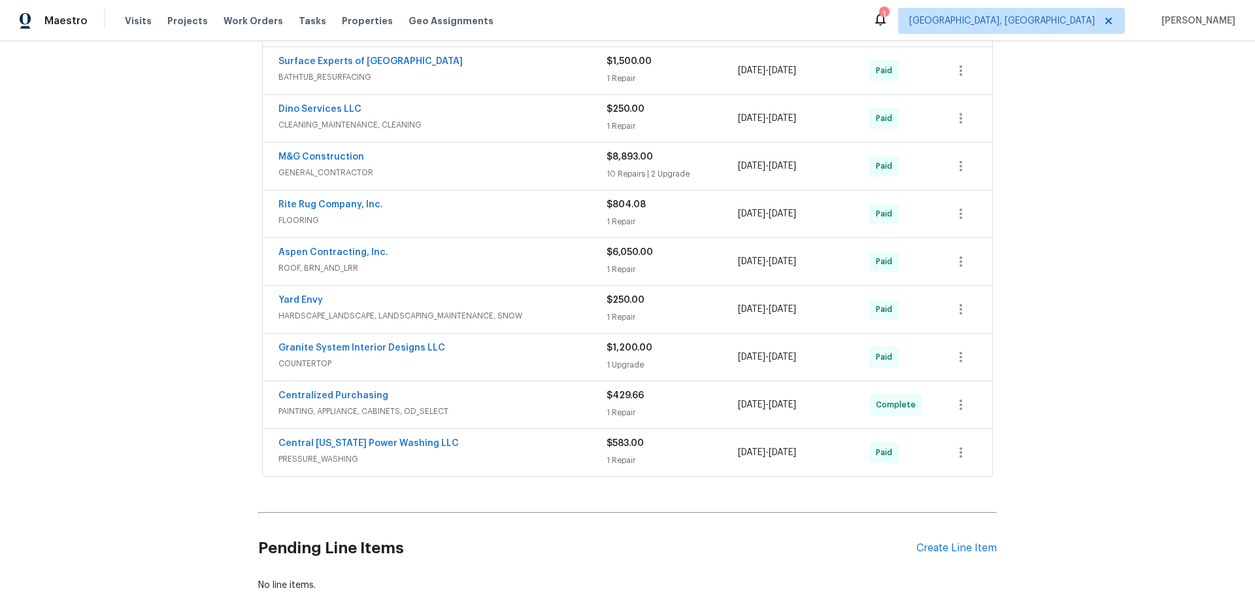
click at [172, 216] on div "Back to all projects 1519 Kingswood St, Richmond, VA 23224 3 Beds | 1 Baths | T…" at bounding box center [627, 320] width 1255 height 559
click at [180, 221] on div "Back to all projects 1519 Kingswood St, Richmond, VA 23224 3 Beds | 1 Baths | T…" at bounding box center [627, 320] width 1255 height 559
click at [151, 274] on div "Back to all projects 1519 Kingswood St, Richmond, VA 23224 3 Beds | 1 Baths | T…" at bounding box center [627, 320] width 1255 height 559
click at [142, 226] on div "Back to all projects 1519 Kingswood St, Richmond, VA 23224 3 Beds | 1 Baths | T…" at bounding box center [627, 320] width 1255 height 559
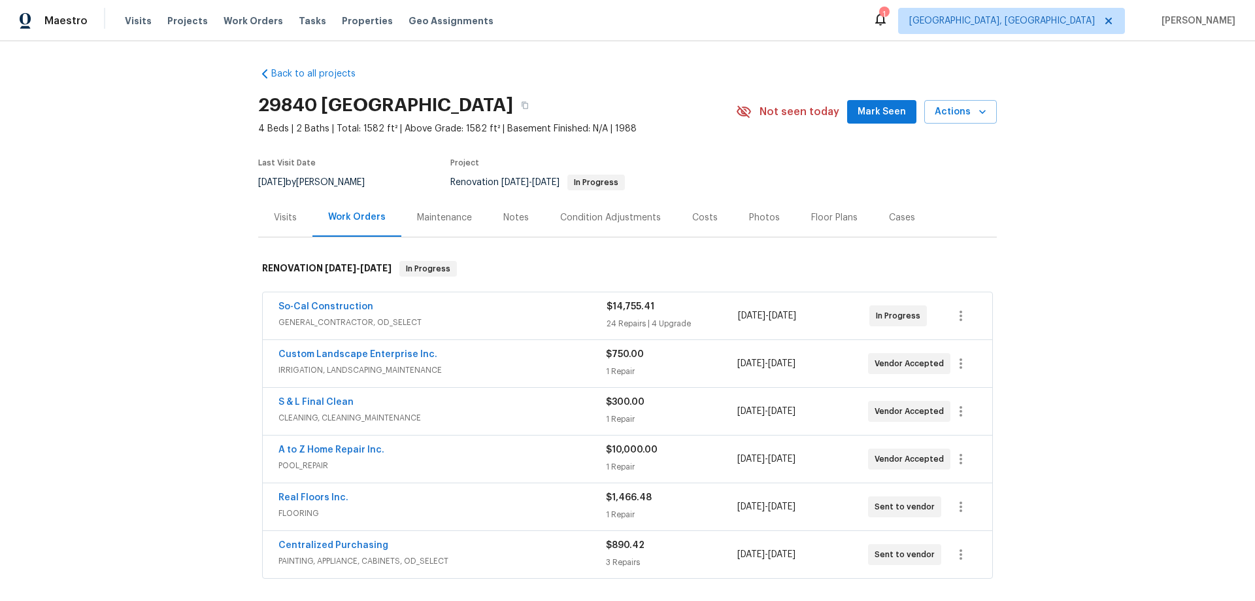
click at [174, 332] on div "Back to all projects 29840 Avenida De Real, Menifee, CA 92586 4 Beds | 2 Baths …" at bounding box center [627, 320] width 1255 height 559
click at [134, 239] on div "Back to all projects 29840 Avenida De Real, Menifee, CA 92586 4 Beds | 2 Baths …" at bounding box center [627, 320] width 1255 height 559
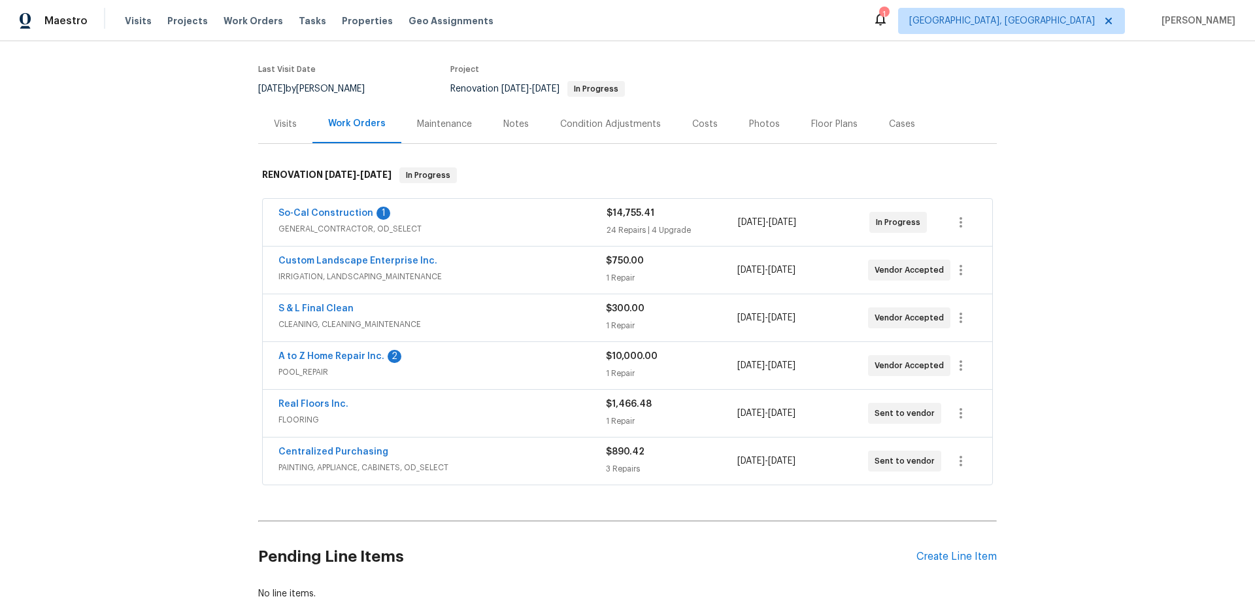
scroll to position [191, 0]
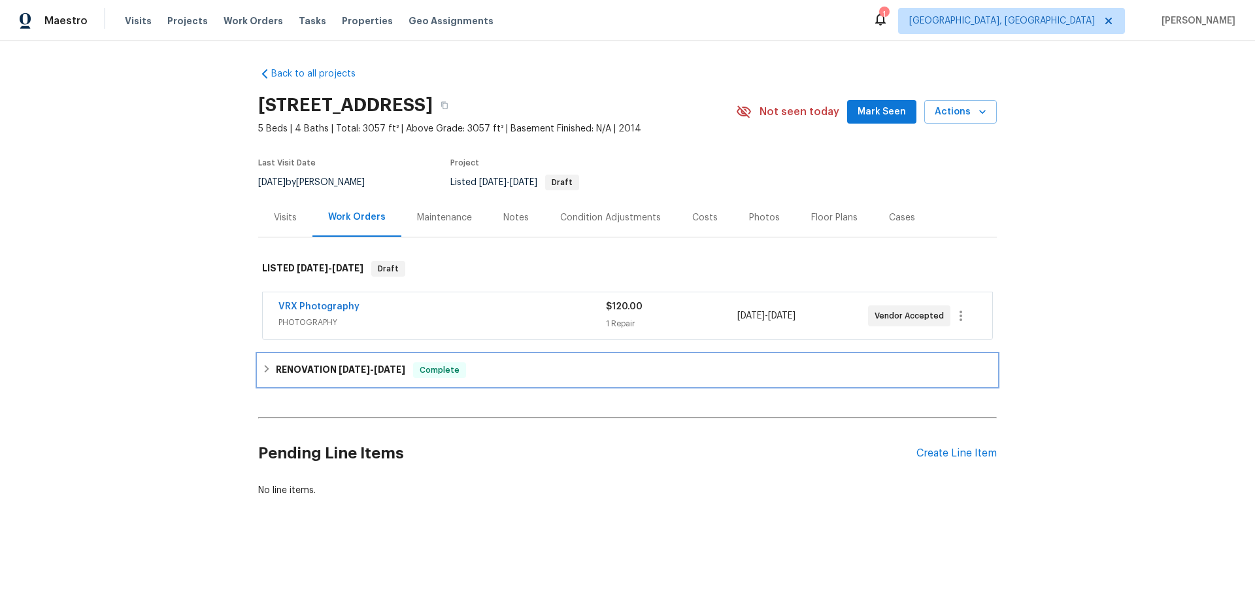
drag, startPoint x: 280, startPoint y: 376, endPoint x: 187, endPoint y: 339, distance: 100.4
click at [280, 374] on h6 "RENOVATION [DATE] - [DATE]" at bounding box center [340, 370] width 129 height 16
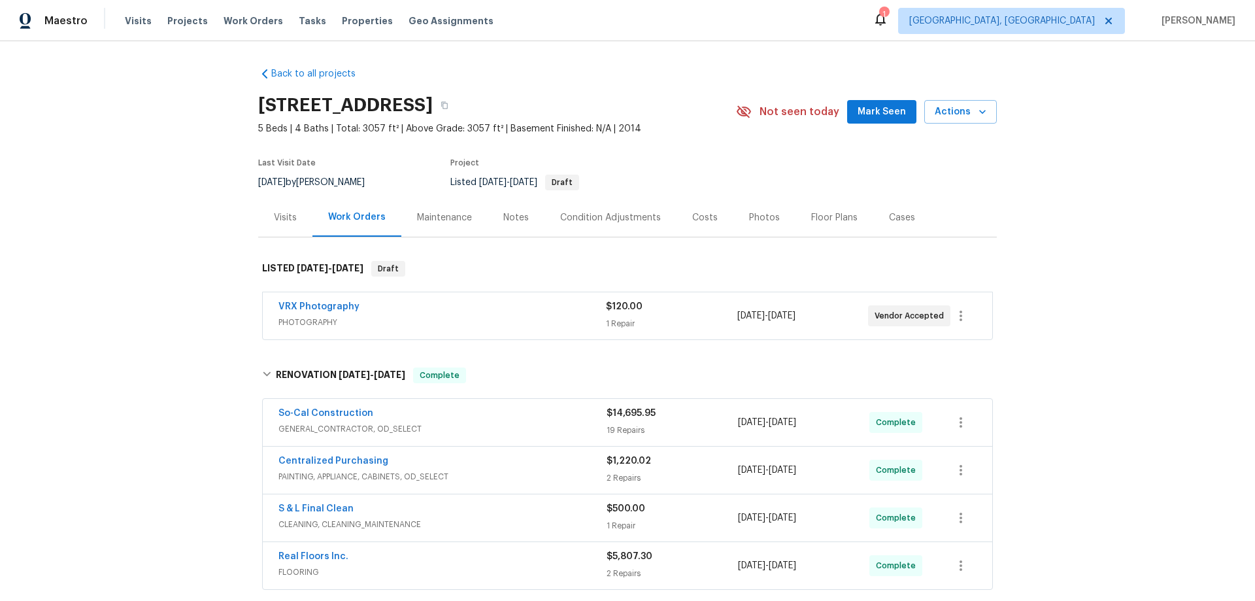
click at [167, 300] on div "Back to all projects [STREET_ADDRESS] 5 Beds | 4 Baths | Total: 3057 ft² | Abov…" at bounding box center [627, 320] width 1255 height 559
click at [183, 238] on div "Back to all projects [STREET_ADDRESS] 5 Beds | 4 Baths | Total: 3057 ft² | Abov…" at bounding box center [627, 320] width 1255 height 559
click at [167, 169] on div "Back to all projects [STREET_ADDRESS] 5 Beds | 4 Baths | Total: 3057 ft² | Abov…" at bounding box center [627, 320] width 1255 height 559
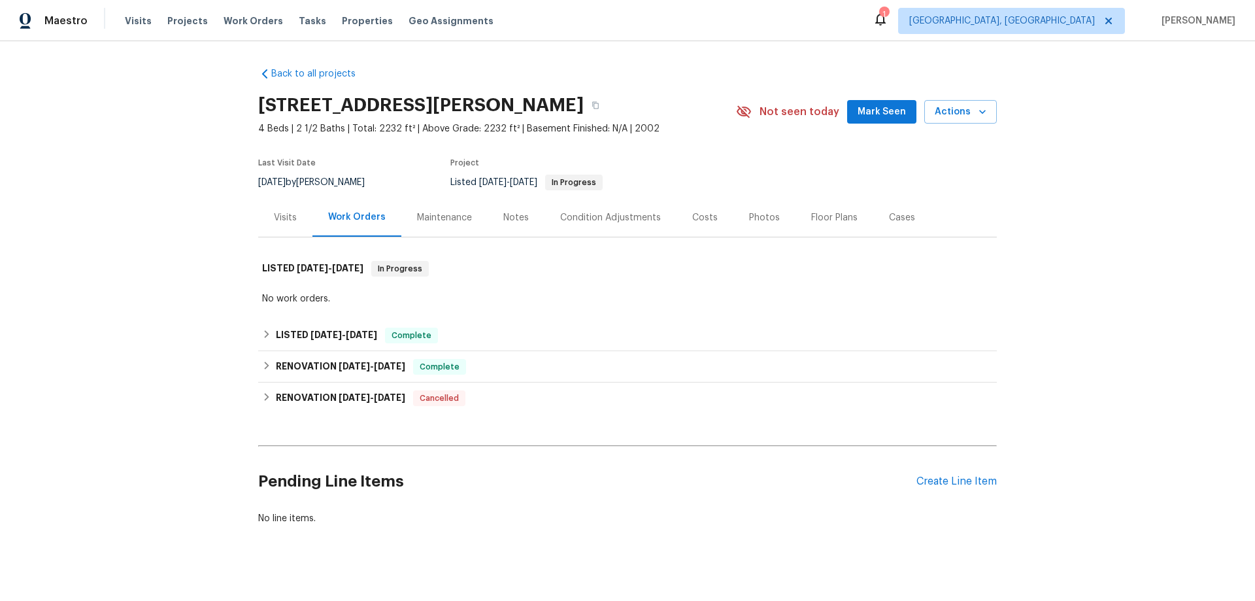
click at [290, 213] on div "Visits" at bounding box center [285, 217] width 23 height 13
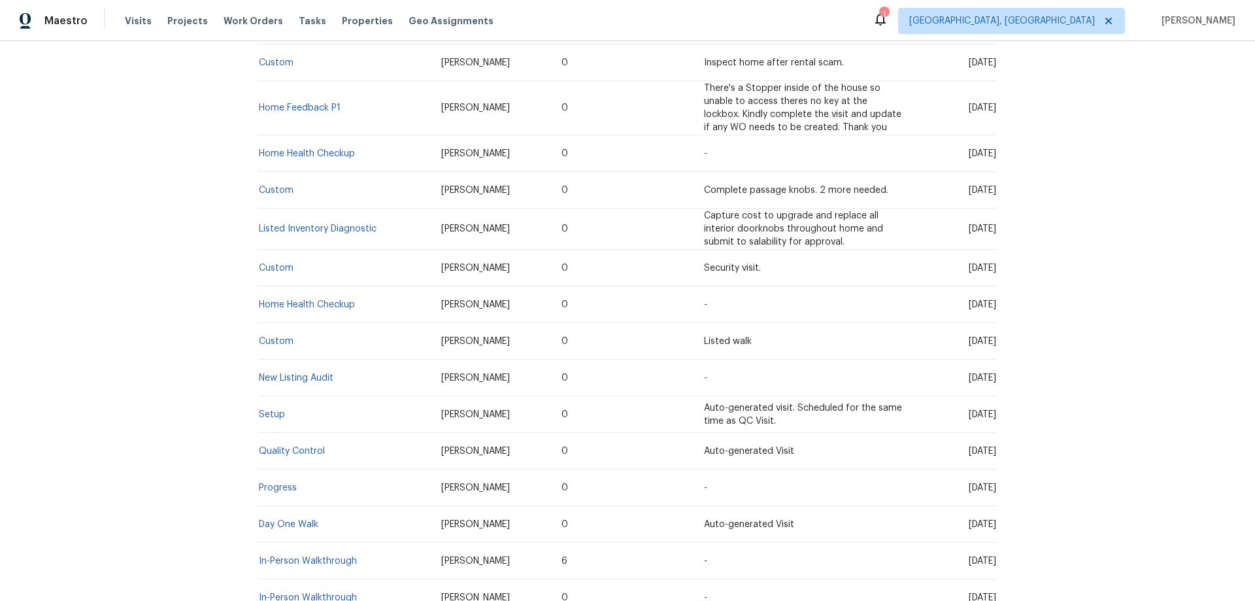
scroll to position [440, 0]
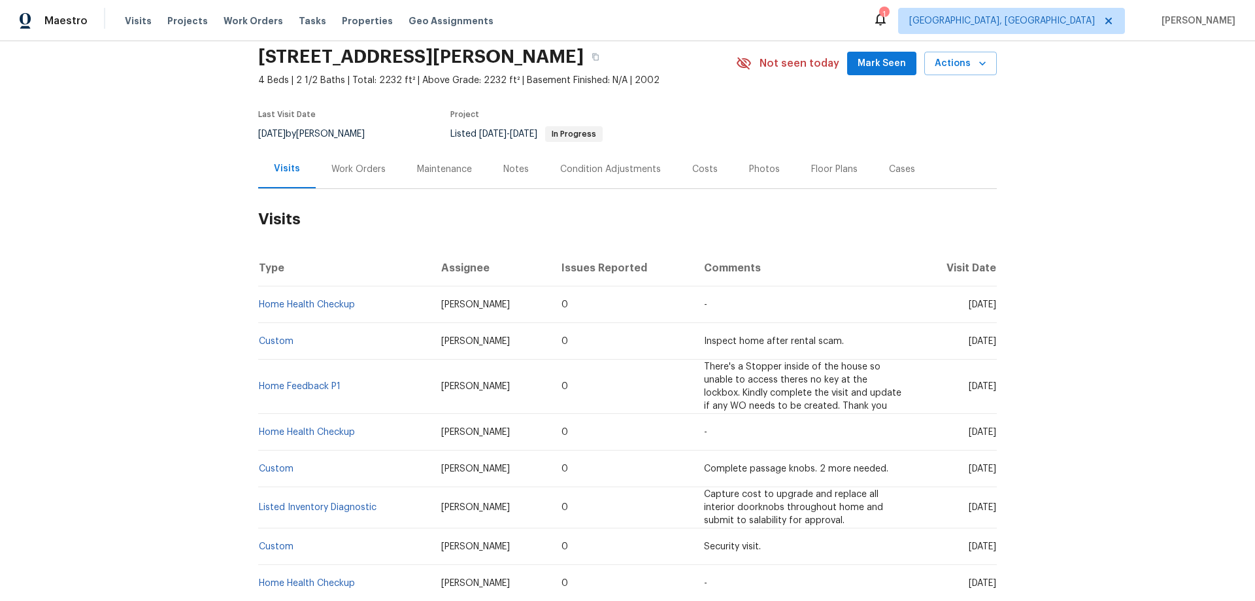
click at [344, 166] on div "Work Orders" at bounding box center [358, 169] width 54 height 13
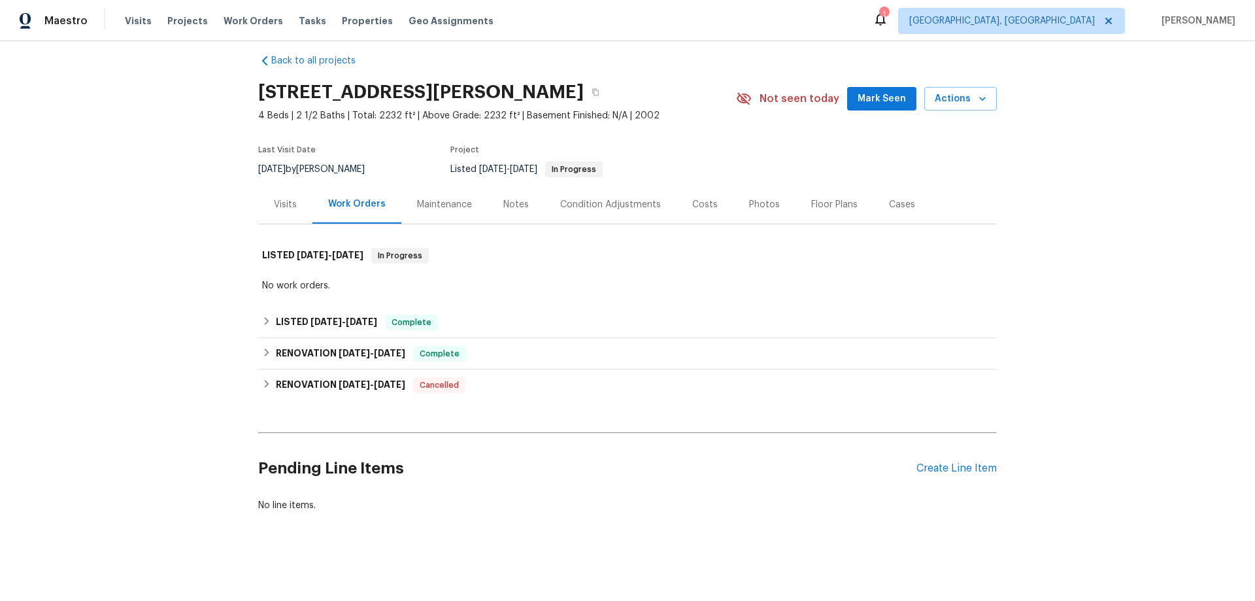
scroll to position [23, 0]
click at [323, 295] on div "Back to all projects 41550 Grand View Dr, Murrieta, CA 92562 4 Beds | 2 1/2 Bat…" at bounding box center [627, 283] width 738 height 478
click at [320, 316] on h6 "LISTED 3/28/25 - 3/31/25" at bounding box center [326, 322] width 101 height 16
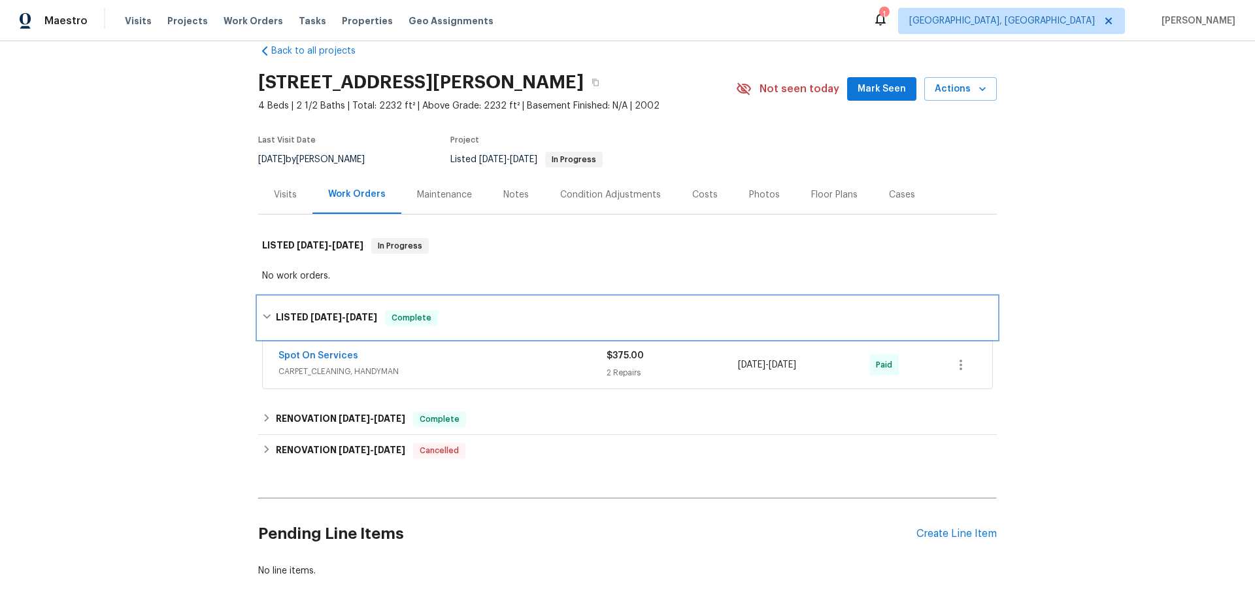
scroll to position [98, 0]
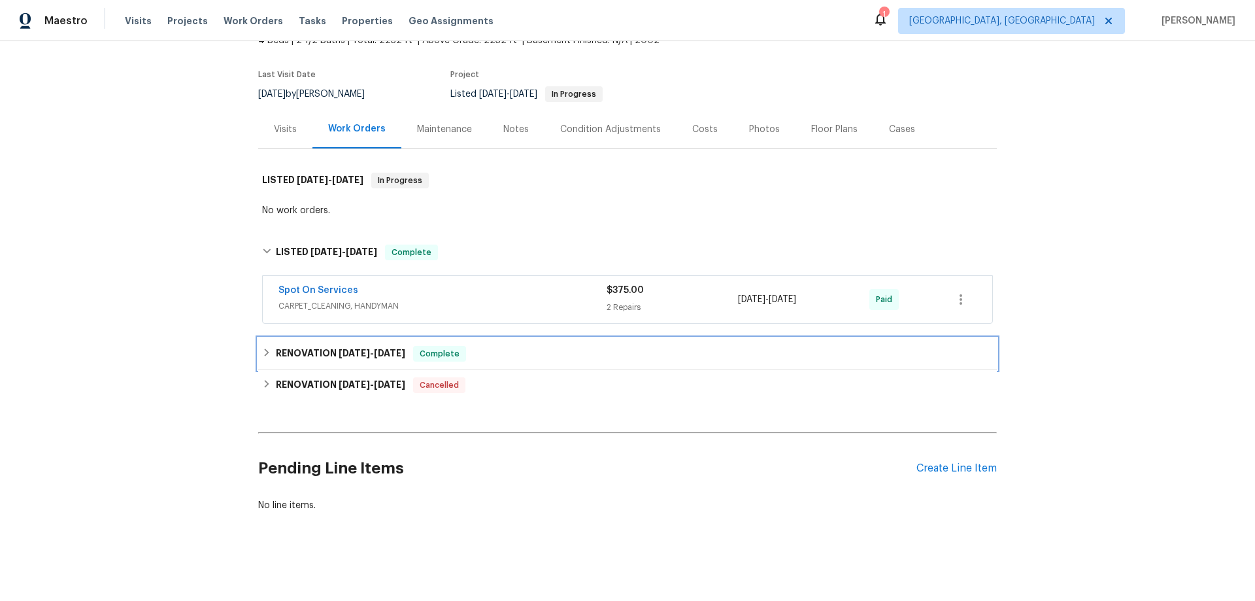
click at [309, 352] on div "RENOVATION 3/14/25 - 3/27/25 Complete" at bounding box center [627, 353] width 738 height 31
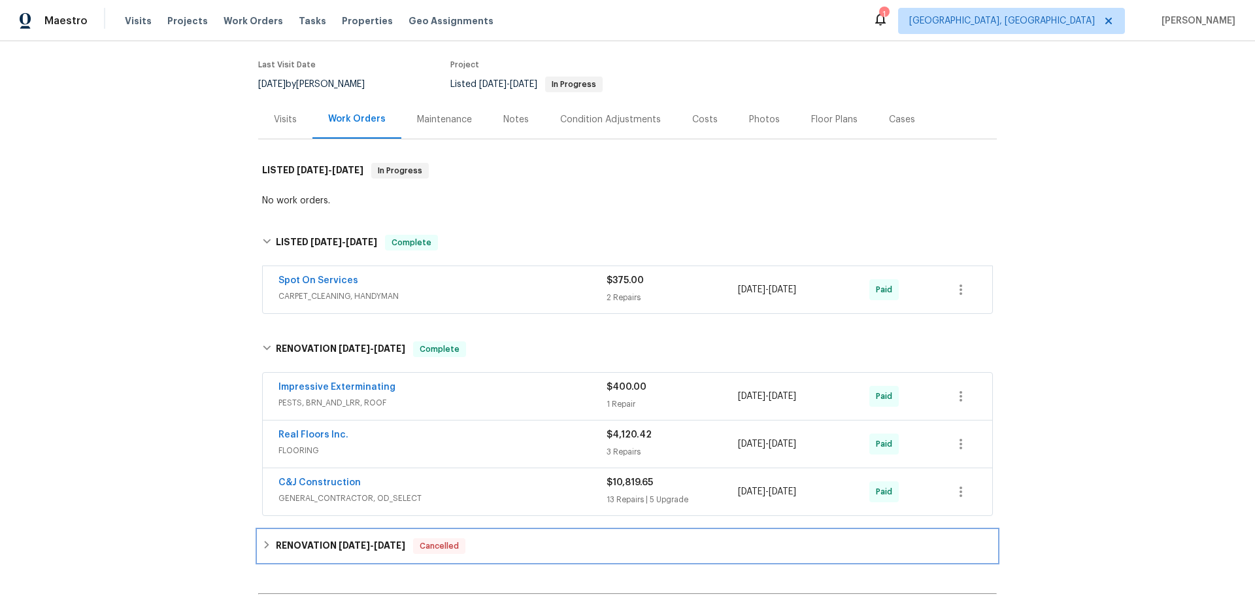
click at [279, 541] on h6 "RENOVATION 7/22/24 - 7/30/24" at bounding box center [340, 546] width 129 height 16
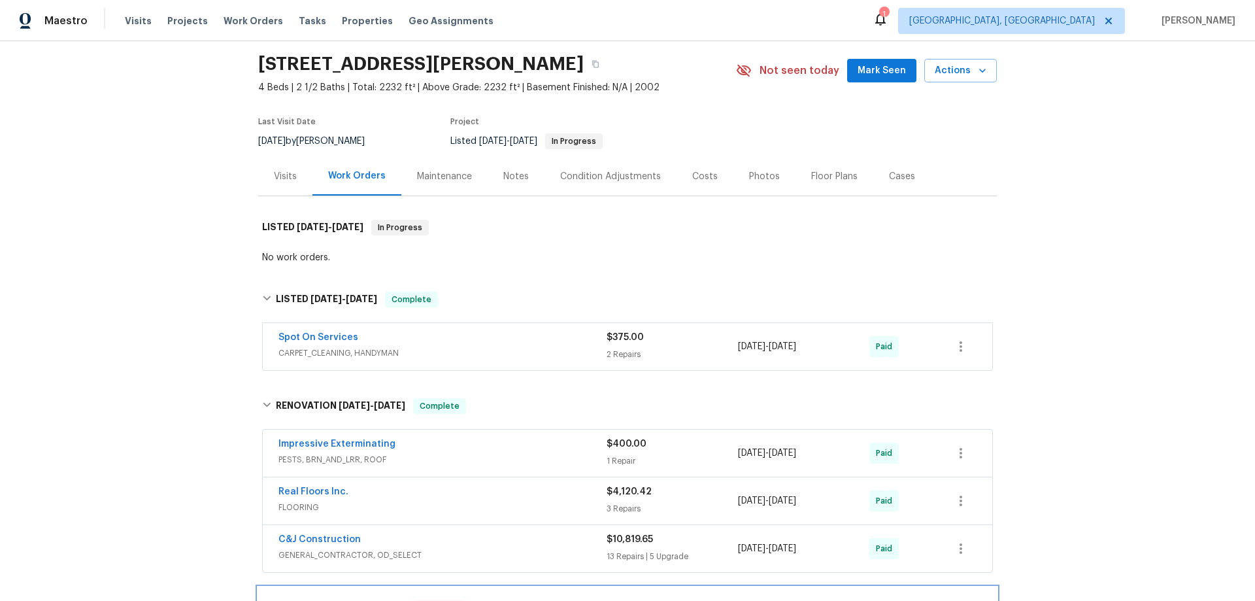
scroll to position [0, 0]
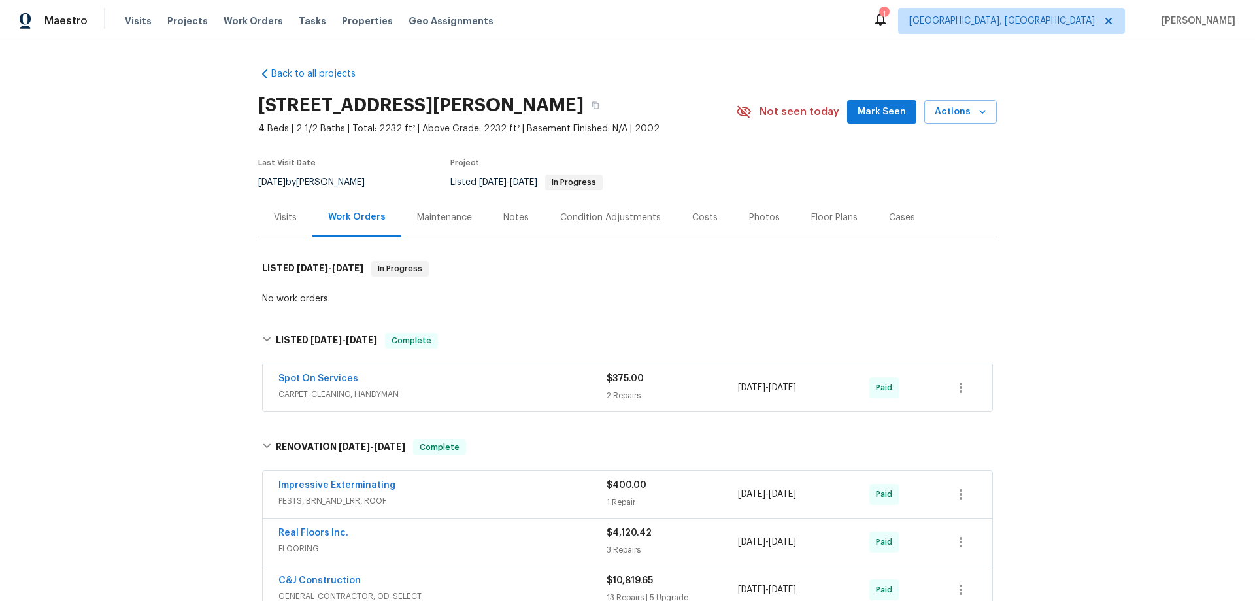
click at [182, 299] on div "Back to all projects 41550 Grand View Dr, Murrieta, CA 92562 4 Beds | 2 1/2 Bat…" at bounding box center [627, 320] width 1255 height 559
click at [163, 244] on div "Back to all projects 41550 Grand View Dr, Murrieta, CA 92562 4 Beds | 2 1/2 Bat…" at bounding box center [627, 320] width 1255 height 559
click at [198, 290] on div "Back to all projects 41550 Grand View Dr, Murrieta, CA 92562 4 Beds | 2 1/2 Bat…" at bounding box center [627, 320] width 1255 height 559
drag, startPoint x: 231, startPoint y: 225, endPoint x: 203, endPoint y: 213, distance: 29.9
click at [218, 219] on div "Back to all projects 41550 Grand View Dr, Murrieta, CA 92562 4 Beds | 2 1/2 Bat…" at bounding box center [627, 320] width 1255 height 559
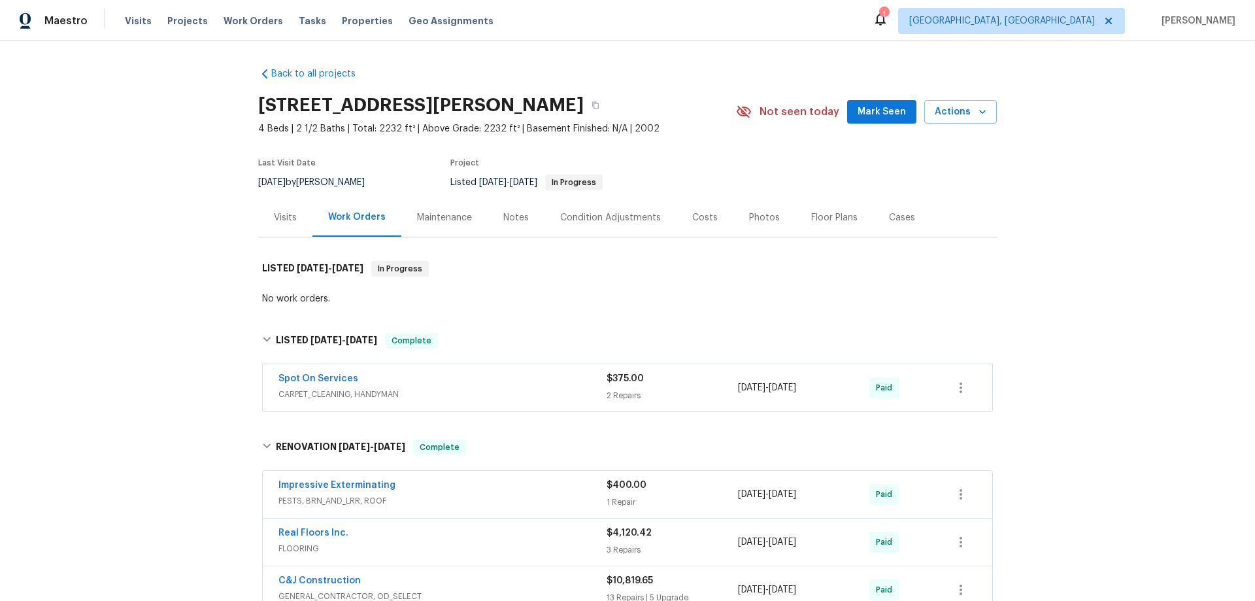
click at [162, 248] on div "Back to all projects 41550 Grand View Dr, Murrieta, CA 92562 4 Beds | 2 1/2 Bat…" at bounding box center [627, 320] width 1255 height 559
click at [139, 180] on div "Back to all projects 41550 Grand View Dr, Murrieta, CA 92562 4 Beds | 2 1/2 Bat…" at bounding box center [627, 320] width 1255 height 559
click at [220, 264] on div "Back to all projects 41550 Grand View Dr, Murrieta, CA 92562 4 Beds | 2 1/2 Bat…" at bounding box center [627, 320] width 1255 height 559
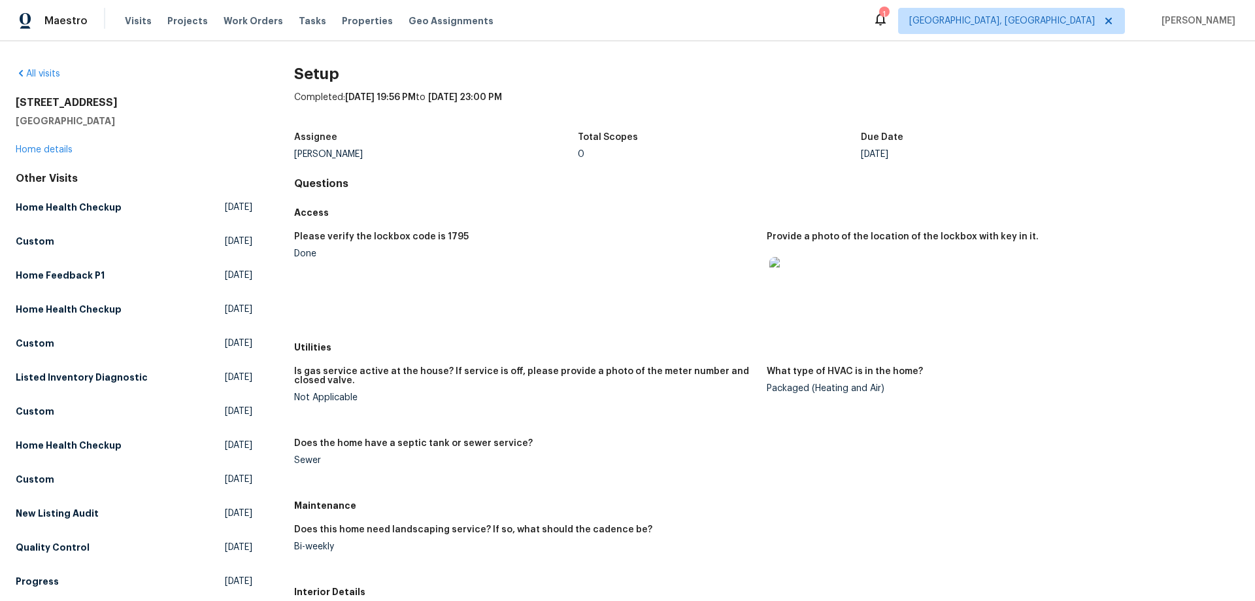
scroll to position [131, 0]
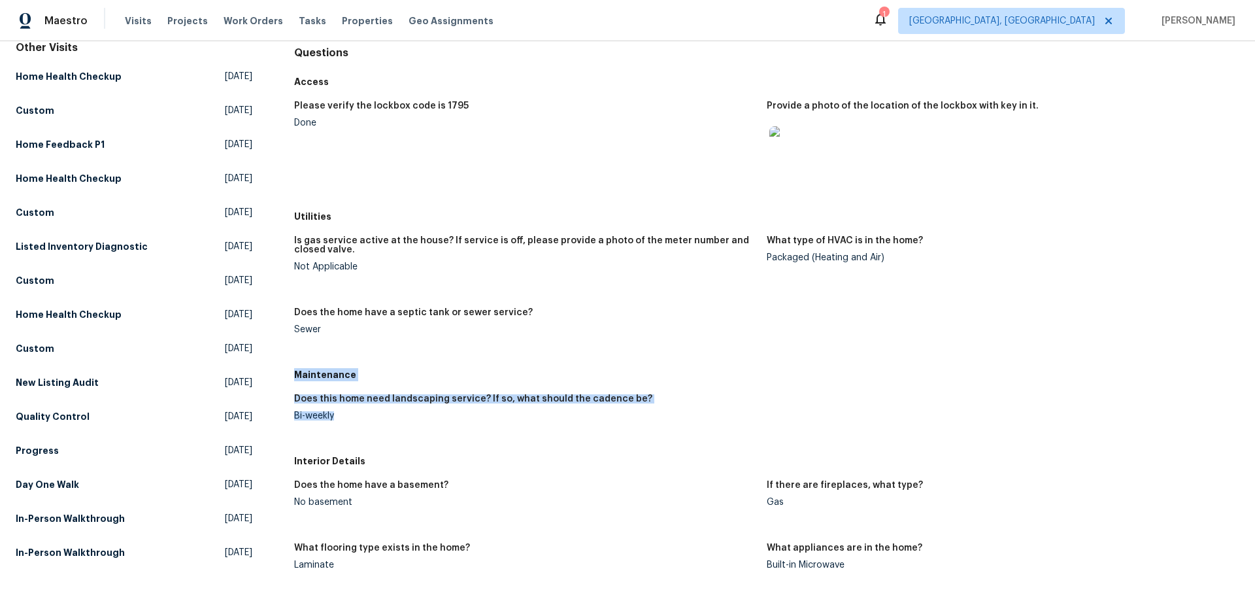
drag, startPoint x: 290, startPoint y: 374, endPoint x: 342, endPoint y: 433, distance: 77.8
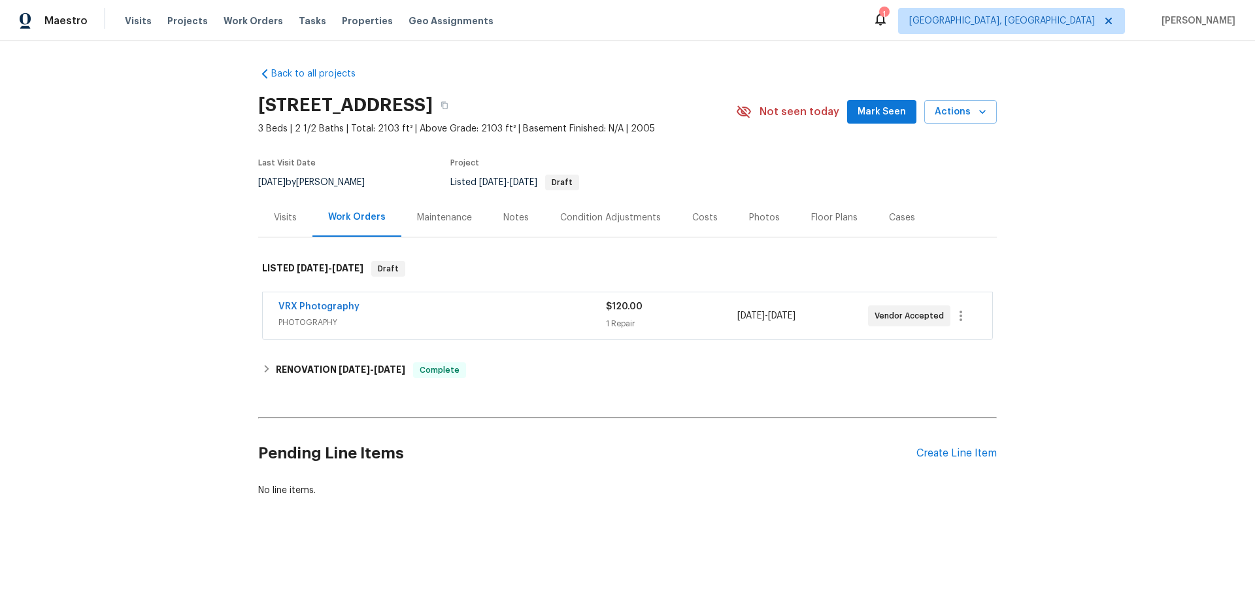
click at [282, 211] on div "Visits" at bounding box center [285, 217] width 23 height 13
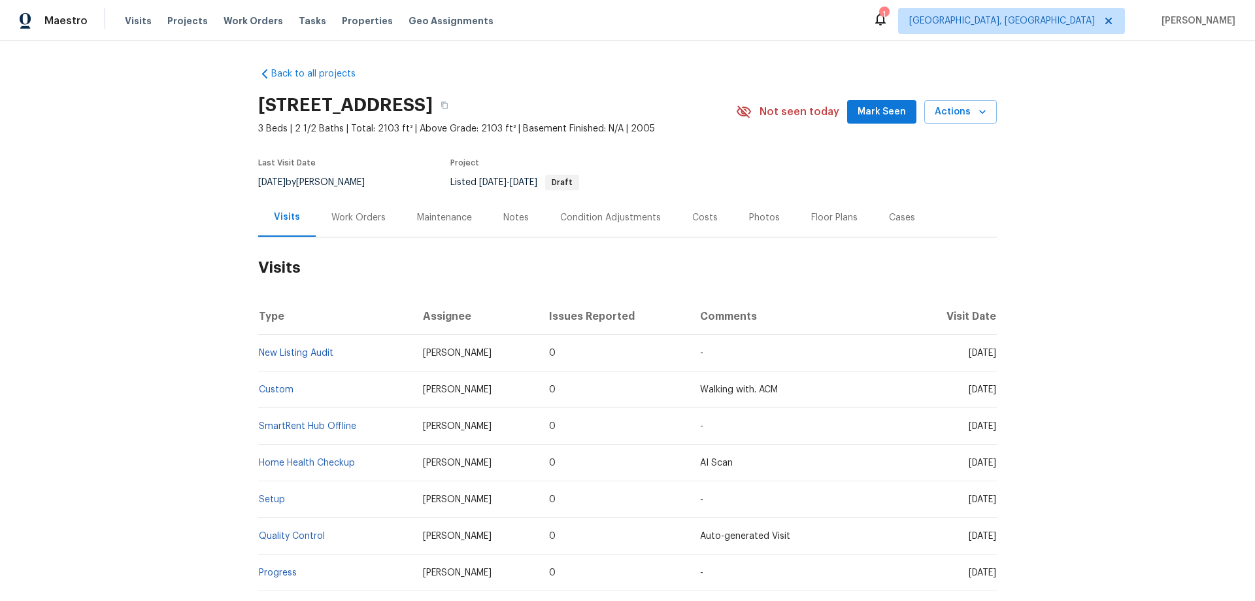
click at [349, 212] on div "Work Orders" at bounding box center [358, 217] width 54 height 13
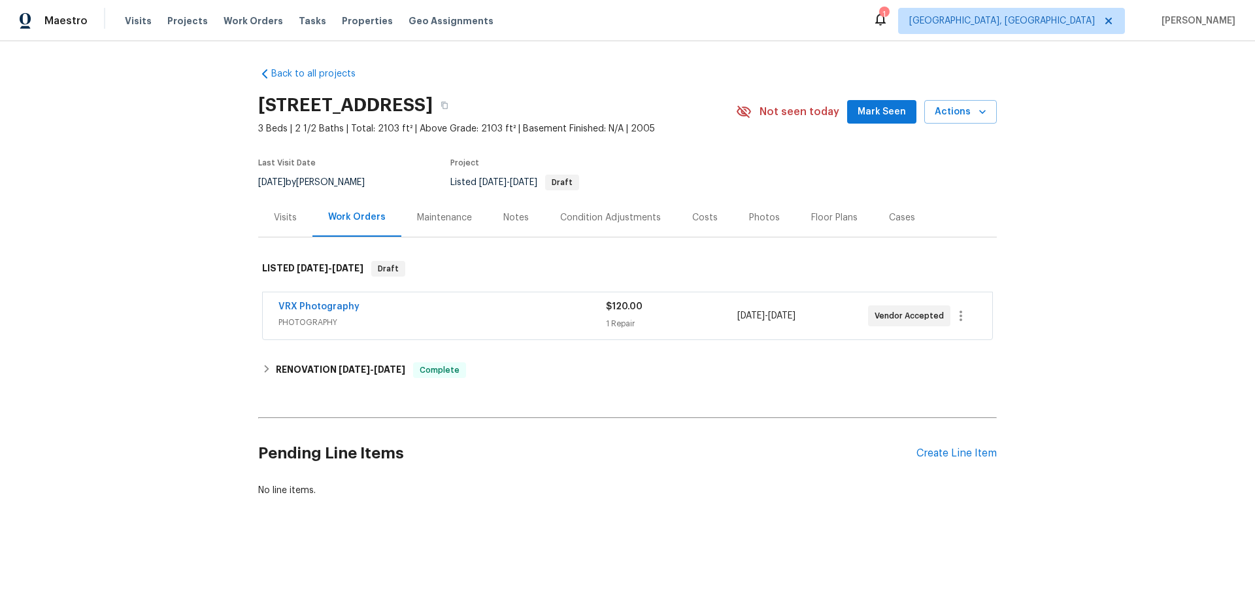
click at [318, 350] on div "Back to all projects [STREET_ADDRESS] 3 Beds | 2 1/2 Baths | Total: 2103 ft² | …" at bounding box center [627, 282] width 738 height 450
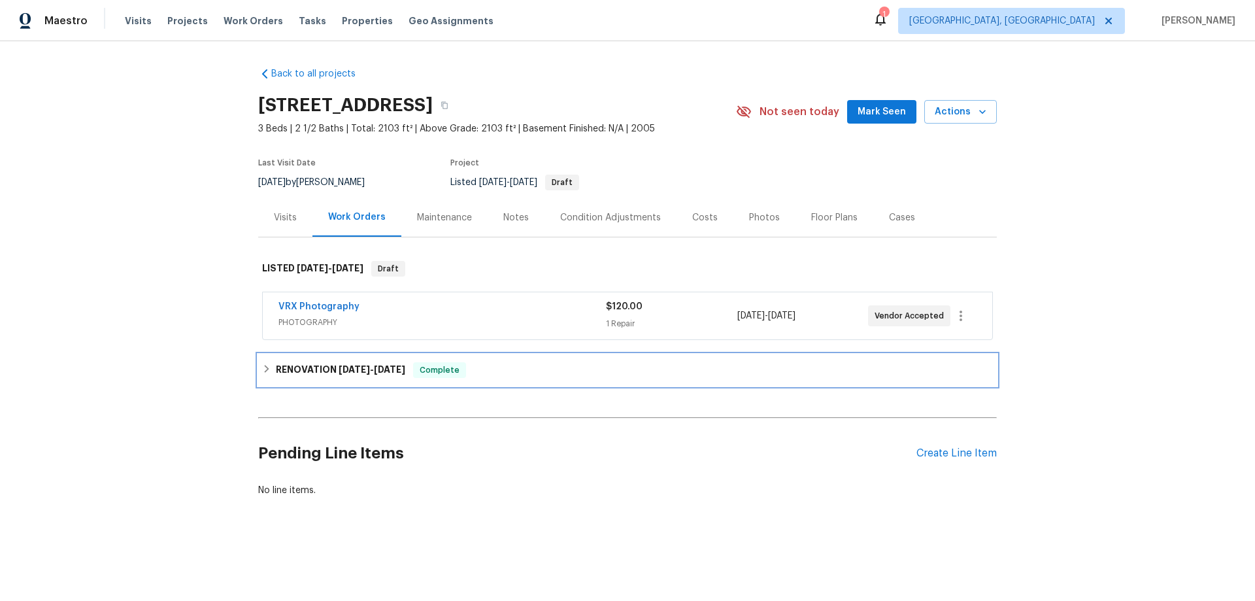
click at [306, 369] on h6 "RENOVATION [DATE] - [DATE]" at bounding box center [340, 370] width 129 height 16
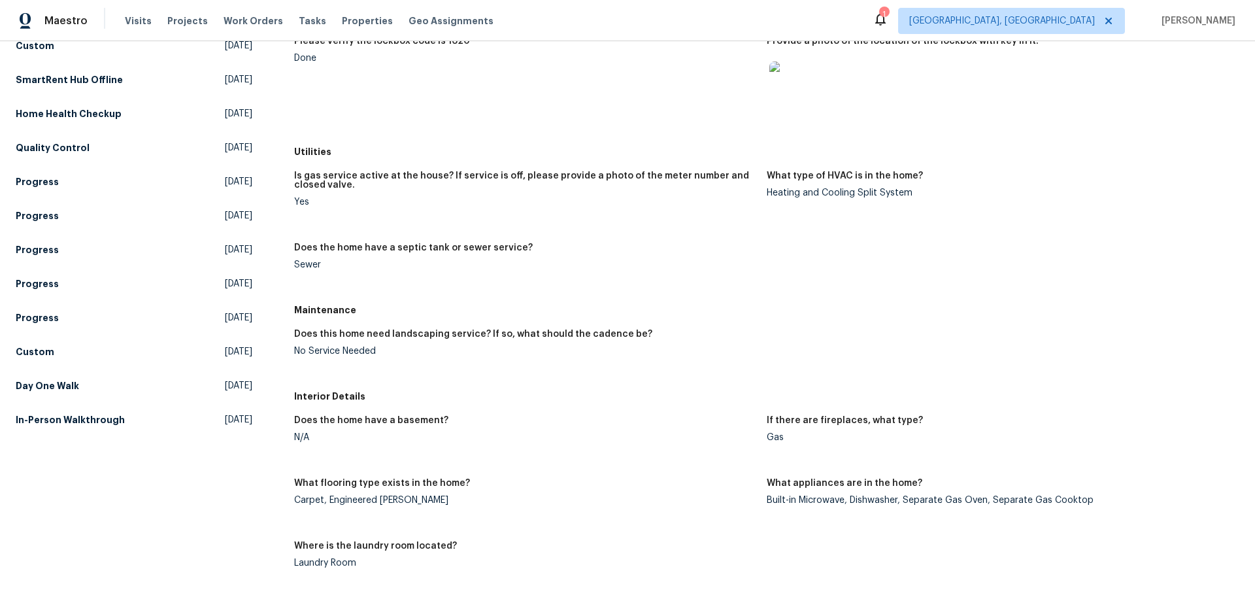
scroll to position [196, 0]
drag, startPoint x: 307, startPoint y: 312, endPoint x: 384, endPoint y: 354, distance: 88.0
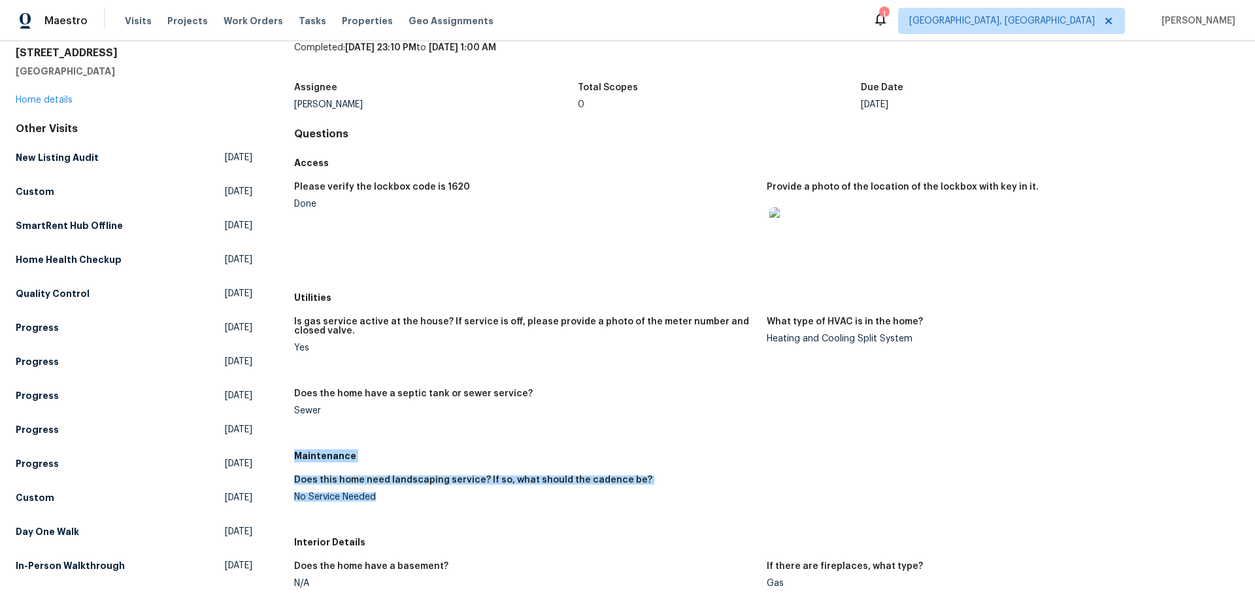
scroll to position [0, 0]
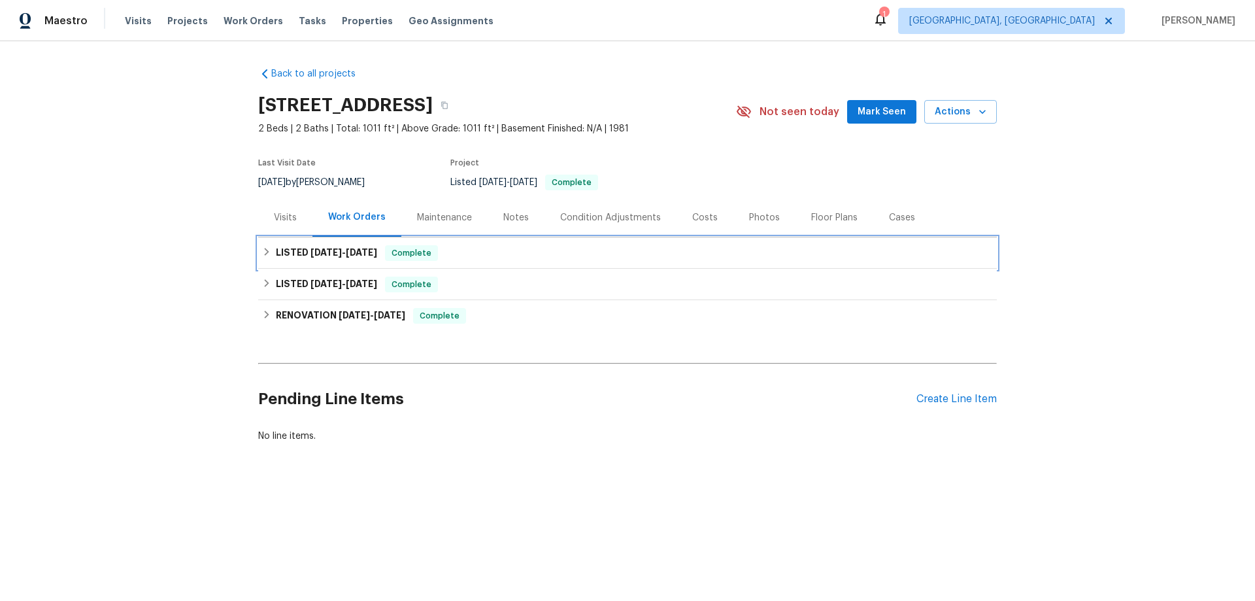
click at [354, 267] on div "LISTED 8/11/25 - 8/11/25 Complete" at bounding box center [627, 252] width 738 height 31
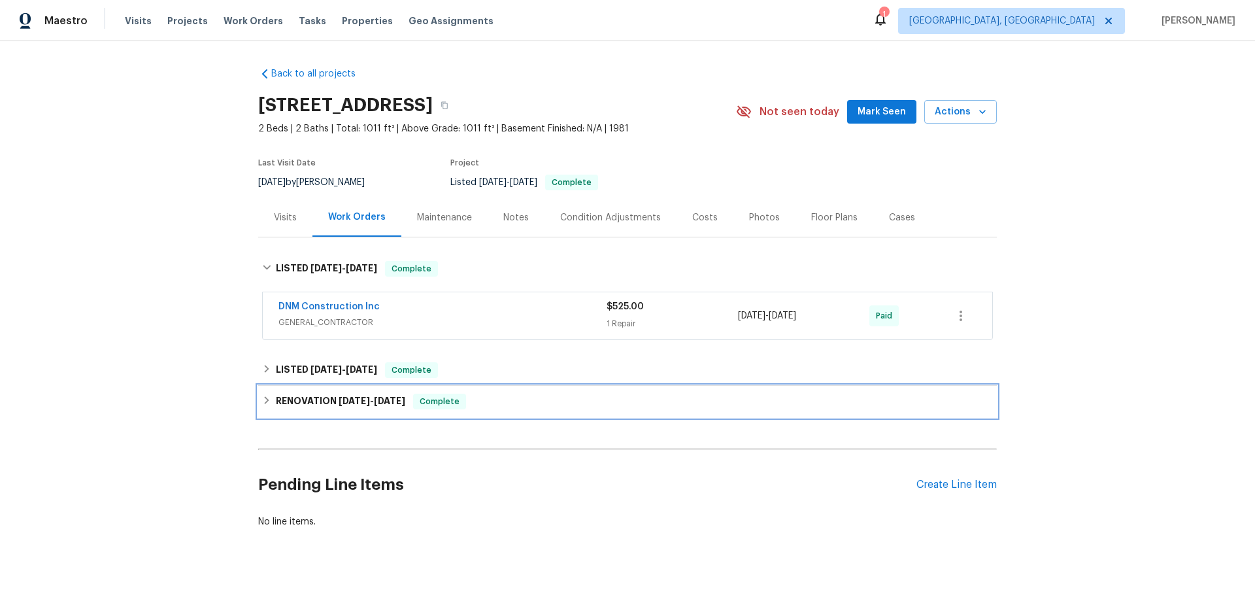
drag, startPoint x: 319, startPoint y: 391, endPoint x: 321, endPoint y: 398, distance: 6.8
click at [318, 391] on div "RENOVATION 7/2/24 - 7/8/24 Complete" at bounding box center [627, 401] width 738 height 31
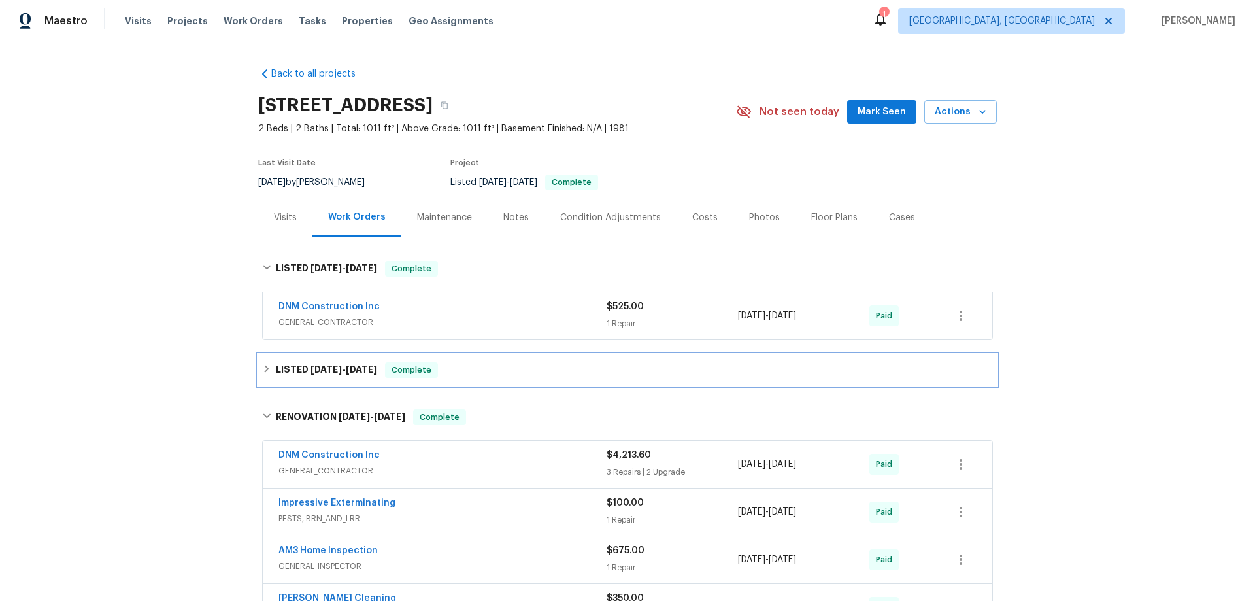
click at [312, 368] on span "[DATE]" at bounding box center [325, 369] width 31 height 9
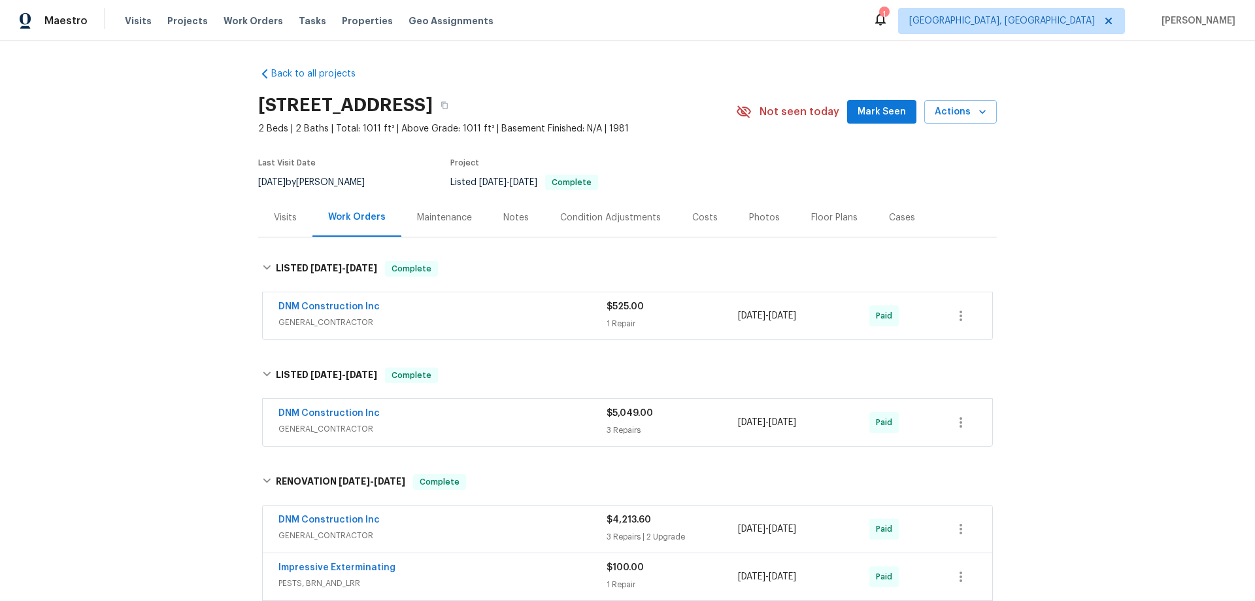
click at [174, 271] on div "Back to all projects 816 Camelback Pl, Pleasant Hill, CA 94523 2 Beds | 2 Baths…" at bounding box center [627, 320] width 1255 height 559
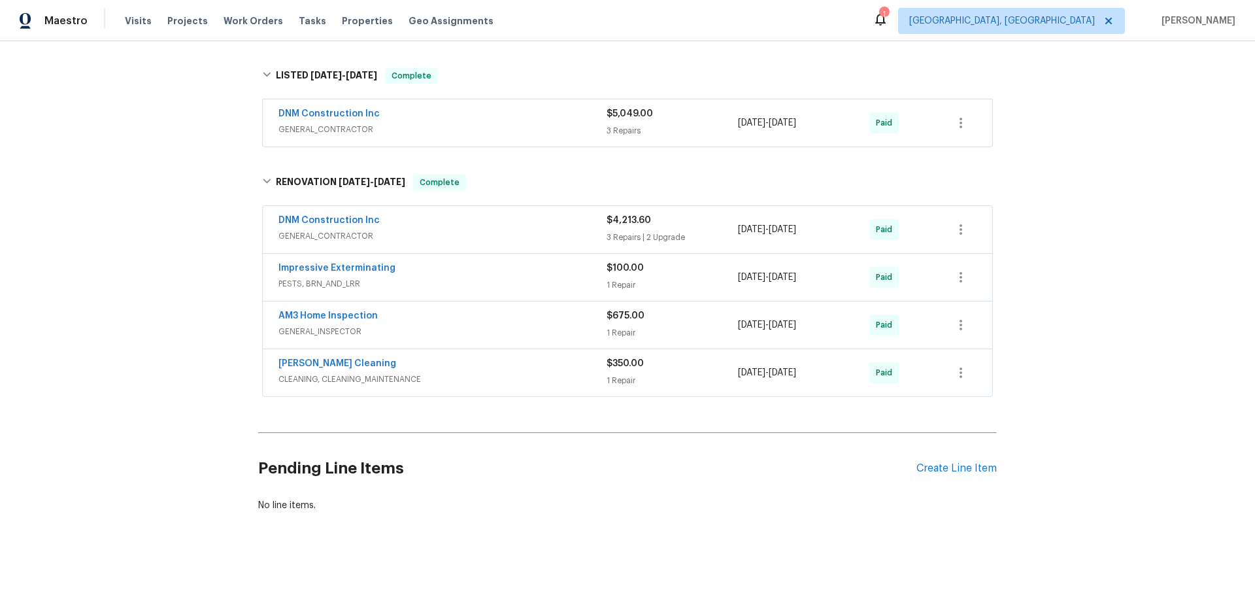
click at [137, 264] on div "Back to all projects 816 Camelback Pl, Pleasant Hill, CA 94523 2 Beds | 2 Baths…" at bounding box center [627, 320] width 1255 height 559
click at [169, 208] on div "Back to all projects 816 Camelback Pl, Pleasant Hill, CA 94523 2 Beds | 2 Baths…" at bounding box center [627, 320] width 1255 height 559
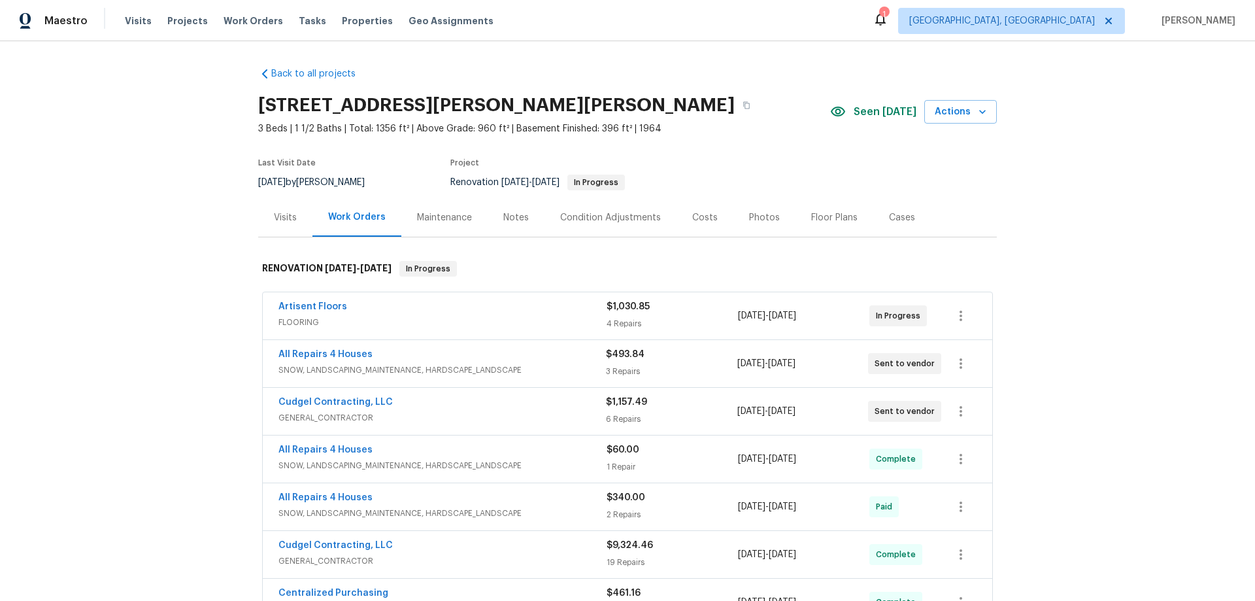
click at [134, 344] on div "Back to all projects 12 Wallach Dr, Fenton, MO 63026 3 Beds | 1 1/2 Baths | Tot…" at bounding box center [627, 320] width 1255 height 559
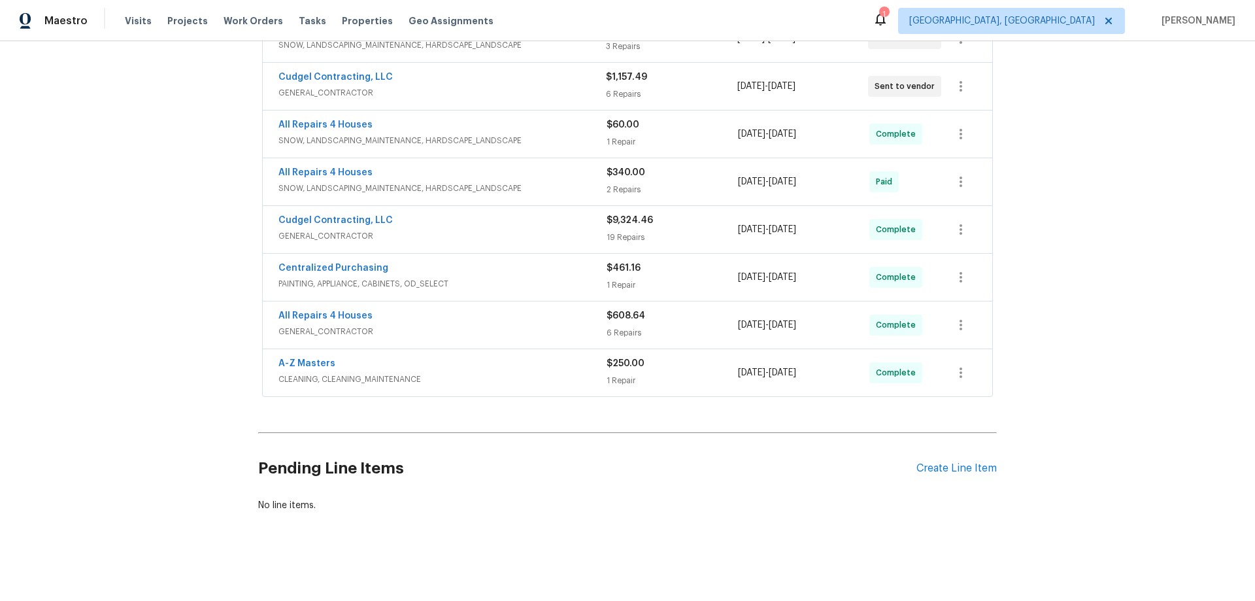
scroll to position [54, 0]
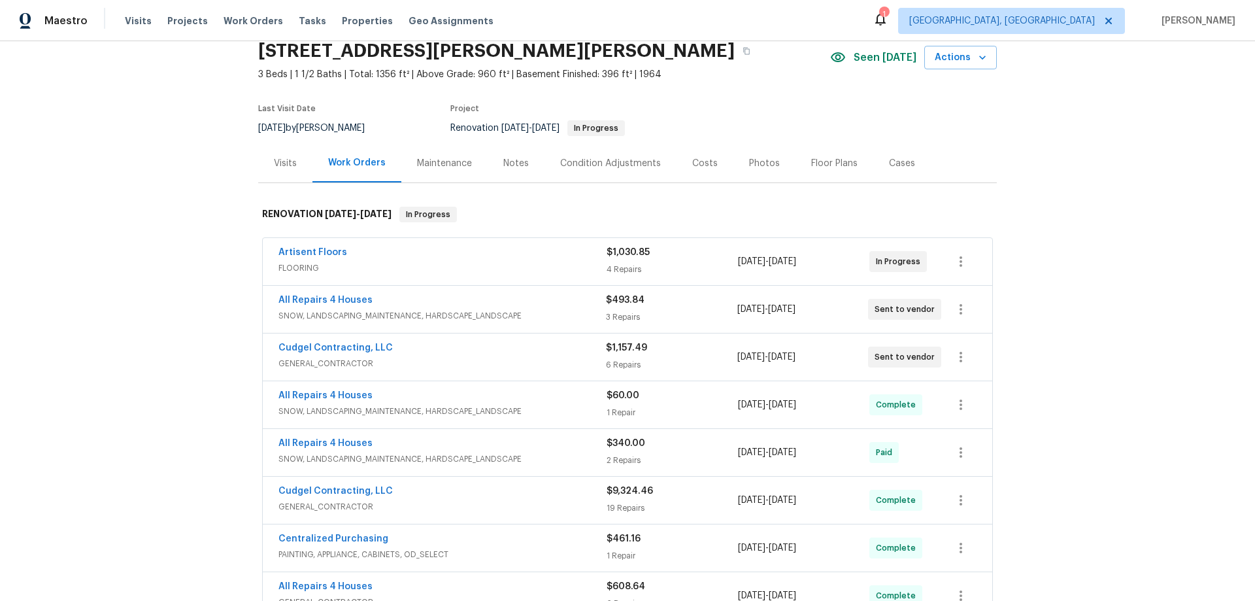
click at [131, 292] on div "Back to all projects 12 Wallach Dr, Fenton, MO 63026 3 Beds | 1 1/2 Baths | Tot…" at bounding box center [627, 320] width 1255 height 559
click at [124, 237] on div "Back to all projects 12 Wallach Dr, Fenton, MO 63026 3 Beds | 1 1/2 Baths | Tot…" at bounding box center [627, 320] width 1255 height 559
click at [152, 198] on div "Back to all projects 12 Wallach Dr, Fenton, MO 63026 3 Beds | 1 1/2 Baths | Tot…" at bounding box center [627, 320] width 1255 height 559
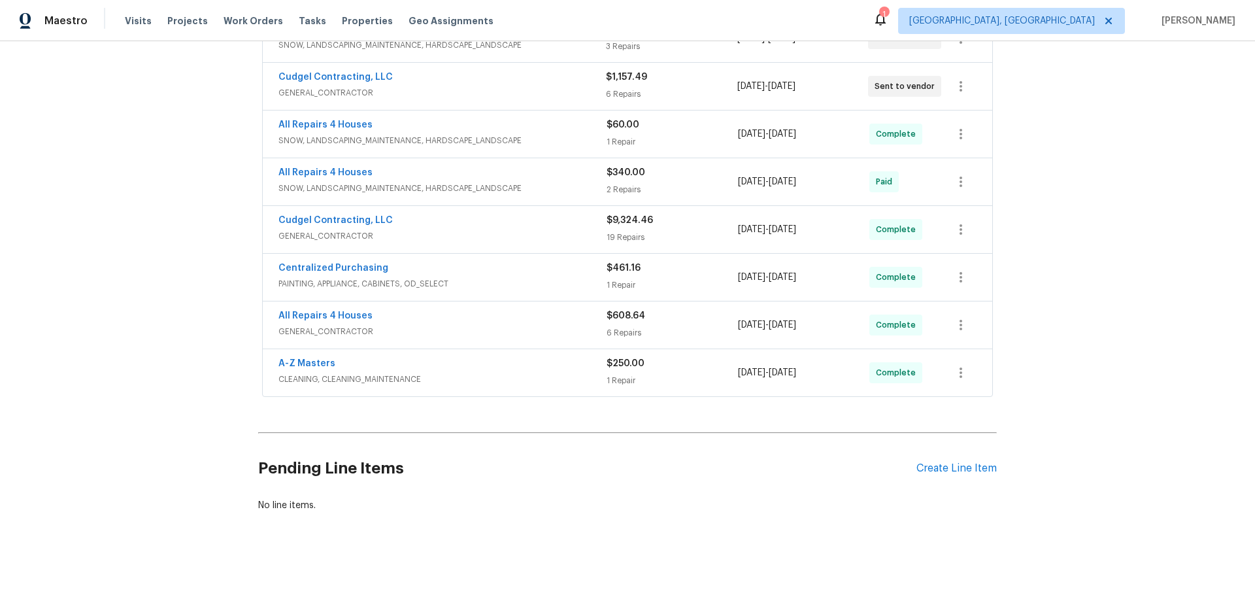
click at [161, 156] on div "Back to all projects 12 Wallach Dr, Fenton, MO 63026 3 Beds | 1 1/2 Baths | Tot…" at bounding box center [627, 320] width 1255 height 559
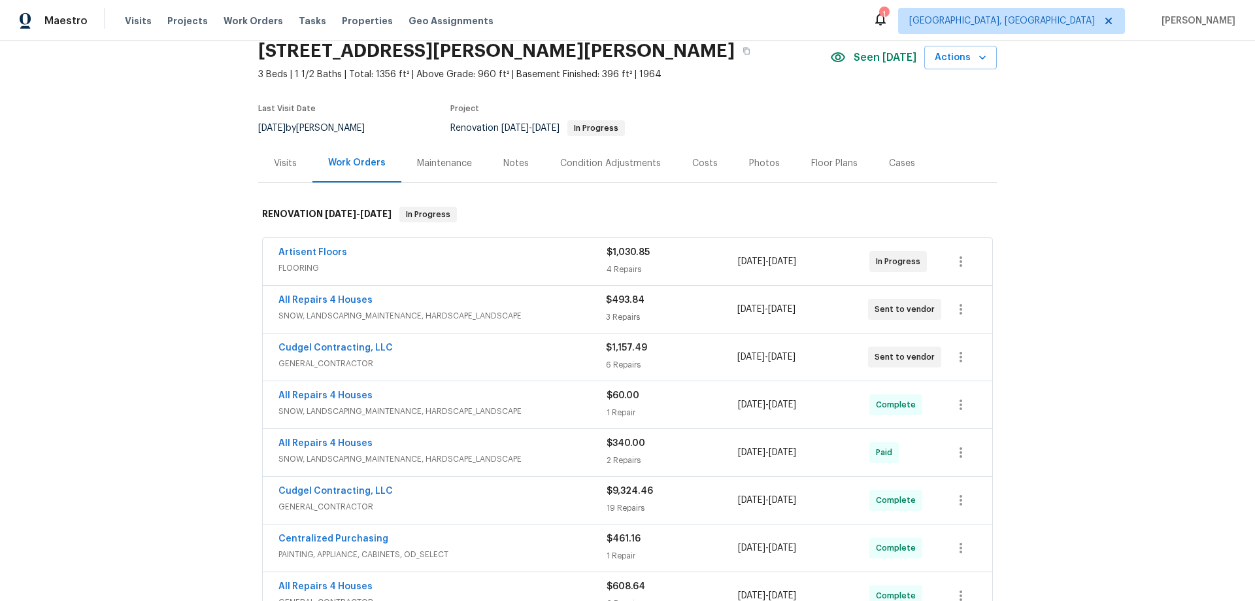
click at [140, 184] on div "Back to all projects 12 Wallach Dr, Fenton, MO 63026 3 Beds | 1 1/2 Baths | Tot…" at bounding box center [627, 320] width 1255 height 559
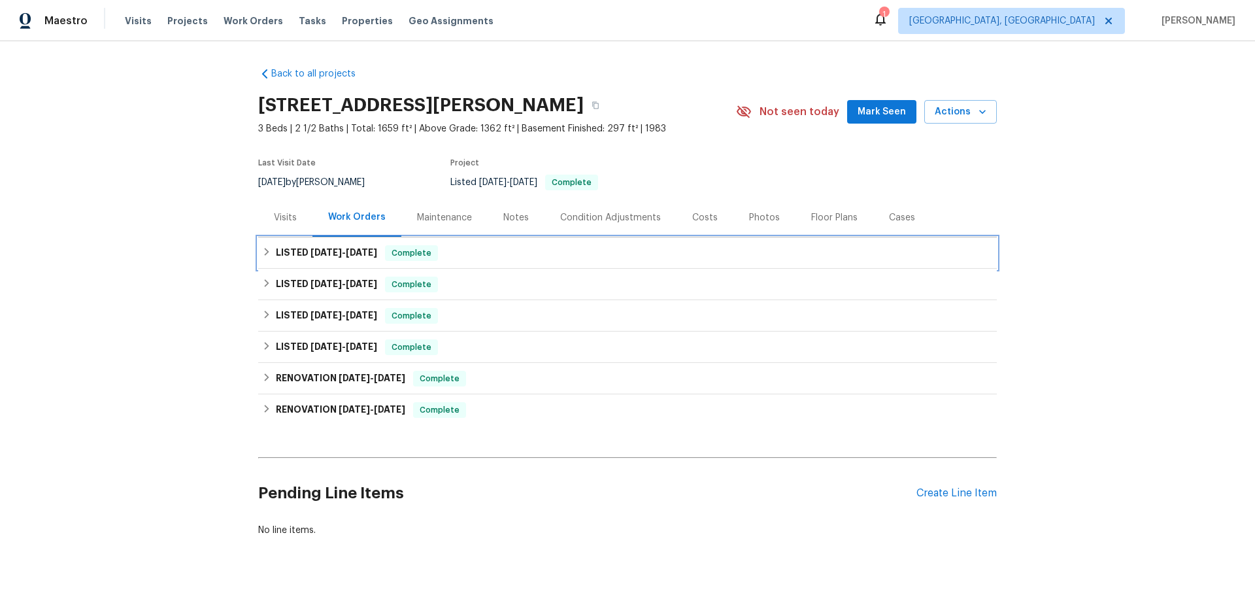
click at [317, 247] on h6 "LISTED [DATE] - [DATE]" at bounding box center [326, 253] width 101 height 16
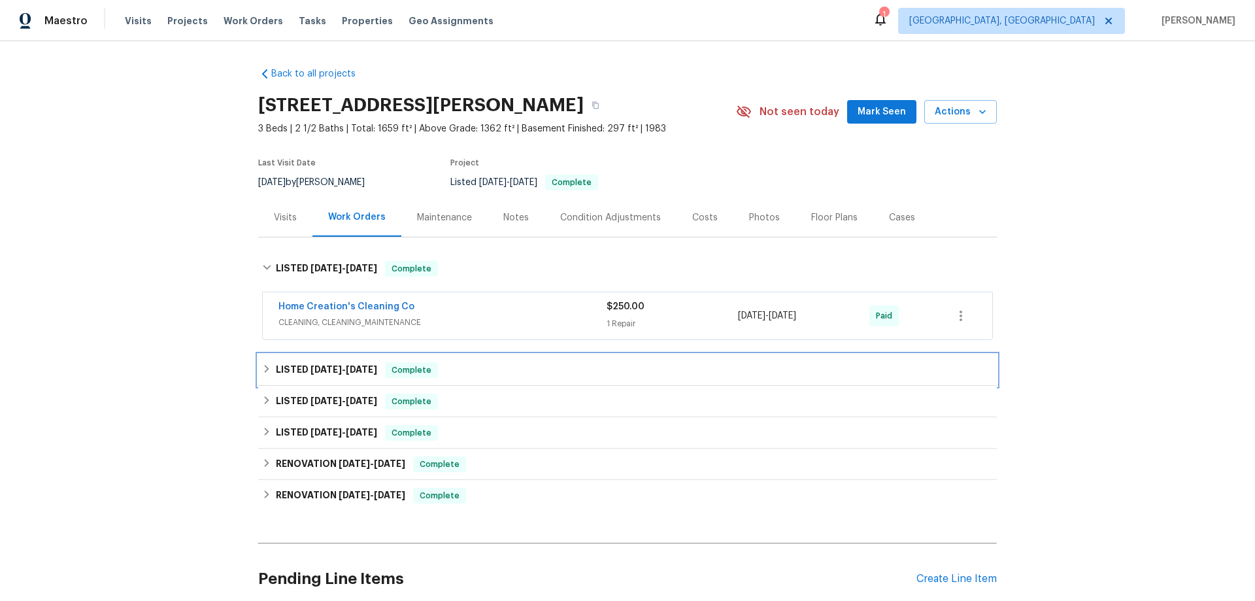
click at [320, 377] on h6 "LISTED [DATE] - [DATE]" at bounding box center [326, 370] width 101 height 16
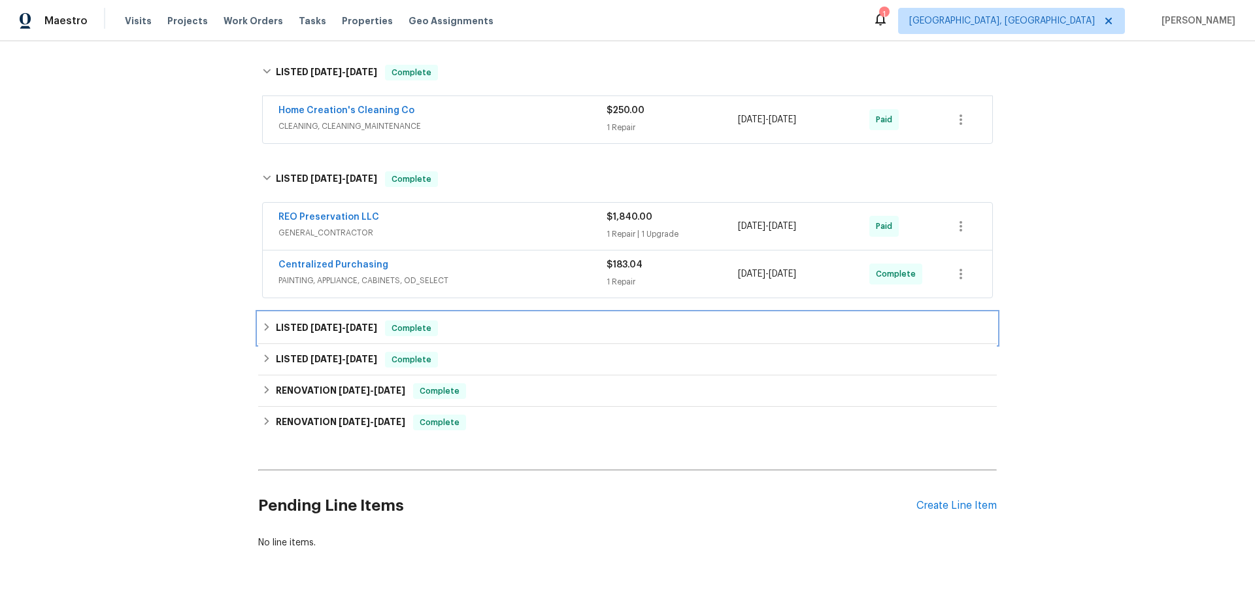
click at [290, 327] on h6 "LISTED [DATE] - [DATE]" at bounding box center [326, 328] width 101 height 16
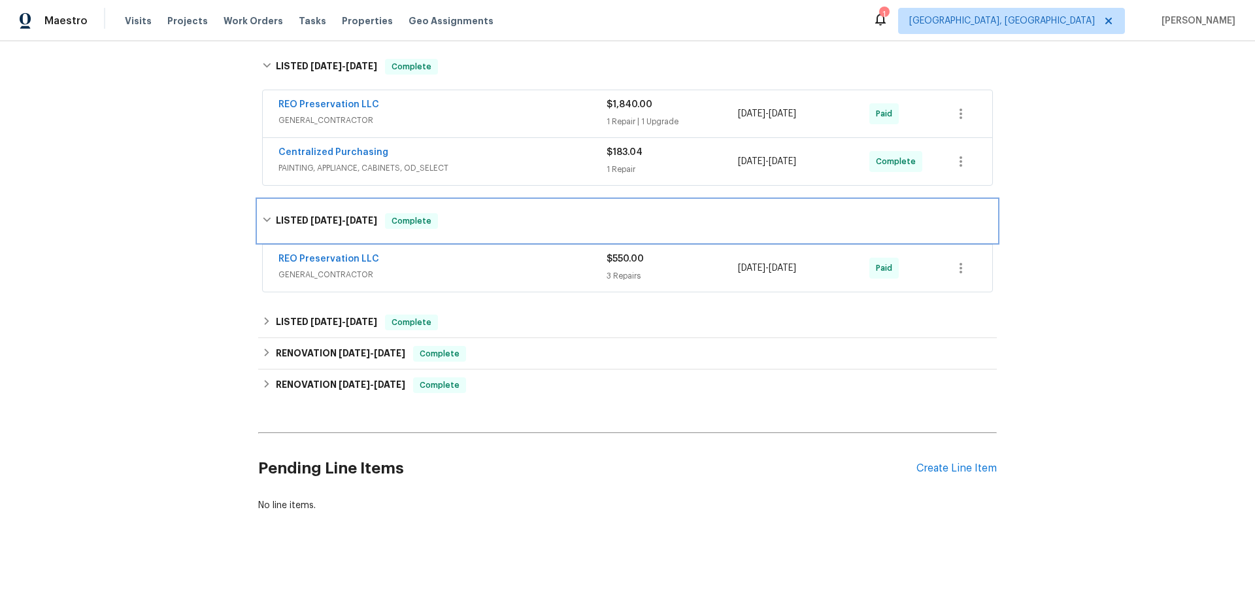
scroll to position [318, 0]
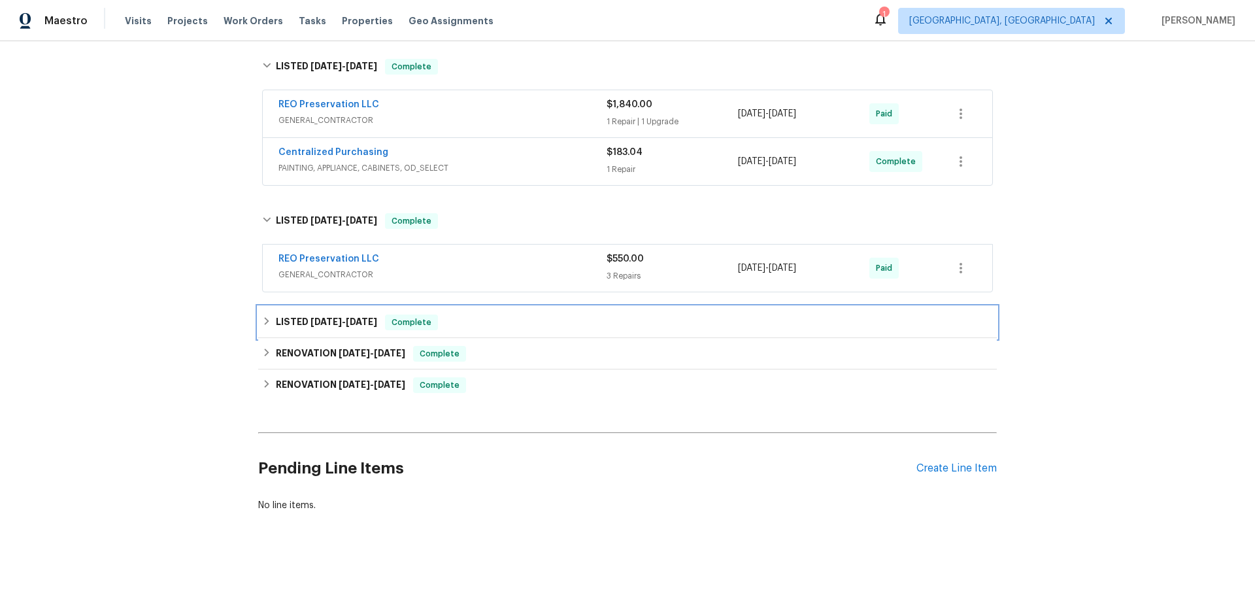
drag, startPoint x: 323, startPoint y: 314, endPoint x: 337, endPoint y: 355, distance: 44.2
click at [323, 317] on span "[DATE]" at bounding box center [325, 321] width 31 height 9
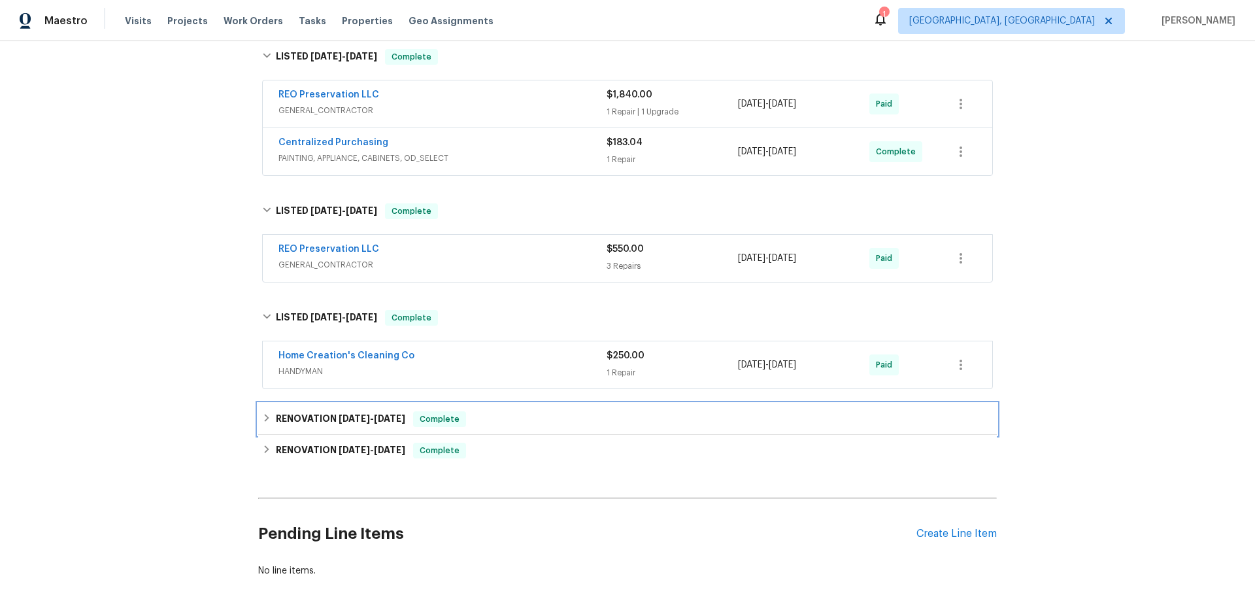
click at [328, 410] on div "RENOVATION [DATE] - [DATE] Complete" at bounding box center [627, 418] width 738 height 31
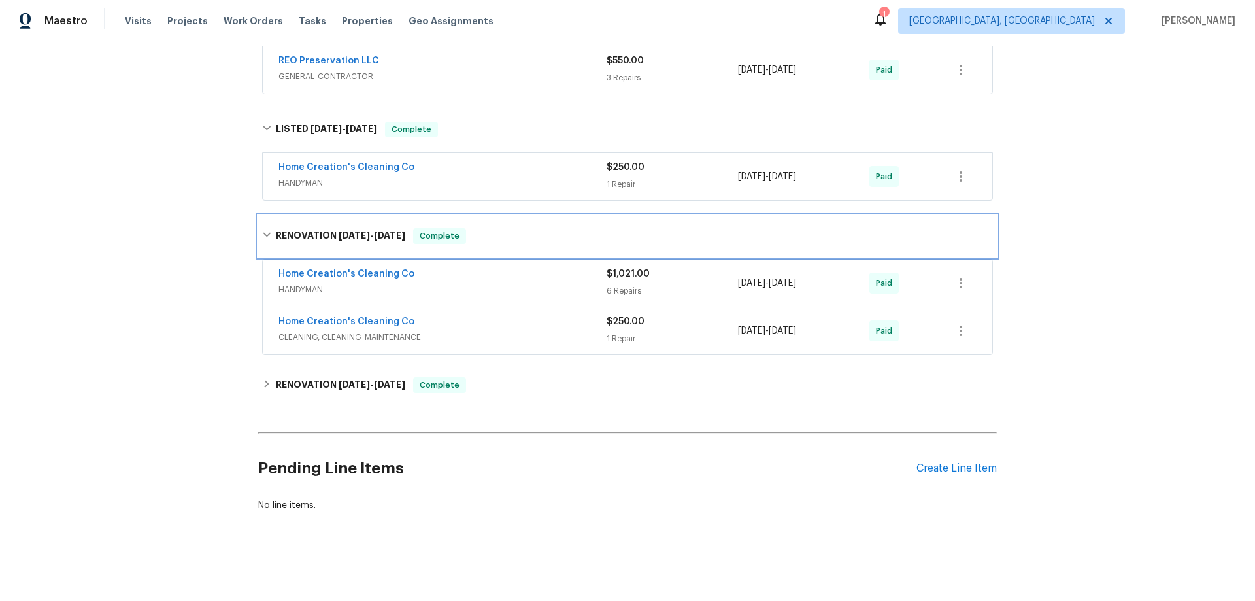
scroll to position [514, 0]
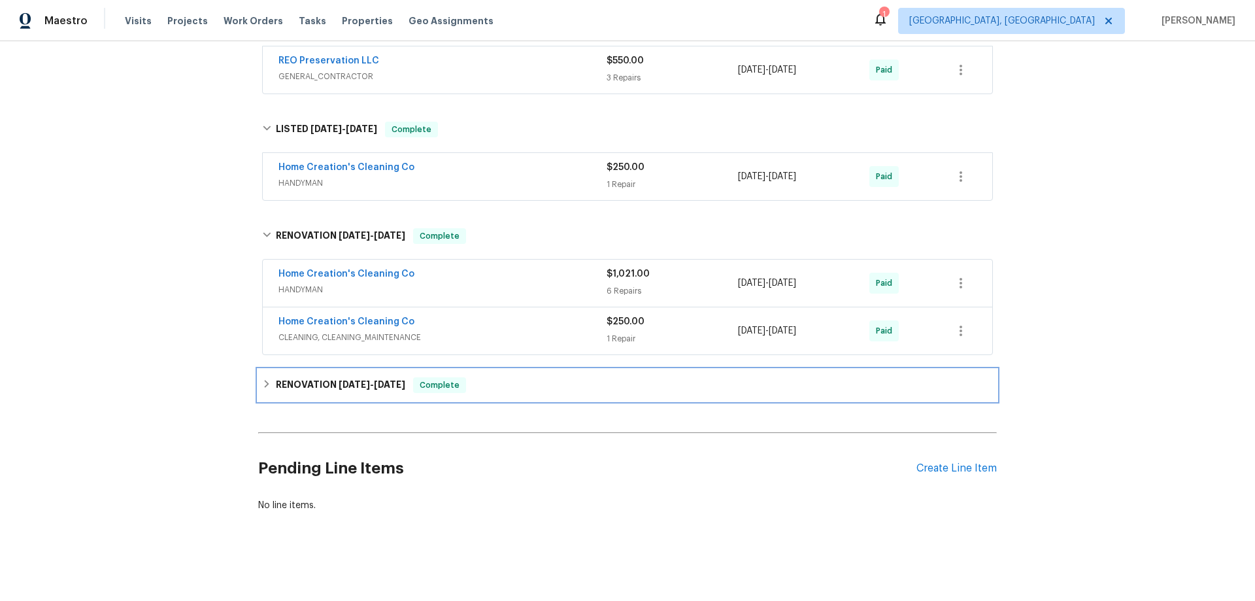
click at [330, 384] on h6 "RENOVATION [DATE] - [DATE]" at bounding box center [340, 385] width 129 height 16
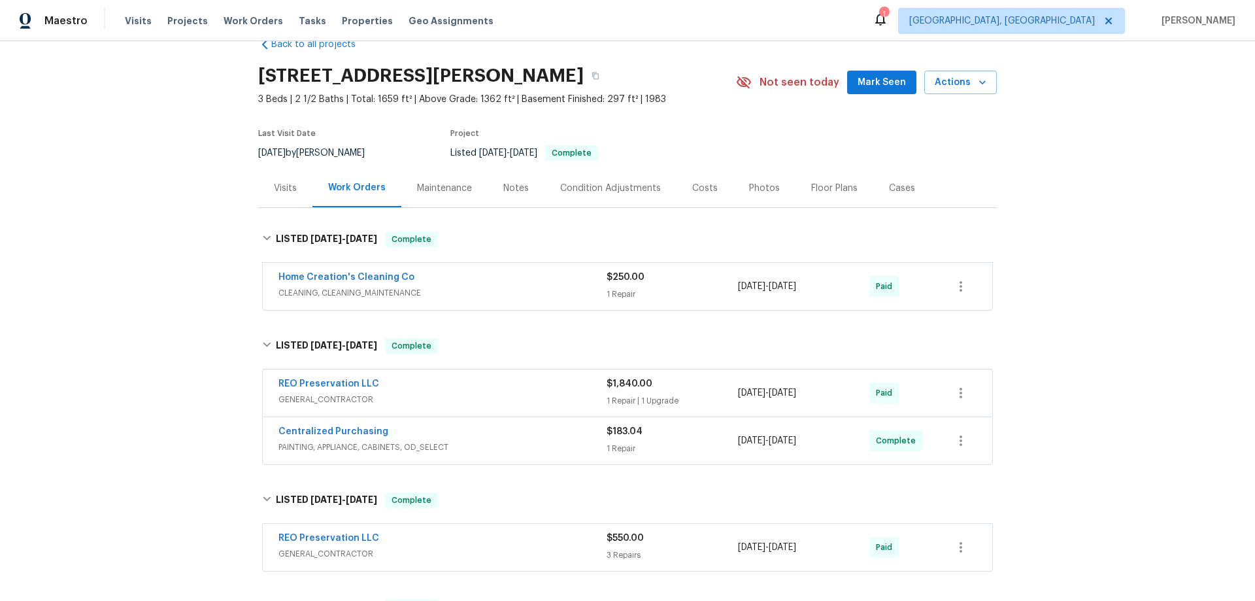
scroll to position [0, 0]
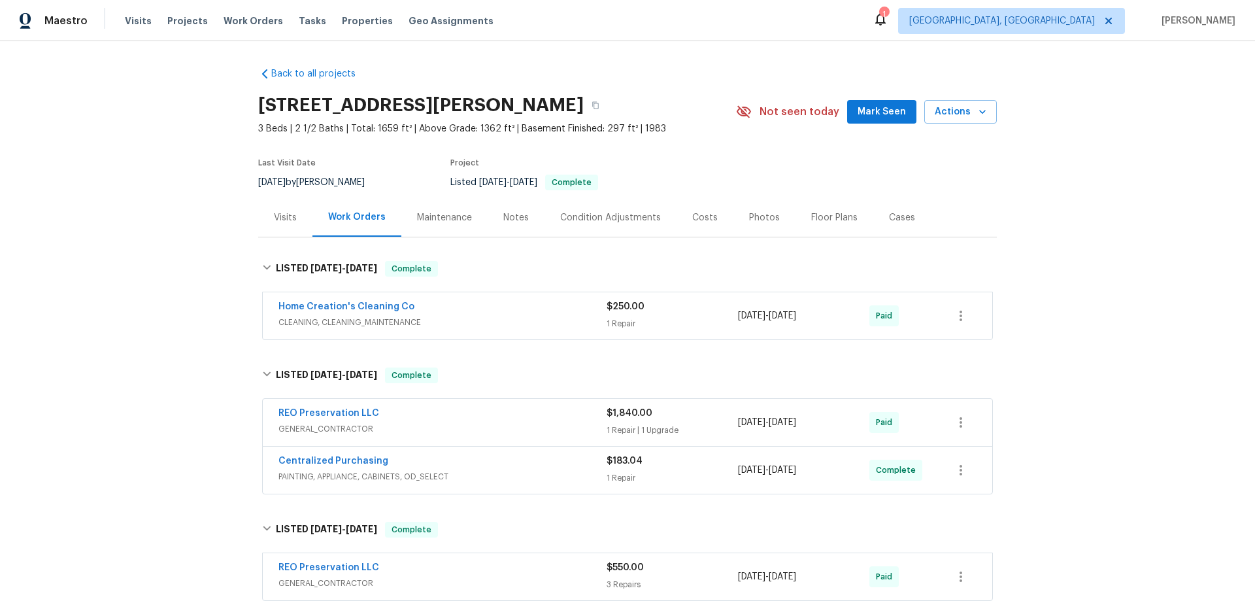
click at [99, 267] on div "Back to all projects [STREET_ADDRESS][PERSON_NAME] 3 Beds | 2 1/2 Baths | Total…" at bounding box center [627, 320] width 1255 height 559
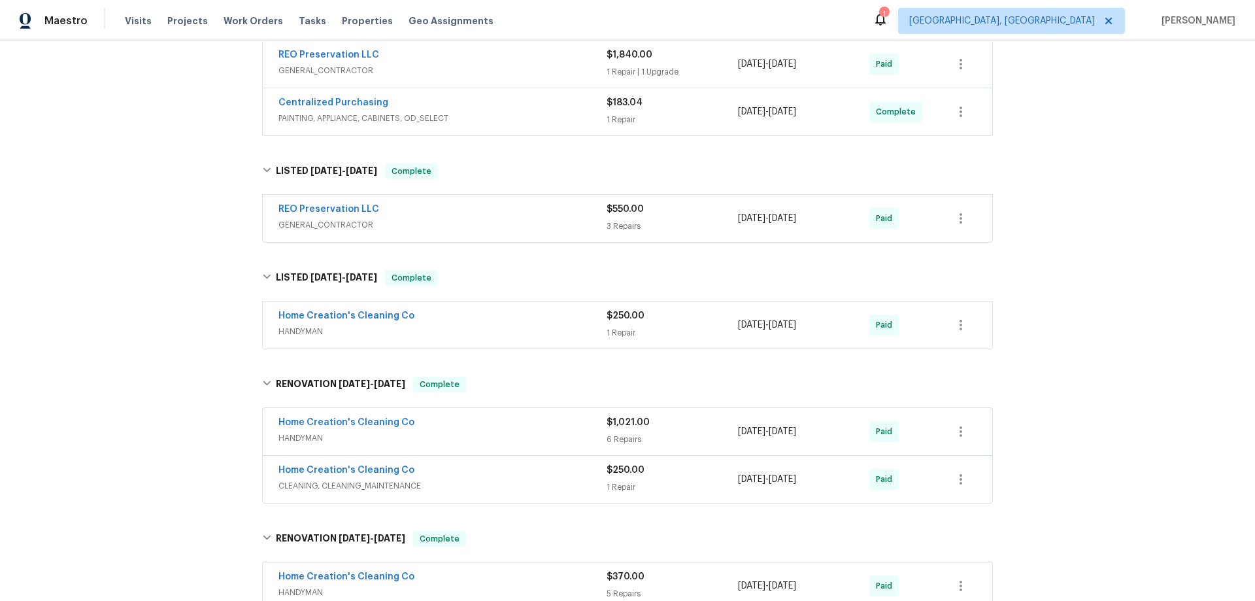
click at [61, 318] on div "Back to all projects [STREET_ADDRESS][PERSON_NAME] 3 Beds | 2 1/2 Baths | Total…" at bounding box center [627, 320] width 1255 height 559
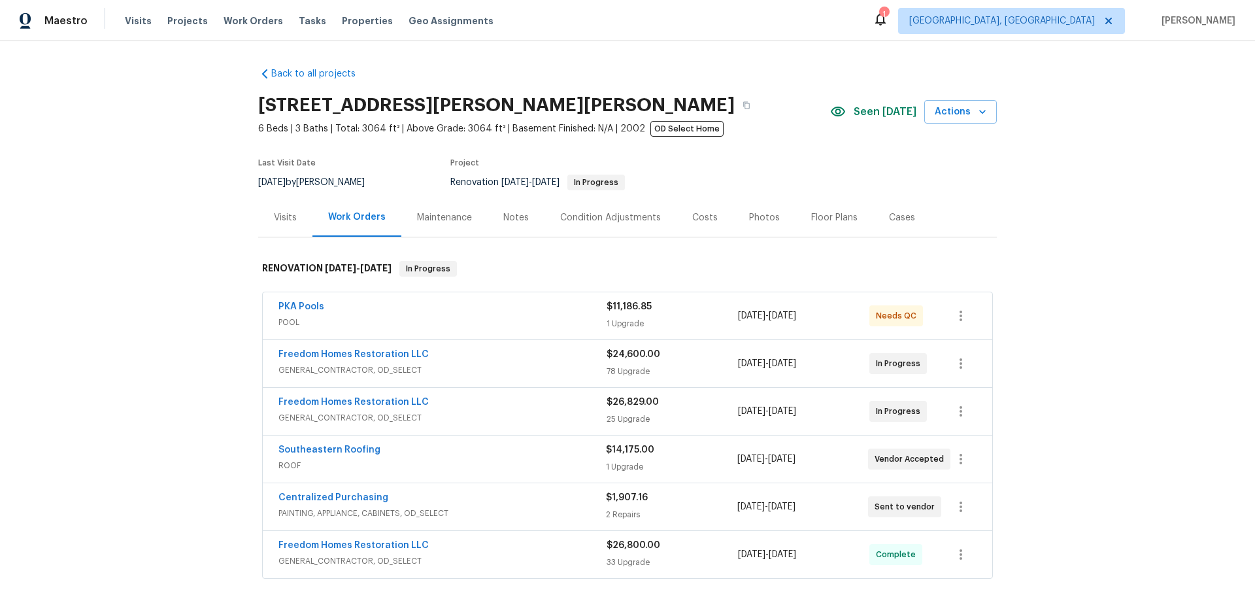
click at [35, 295] on div "Back to all projects [STREET_ADDRESS][PERSON_NAME] 6 Beds | 3 Baths | Total: 30…" at bounding box center [627, 320] width 1255 height 559
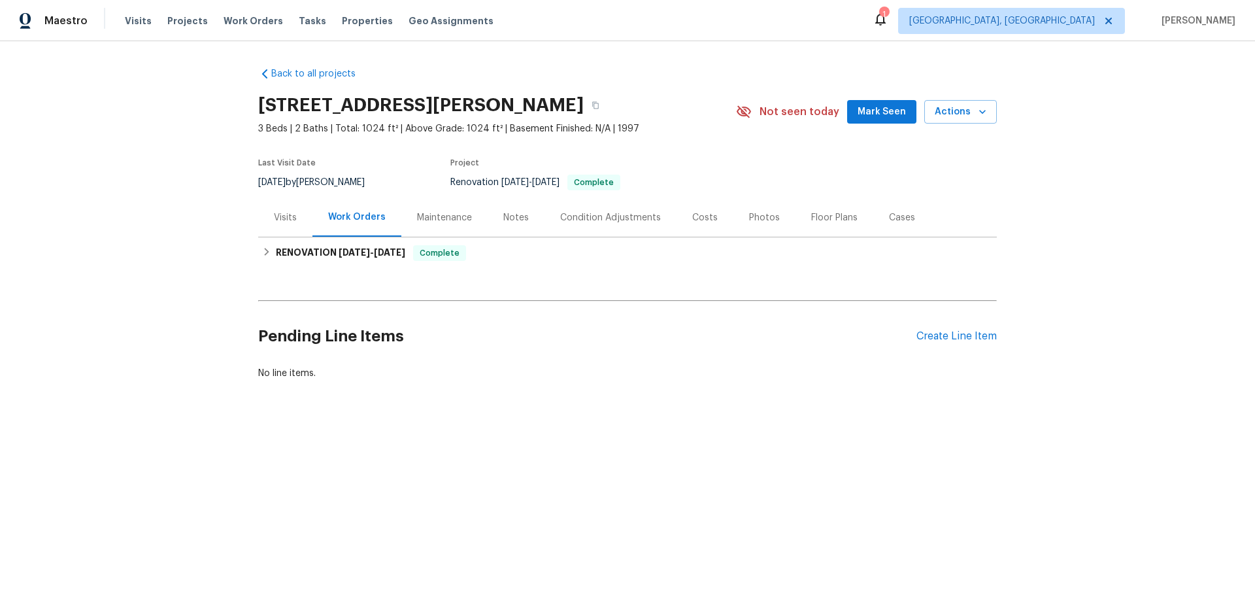
click at [282, 213] on div "Visits" at bounding box center [285, 217] width 23 height 13
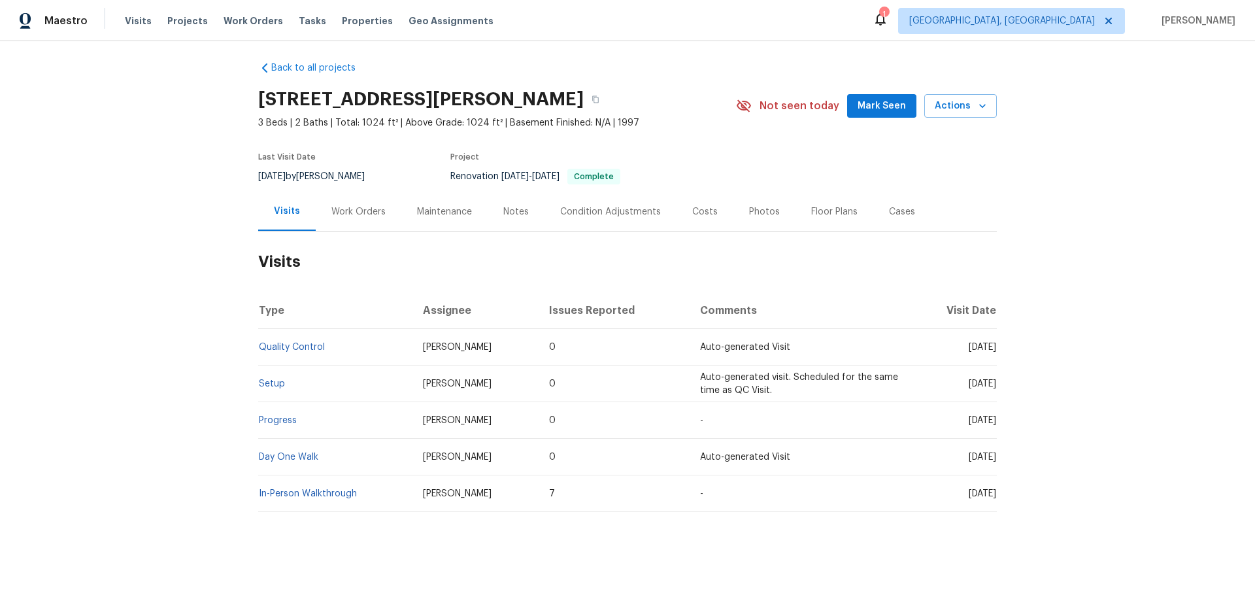
scroll to position [16, 0]
click at [356, 231] on h2 "Visits" at bounding box center [627, 261] width 738 height 61
click at [354, 205] on div "Work Orders" at bounding box center [358, 211] width 54 height 13
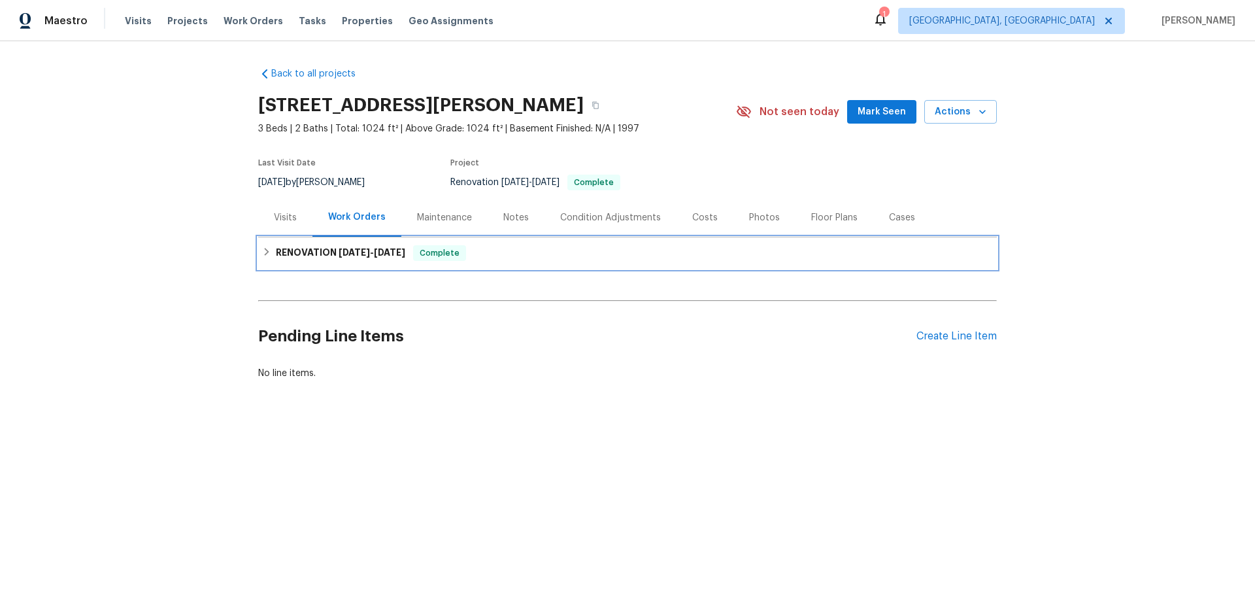
drag, startPoint x: 283, startPoint y: 256, endPoint x: 290, endPoint y: 261, distance: 8.5
click at [284, 256] on h6 "RENOVATION [DATE] - [DATE]" at bounding box center [340, 253] width 129 height 16
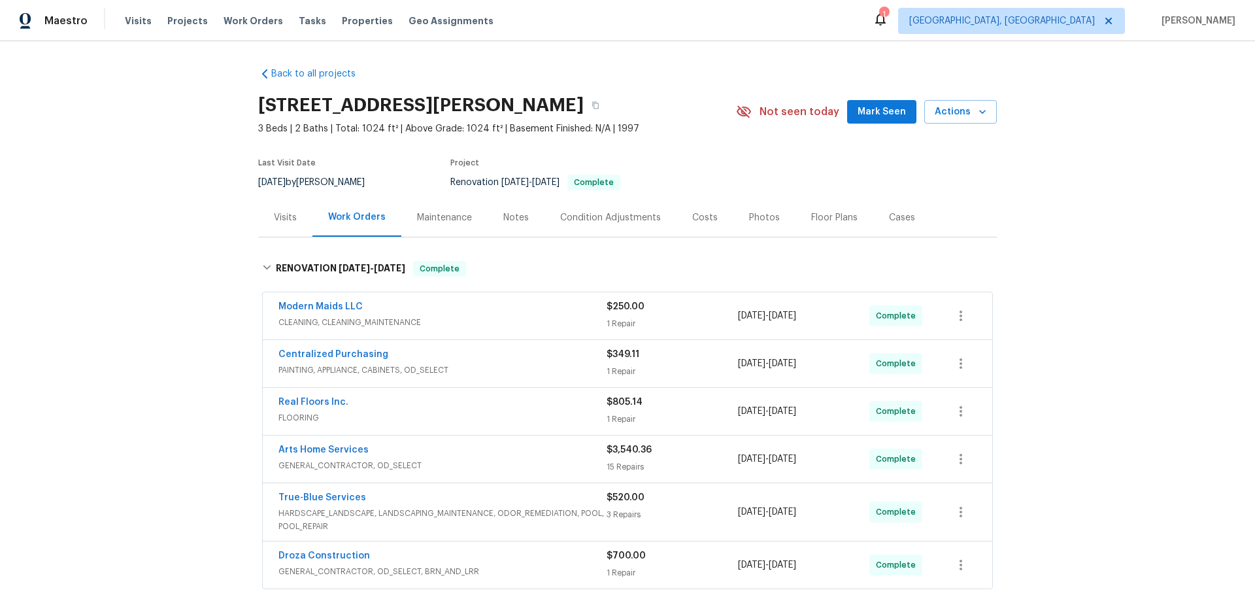
click at [174, 337] on div "Back to all projects [STREET_ADDRESS][PERSON_NAME] 3 Beds | 2 Baths | Total: 10…" at bounding box center [627, 320] width 1255 height 559
click at [195, 331] on div "Back to all projects [STREET_ADDRESS][PERSON_NAME] 3 Beds | 2 Baths | Total: 10…" at bounding box center [627, 320] width 1255 height 559
click at [100, 234] on div "Back to all projects [STREET_ADDRESS][PERSON_NAME] 3 Beds | 2 Baths | Total: 10…" at bounding box center [627, 320] width 1255 height 559
click at [200, 218] on div "Back to all projects [STREET_ADDRESS][PERSON_NAME] 3 Beds | 2 Baths | Total: 10…" at bounding box center [627, 320] width 1255 height 559
click at [120, 269] on div "Back to all projects [STREET_ADDRESS][PERSON_NAME] 3 Beds | 2 Baths | Total: 10…" at bounding box center [627, 320] width 1255 height 559
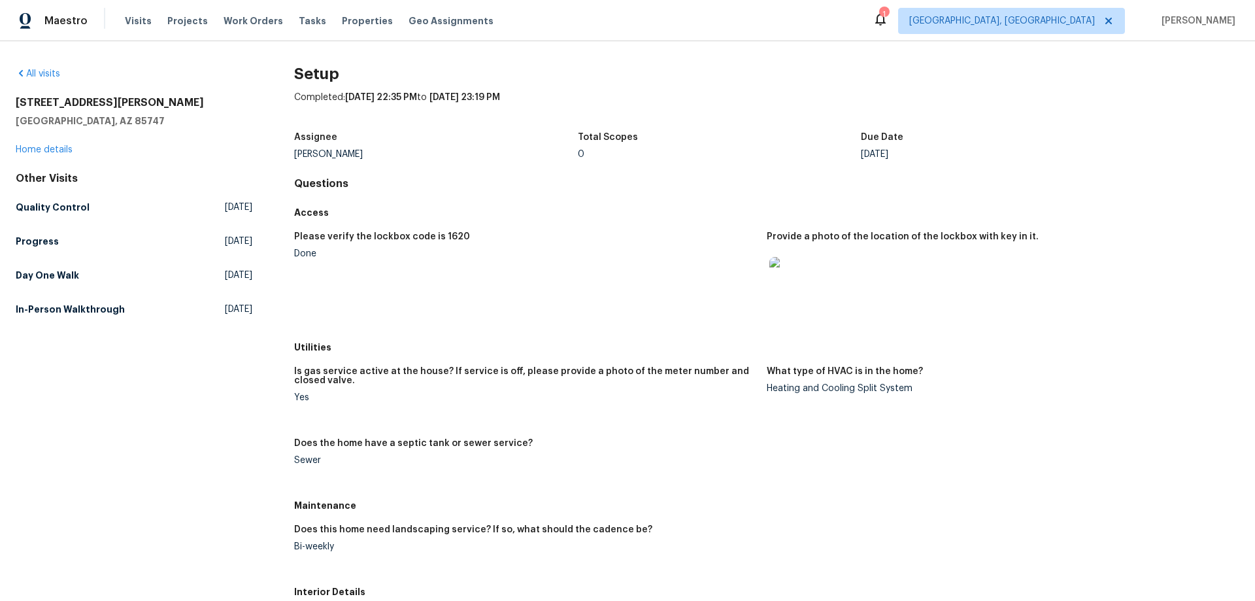
scroll to position [196, 0]
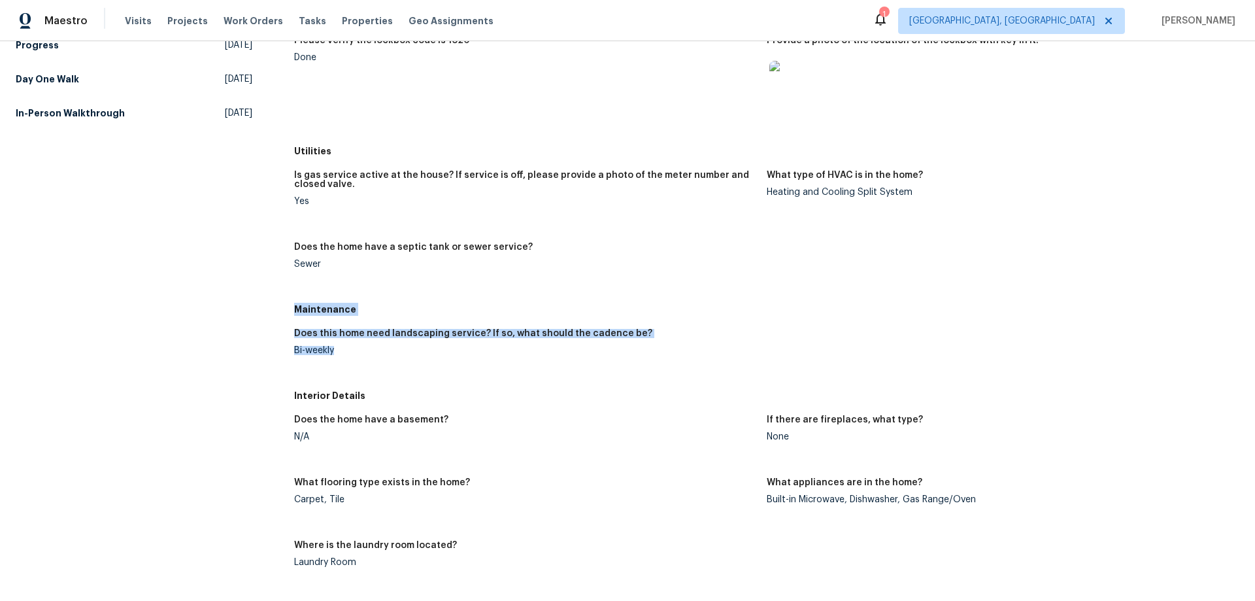
drag, startPoint x: 293, startPoint y: 308, endPoint x: 335, endPoint y: 370, distance: 74.5
click at [338, 369] on div "Maintenance Does this home need landscaping service? If so, what should the cad…" at bounding box center [766, 340] width 945 height 86
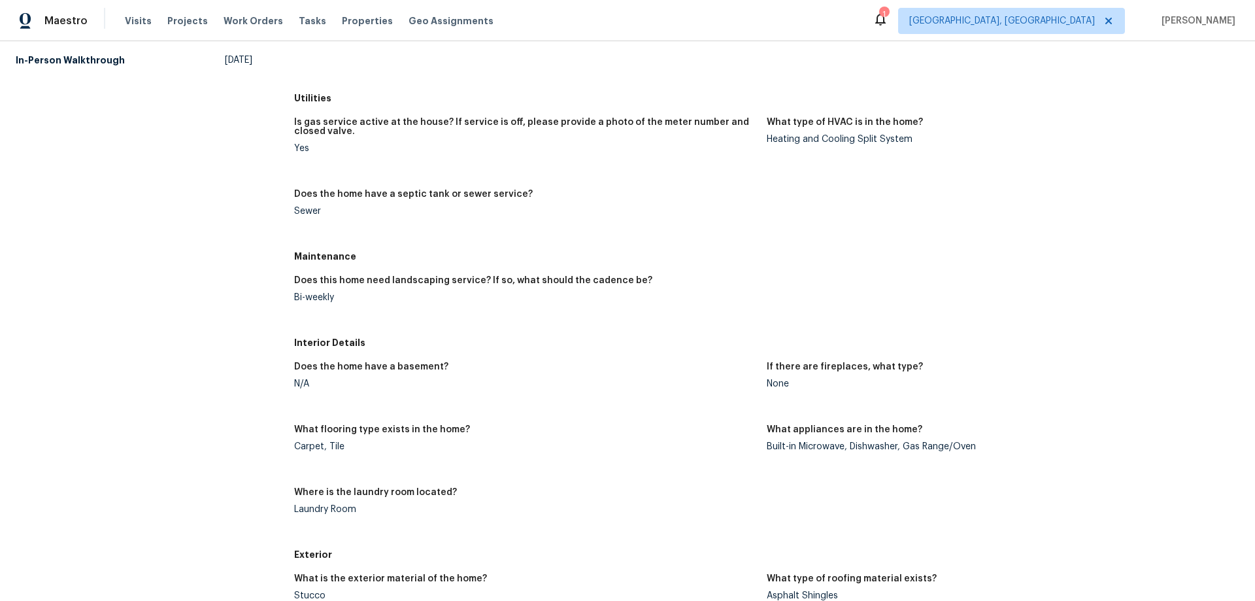
scroll to position [180, 0]
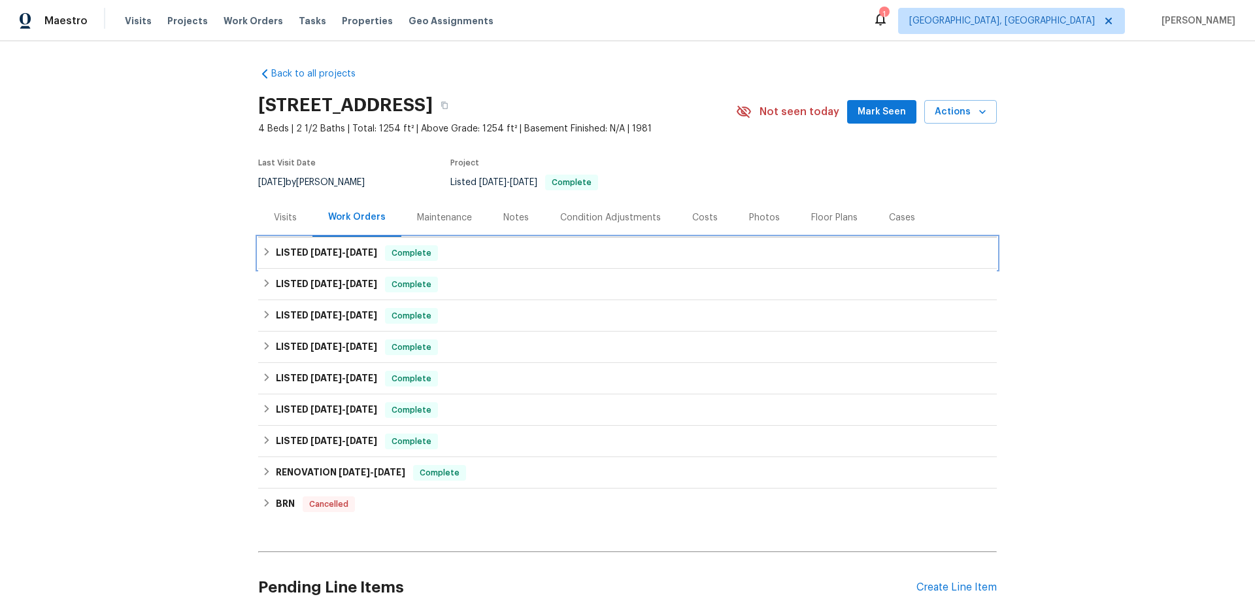
drag, startPoint x: 265, startPoint y: 255, endPoint x: 254, endPoint y: 339, distance: 84.5
click at [265, 257] on div "LISTED 7/31/25 - 8/8/25 Complete" at bounding box center [627, 253] width 731 height 16
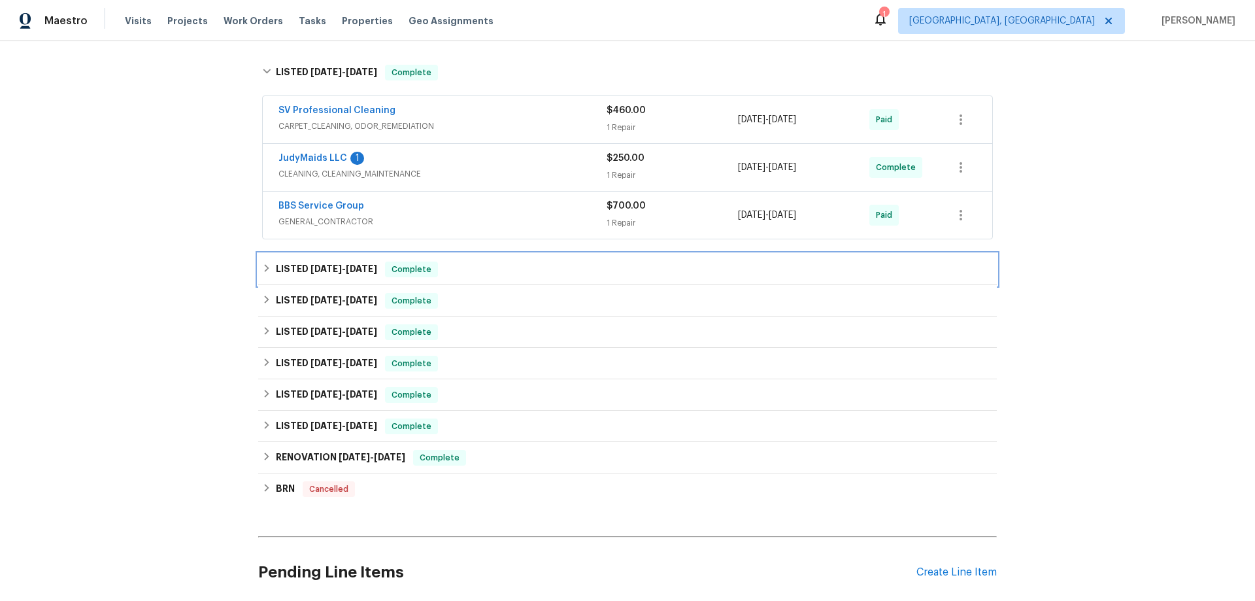
click at [282, 266] on h6 "LISTED 7/14/25 - 7/28/25" at bounding box center [326, 269] width 101 height 16
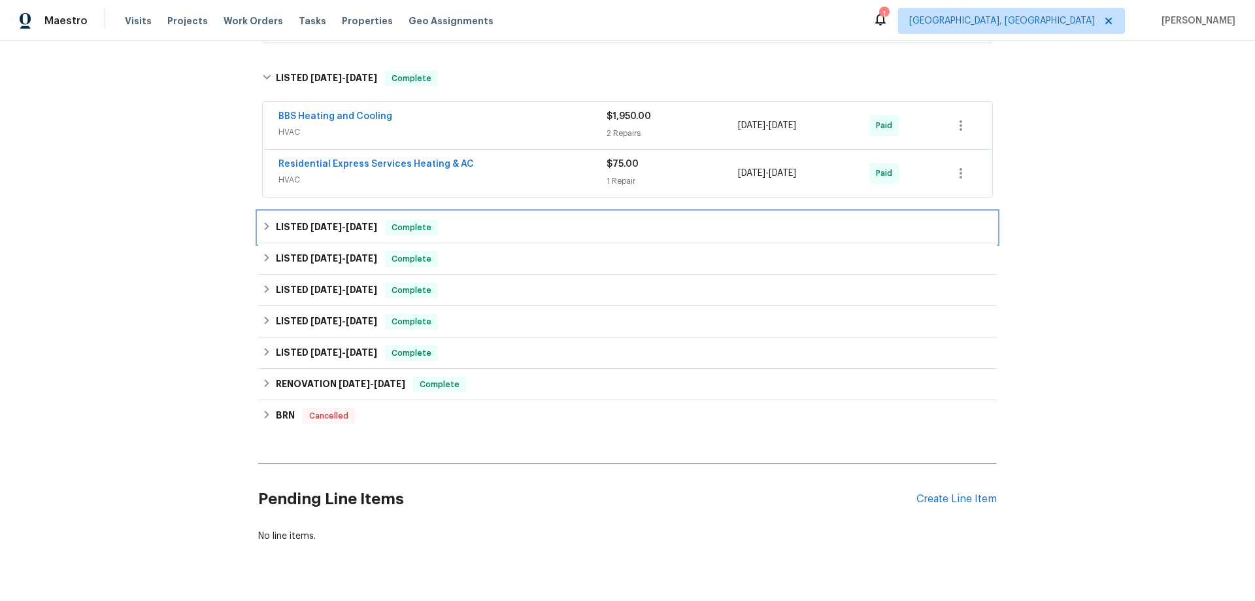
drag, startPoint x: 278, startPoint y: 235, endPoint x: 232, endPoint y: 288, distance: 70.0
click at [278, 235] on div "LISTED 6/30/25 - 7/14/25 Complete" at bounding box center [627, 227] width 738 height 31
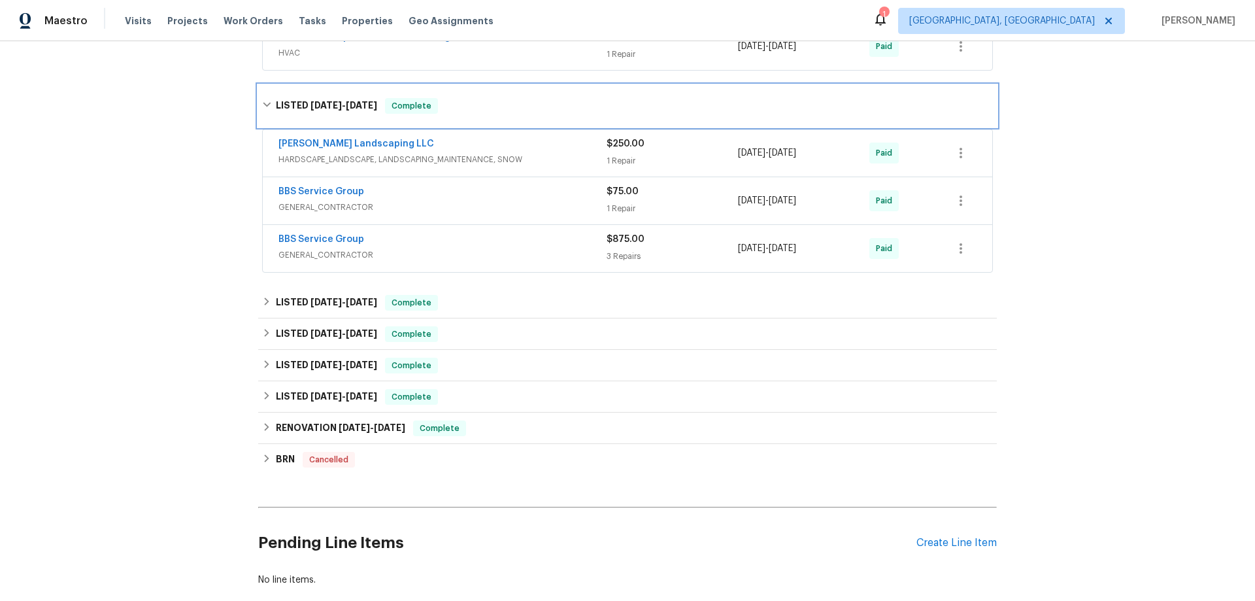
scroll to position [523, 0]
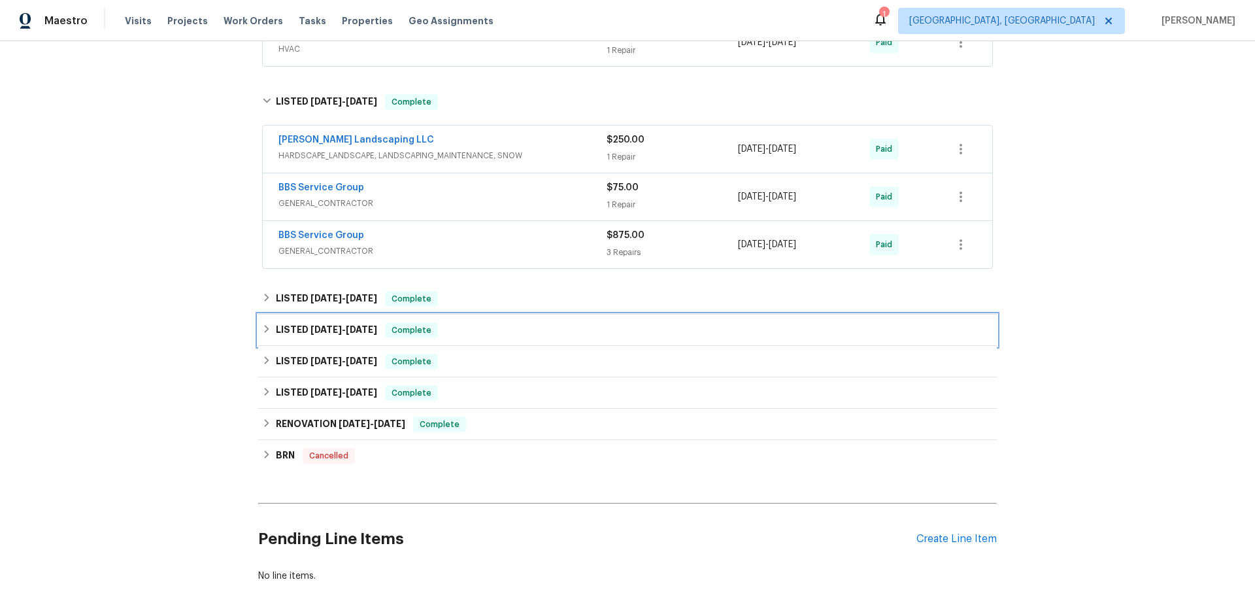
drag, startPoint x: 255, startPoint y: 316, endPoint x: 263, endPoint y: 305, distance: 13.1
click at [258, 315] on div "LISTED 4/3/25 - 5/8/25 Complete" at bounding box center [627, 329] width 738 height 31
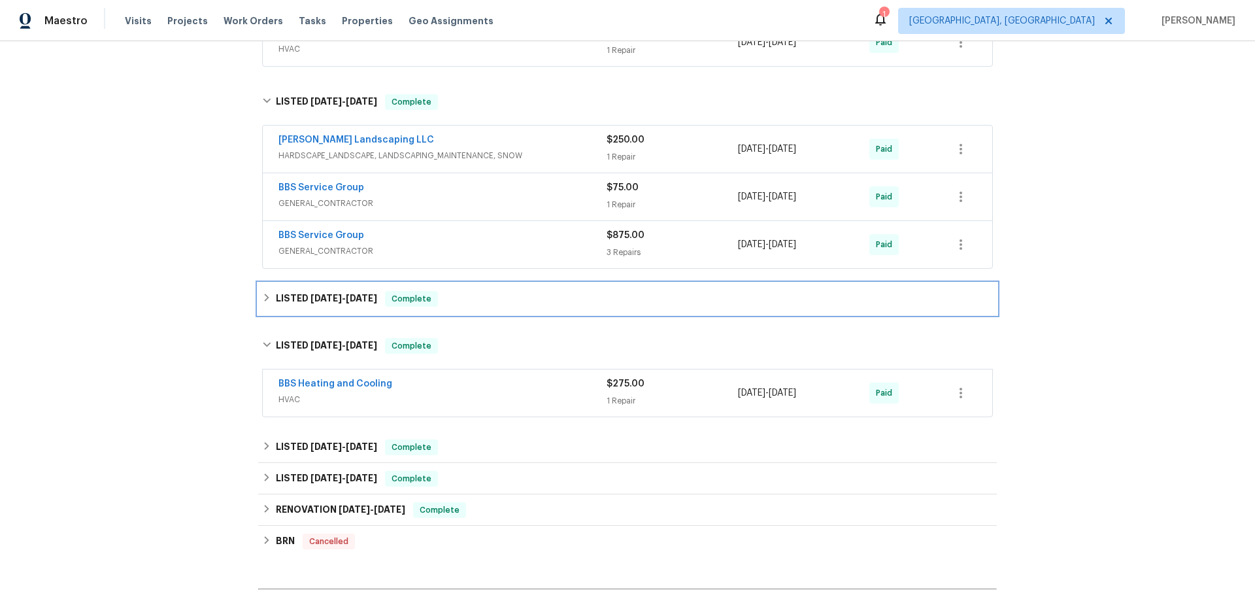
click at [264, 295] on icon at bounding box center [266, 297] width 9 height 9
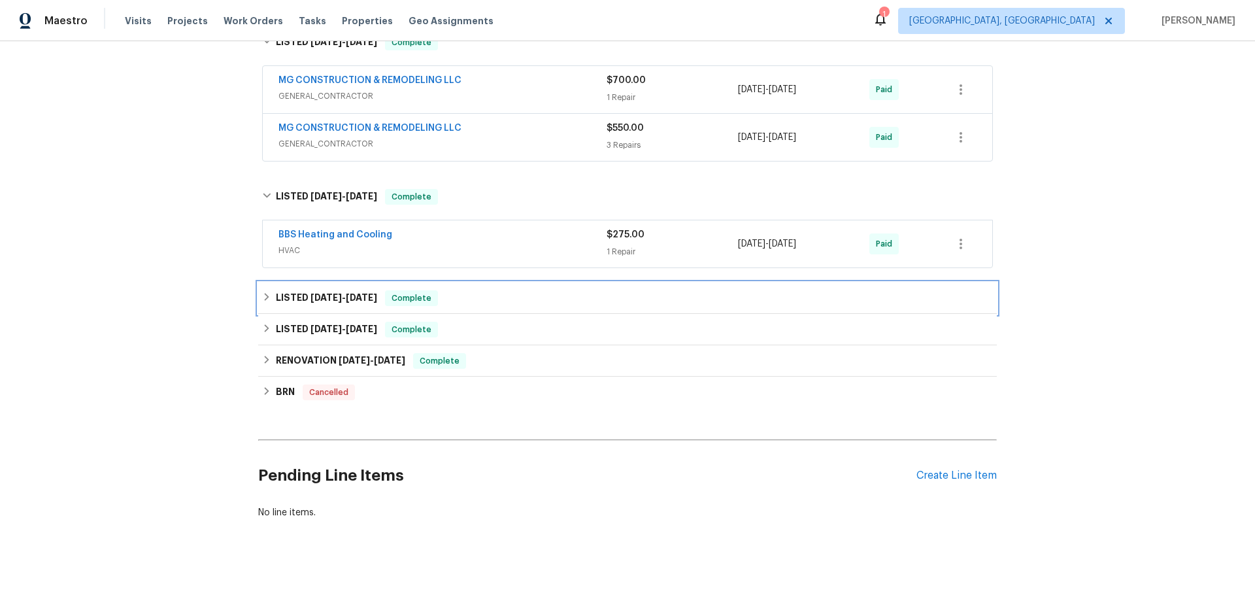
drag, startPoint x: 276, startPoint y: 311, endPoint x: 258, endPoint y: 322, distance: 21.4
click at [276, 310] on div "LISTED 3/29/25 - 3/31/25 Complete" at bounding box center [627, 297] width 738 height 31
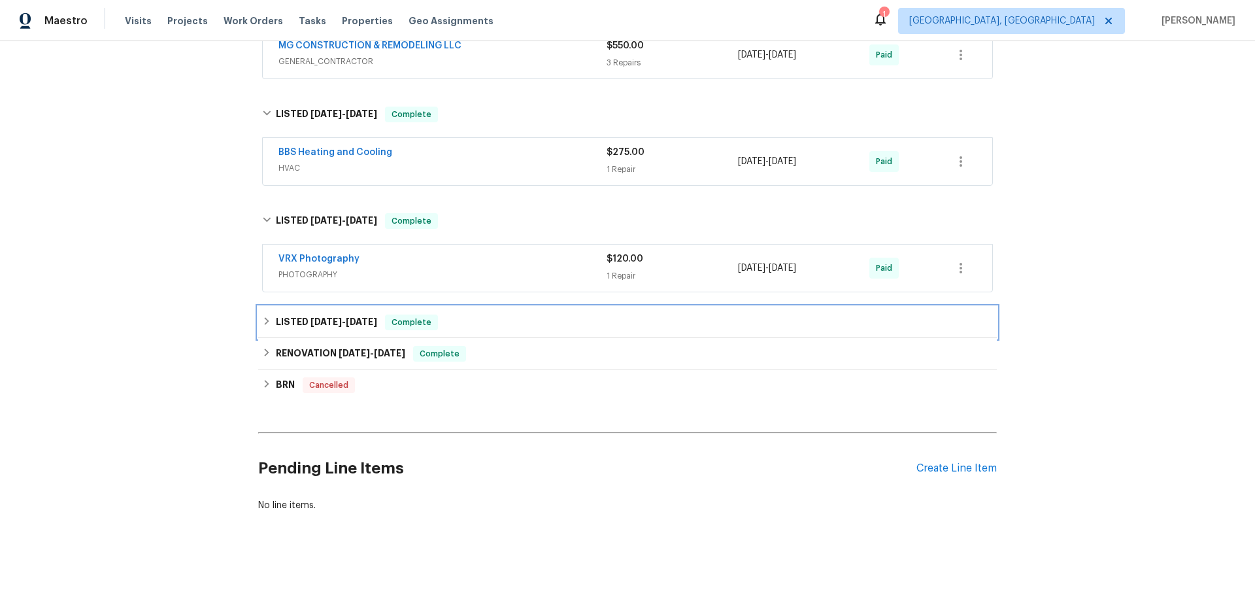
click at [265, 318] on icon at bounding box center [266, 320] width 9 height 9
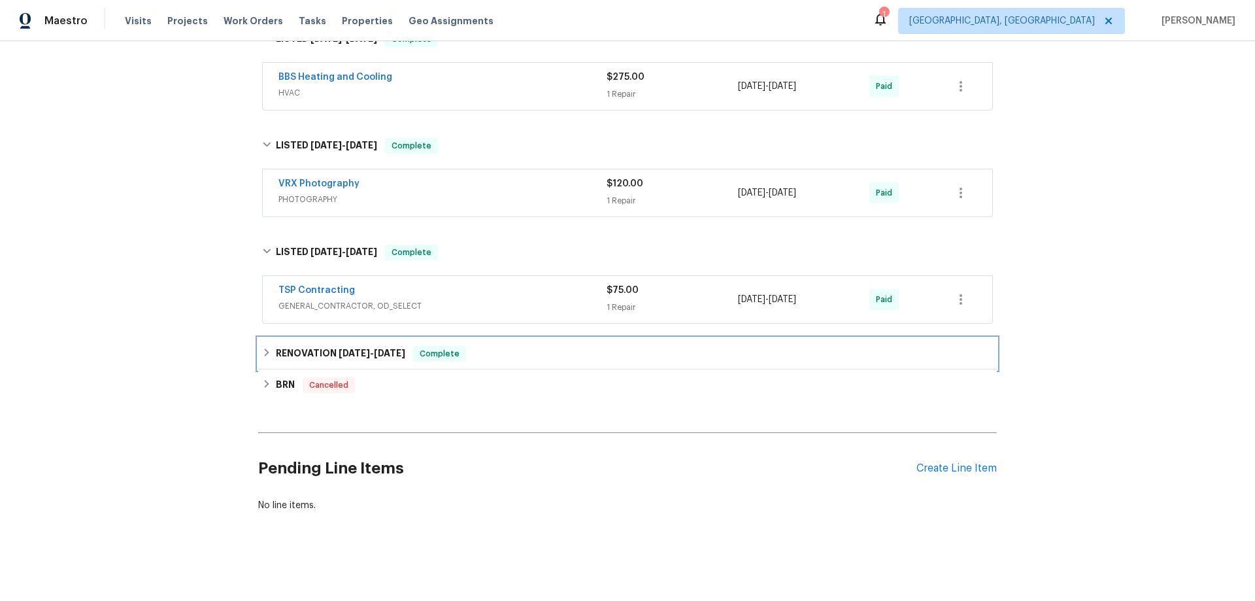
click at [276, 348] on h6 "RENOVATION 2/3/25 - 3/26/25" at bounding box center [340, 354] width 129 height 16
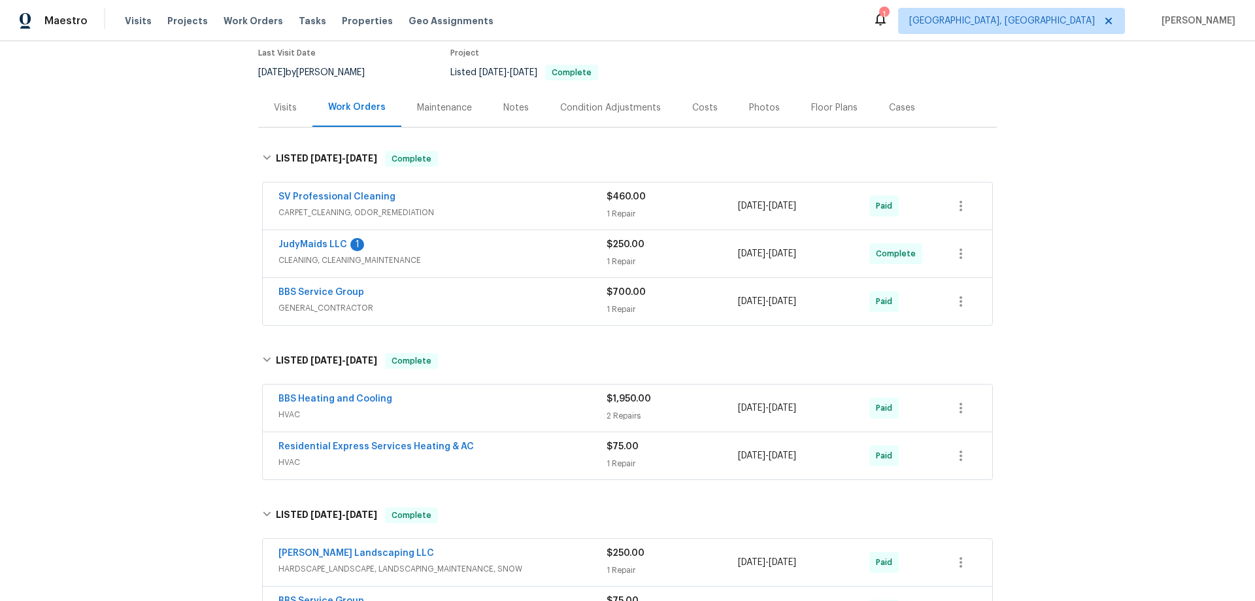
scroll to position [0, 0]
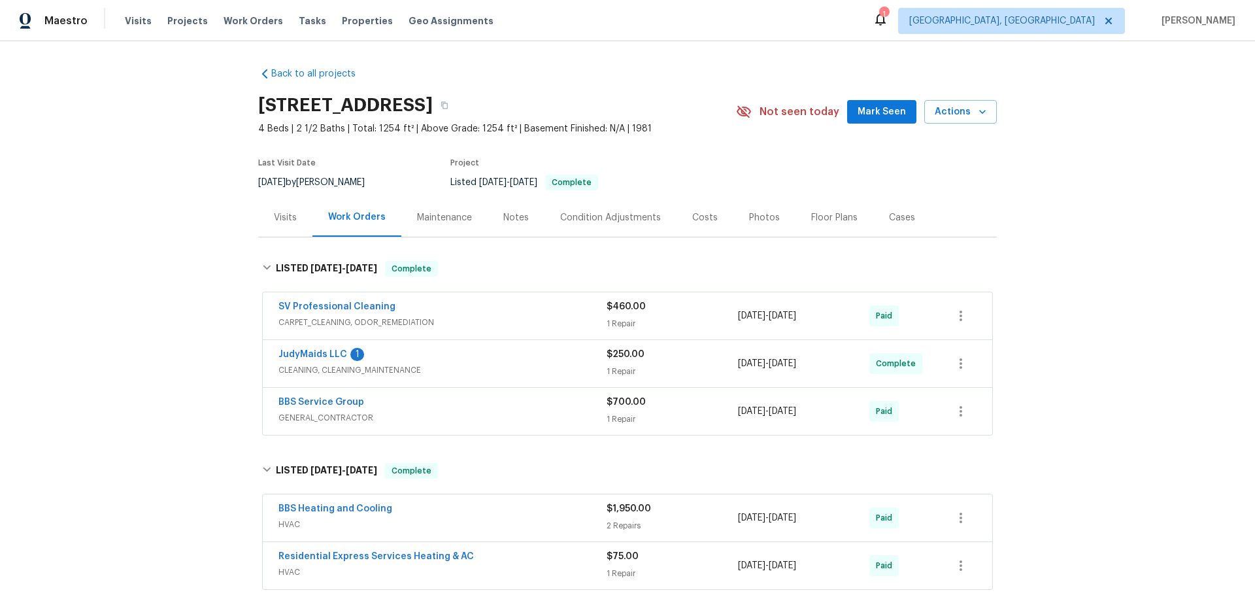
click at [184, 263] on div "Back to all projects 32 Welbeck Ct, Montgomery Village, MD 20886 4 Beds | 2 1/2…" at bounding box center [627, 320] width 1255 height 559
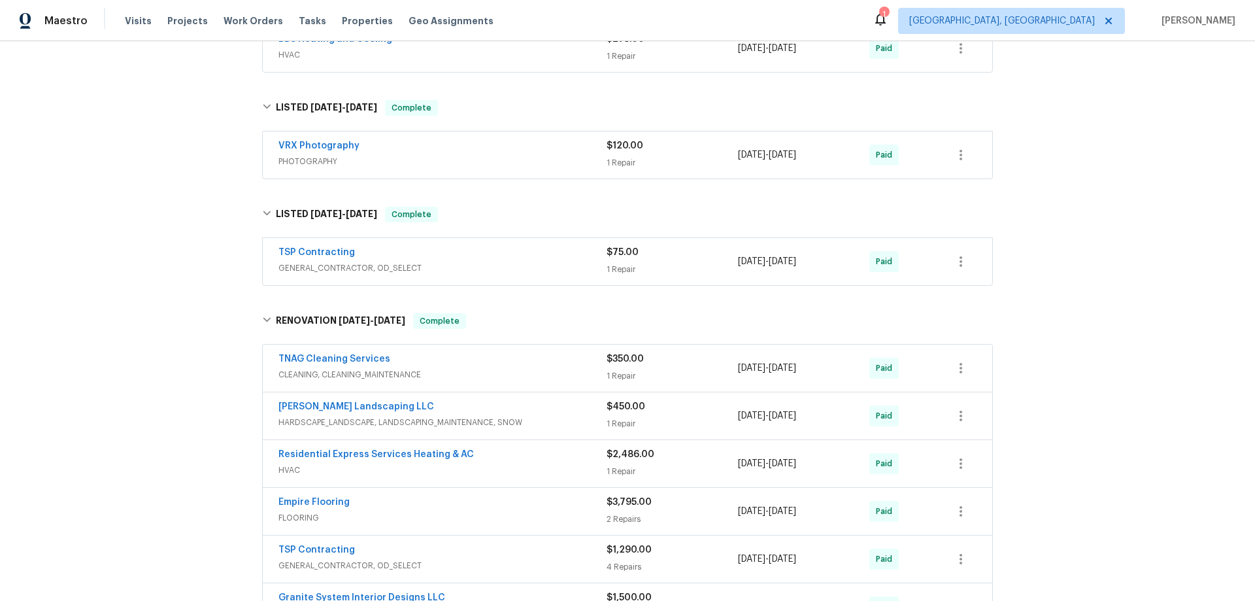
scroll to position [957, 0]
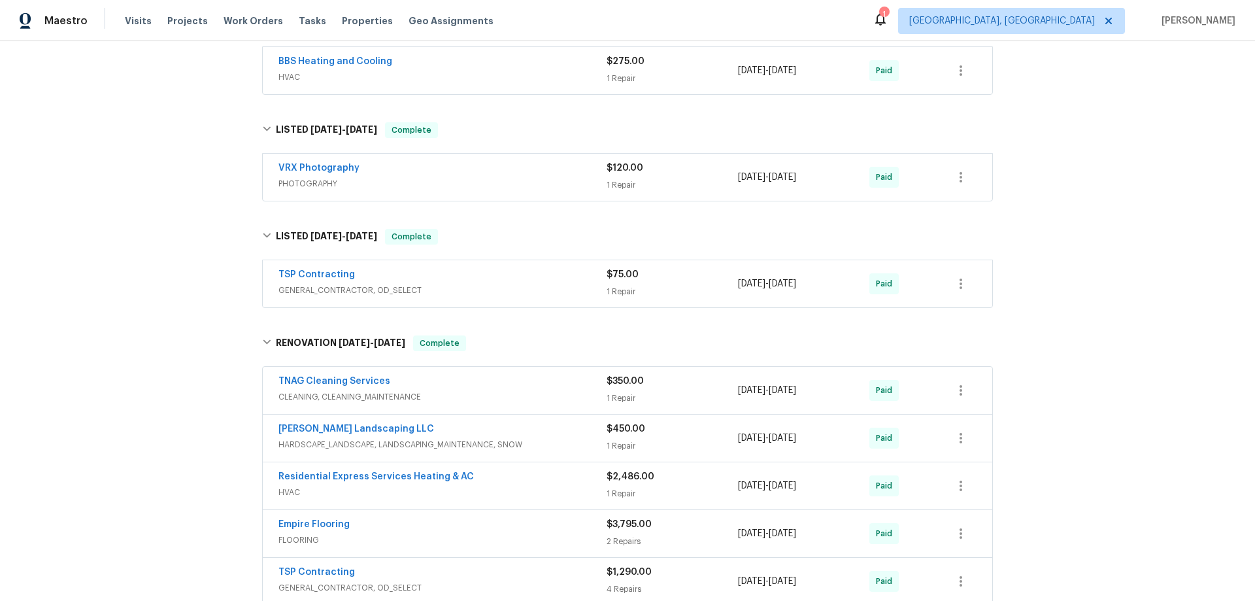
click at [186, 267] on div "Back to all projects 32 Welbeck Ct, Montgomery Village, MD 20886 4 Beds | 2 1/2…" at bounding box center [627, 320] width 1255 height 559
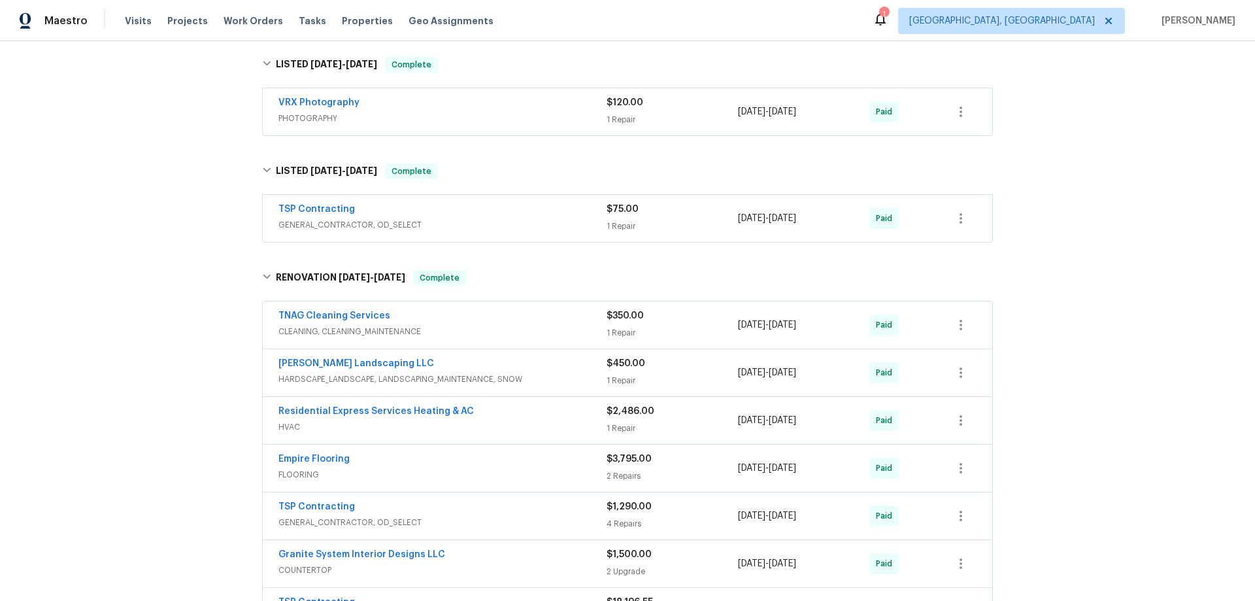
scroll to position [0, 0]
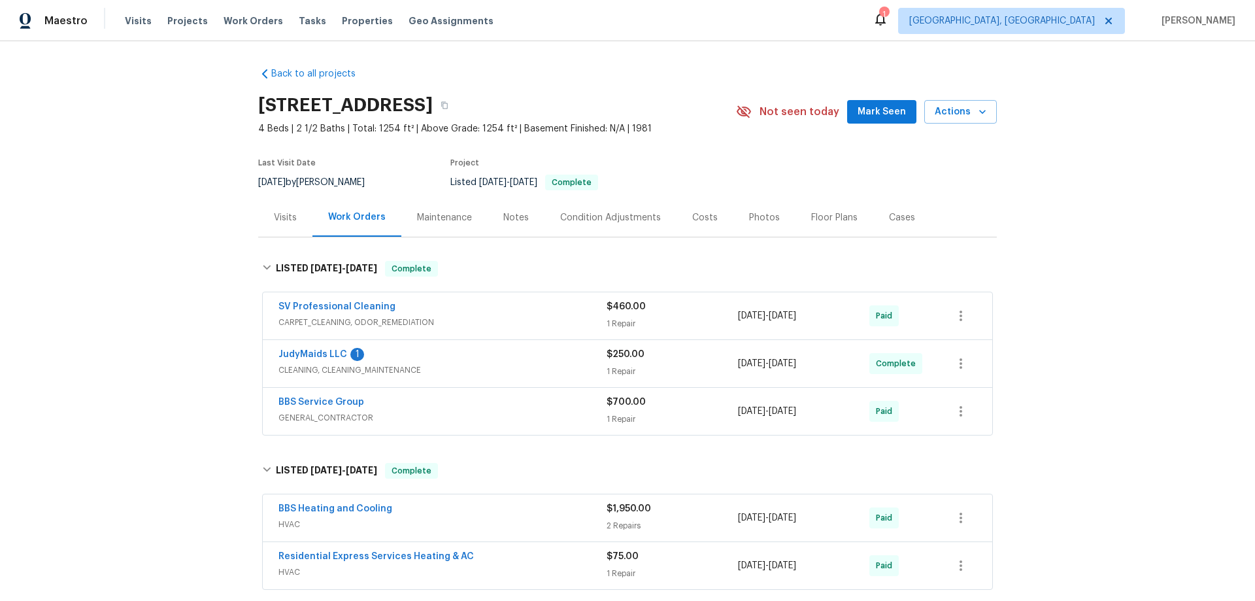
click at [151, 280] on div "Back to all projects 32 Welbeck Ct, Montgomery Village, MD 20886 4 Beds | 2 1/2…" at bounding box center [627, 320] width 1255 height 559
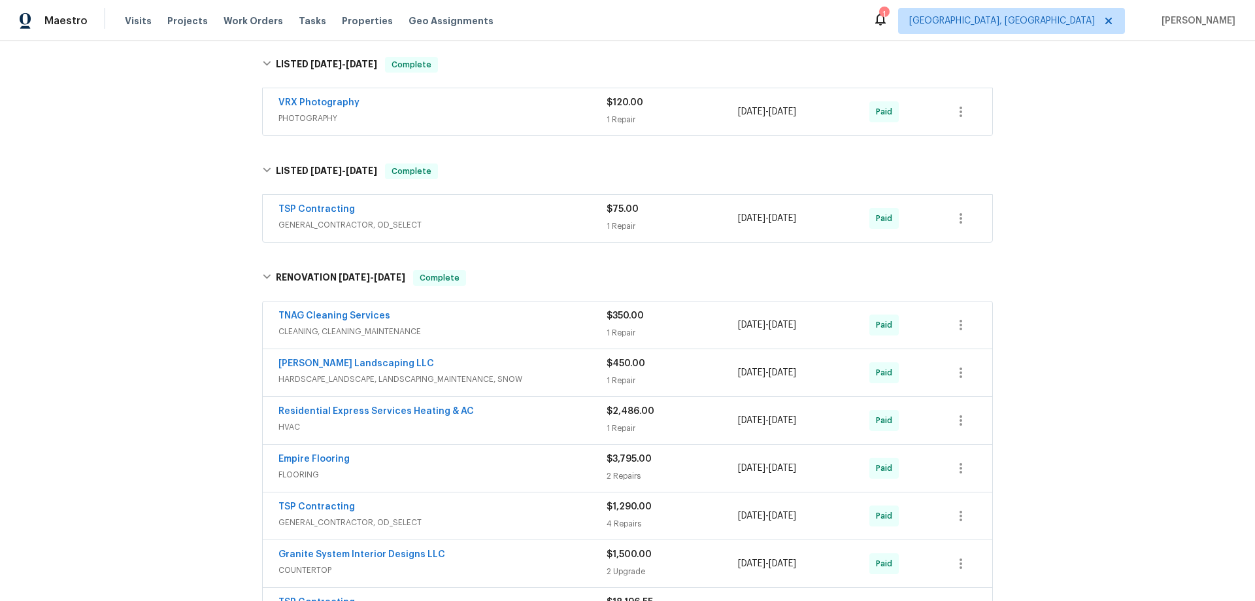
click at [178, 229] on div "Back to all projects 32 Welbeck Ct, Montgomery Village, MD 20886 4 Beds | 2 1/2…" at bounding box center [627, 320] width 1255 height 559
click at [157, 250] on div "Back to all projects 32 Welbeck Ct, Montgomery Village, MD 20886 4 Beds | 2 1/2…" at bounding box center [627, 320] width 1255 height 559
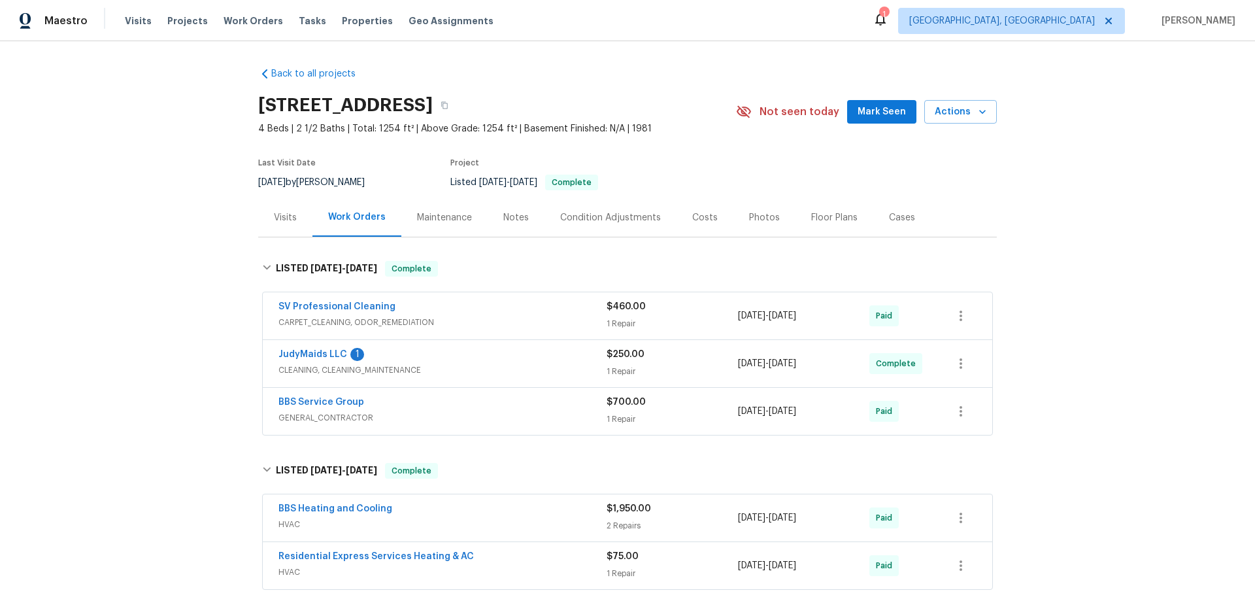
click at [122, 215] on div "Back to all projects 32 Welbeck Ct, Montgomery Village, MD 20886 4 Beds | 2 1/2…" at bounding box center [627, 320] width 1255 height 559
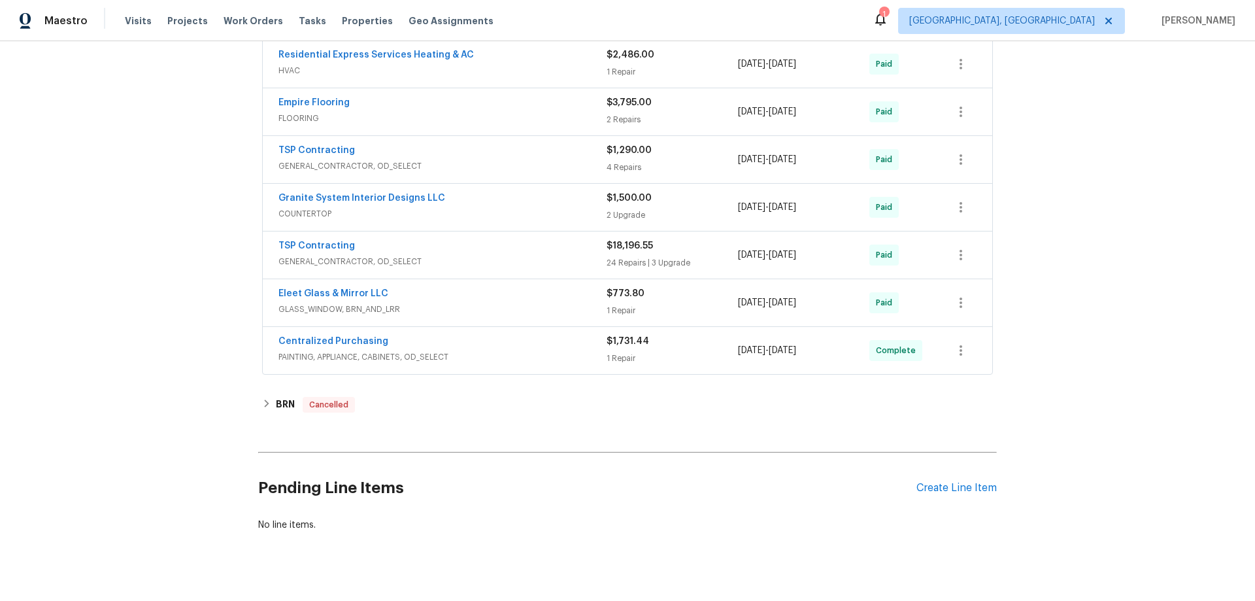
scroll to position [1408, 0]
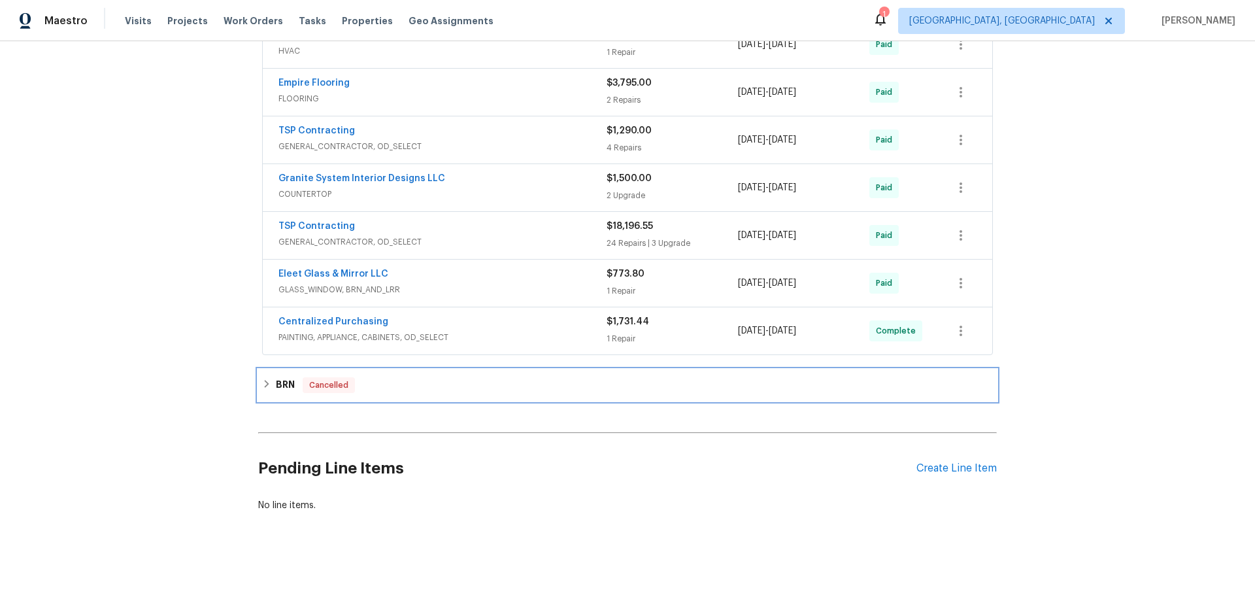
drag, startPoint x: 268, startPoint y: 376, endPoint x: 257, endPoint y: 376, distance: 11.1
click at [267, 377] on div "BRN Cancelled" at bounding box center [627, 385] width 731 height 16
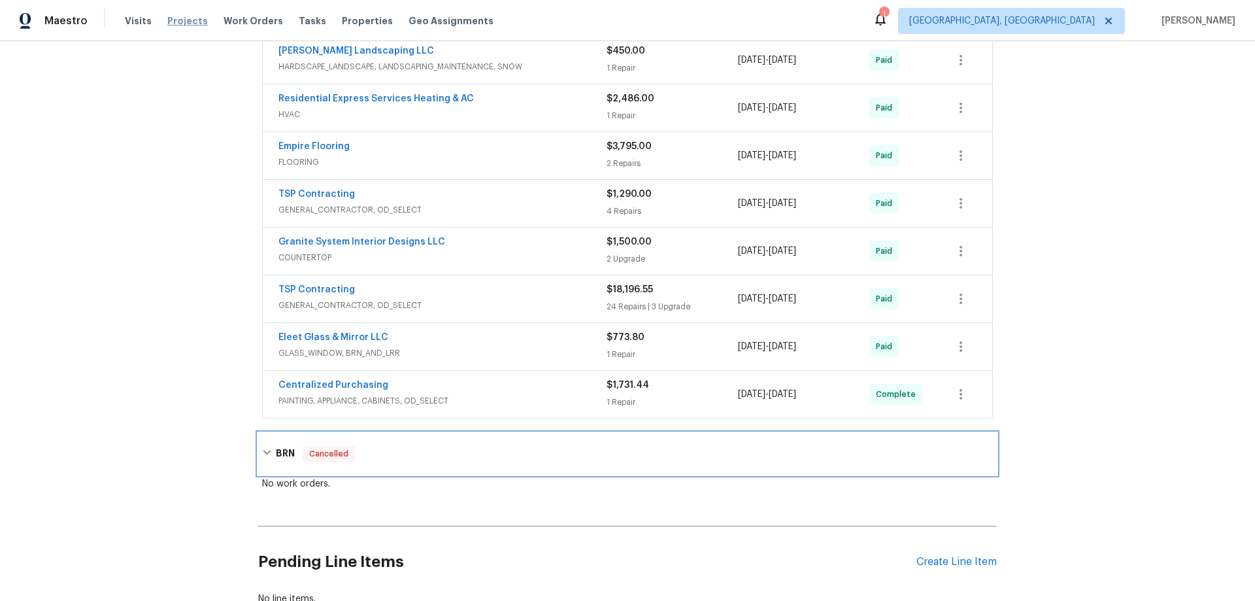
scroll to position [1212, 0]
